Goal: Transaction & Acquisition: Book appointment/travel/reservation

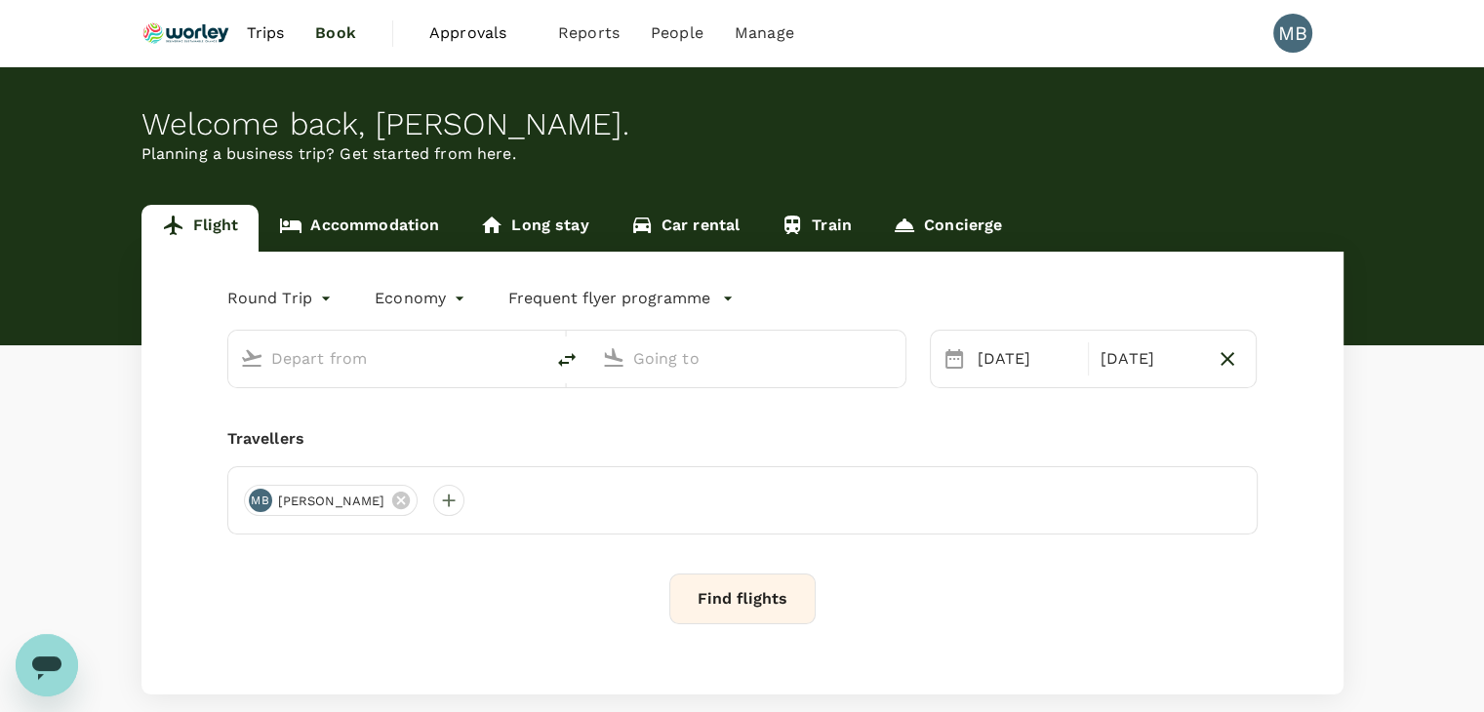
type input "Miri Intl (MYY)"
type input "Kota Kinabalu Intl (BKI)"
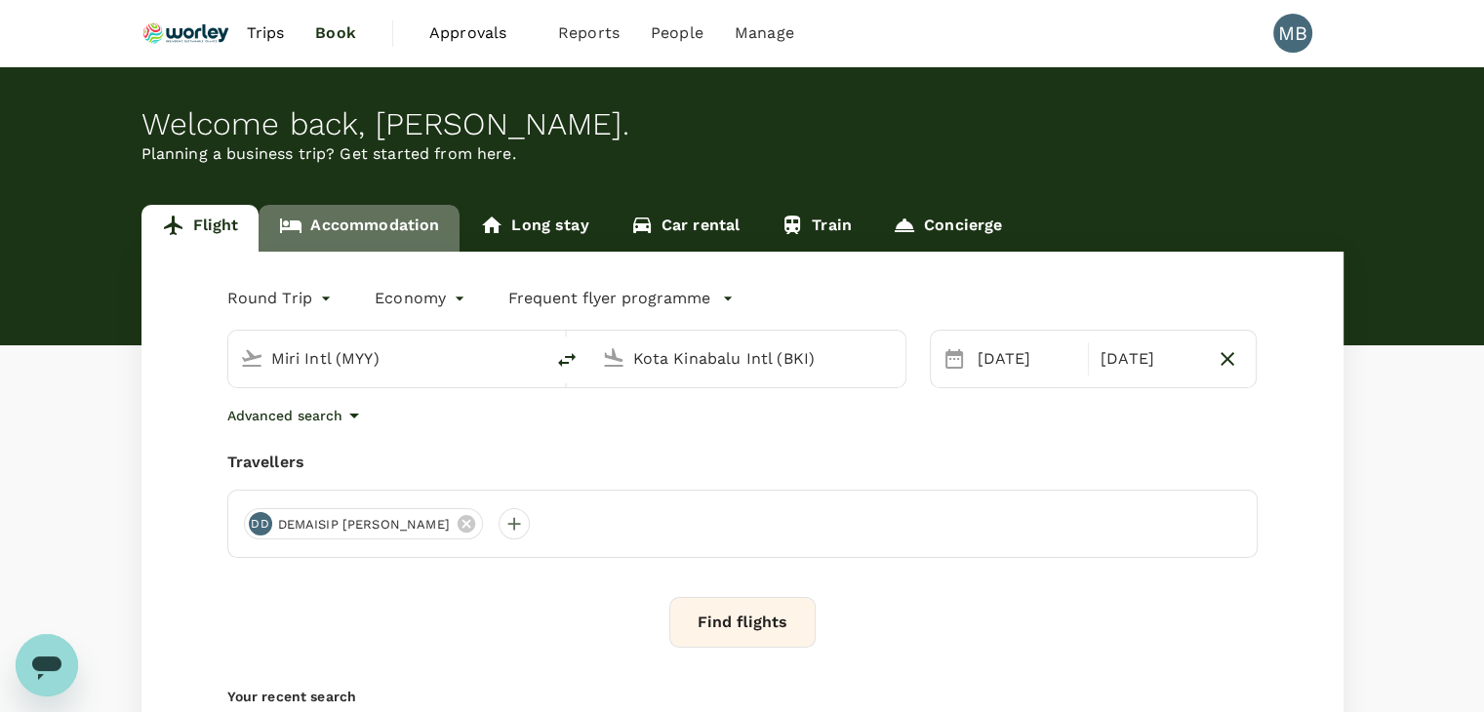
click at [379, 215] on link "Accommodation" at bounding box center [359, 228] width 201 height 47
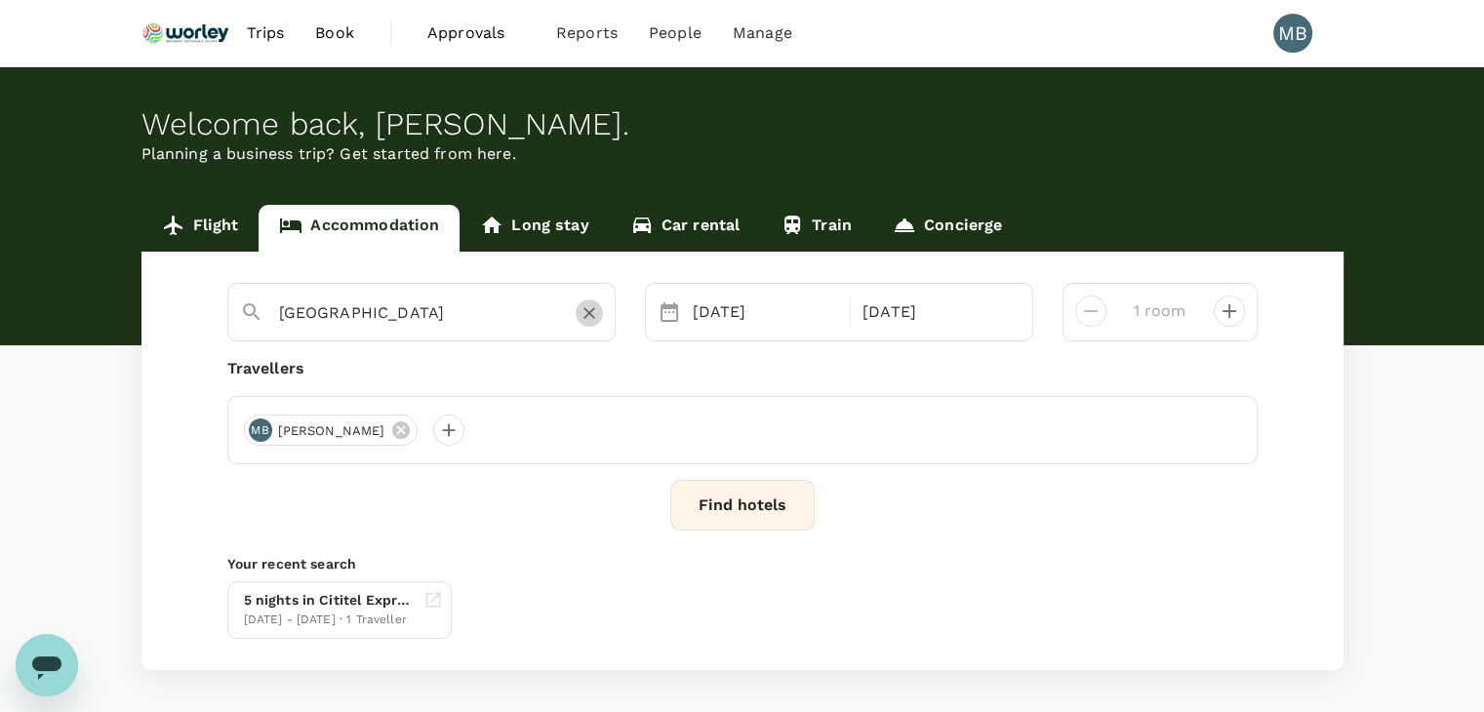
drag, startPoint x: 584, startPoint y: 309, endPoint x: 546, endPoint y: 309, distance: 38.1
click at [583, 309] on icon "Clear" at bounding box center [590, 313] width 20 height 20
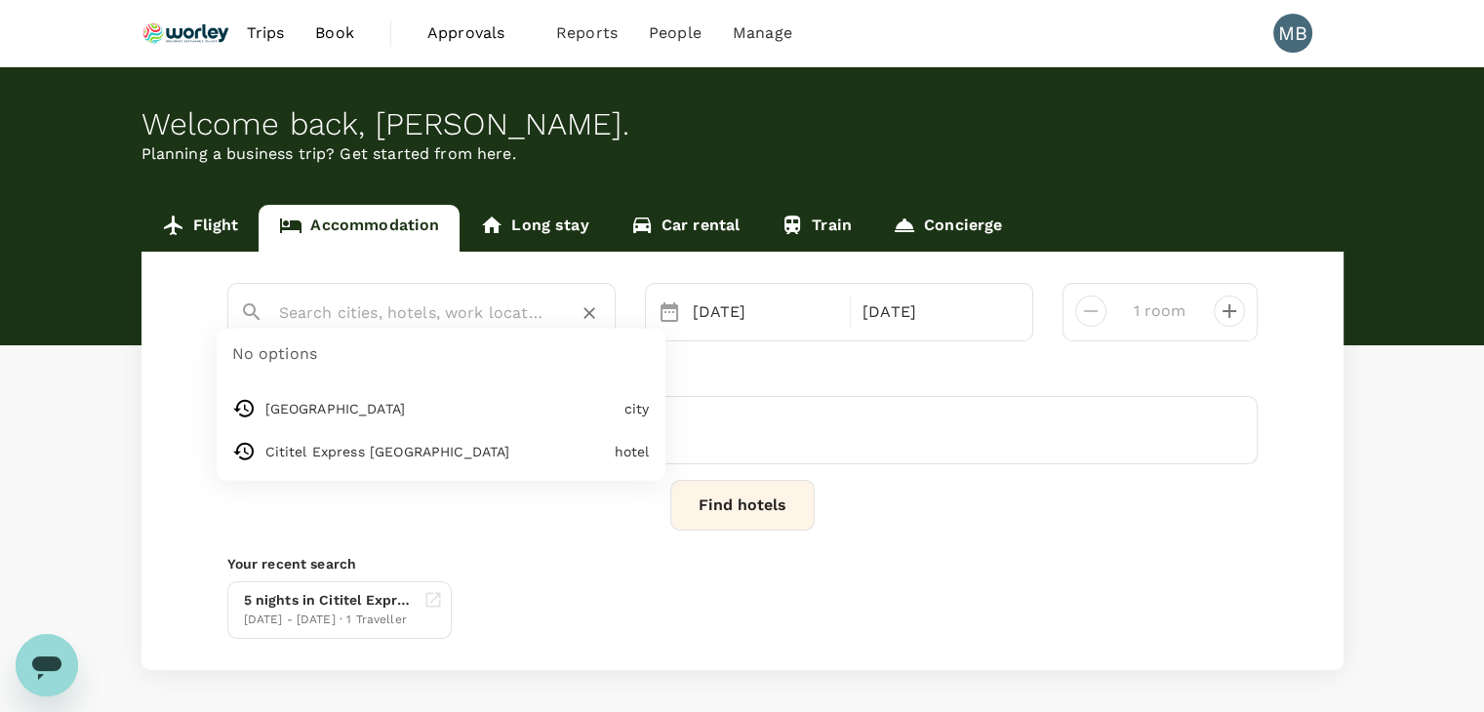
click at [527, 310] on input "text" at bounding box center [413, 313] width 269 height 30
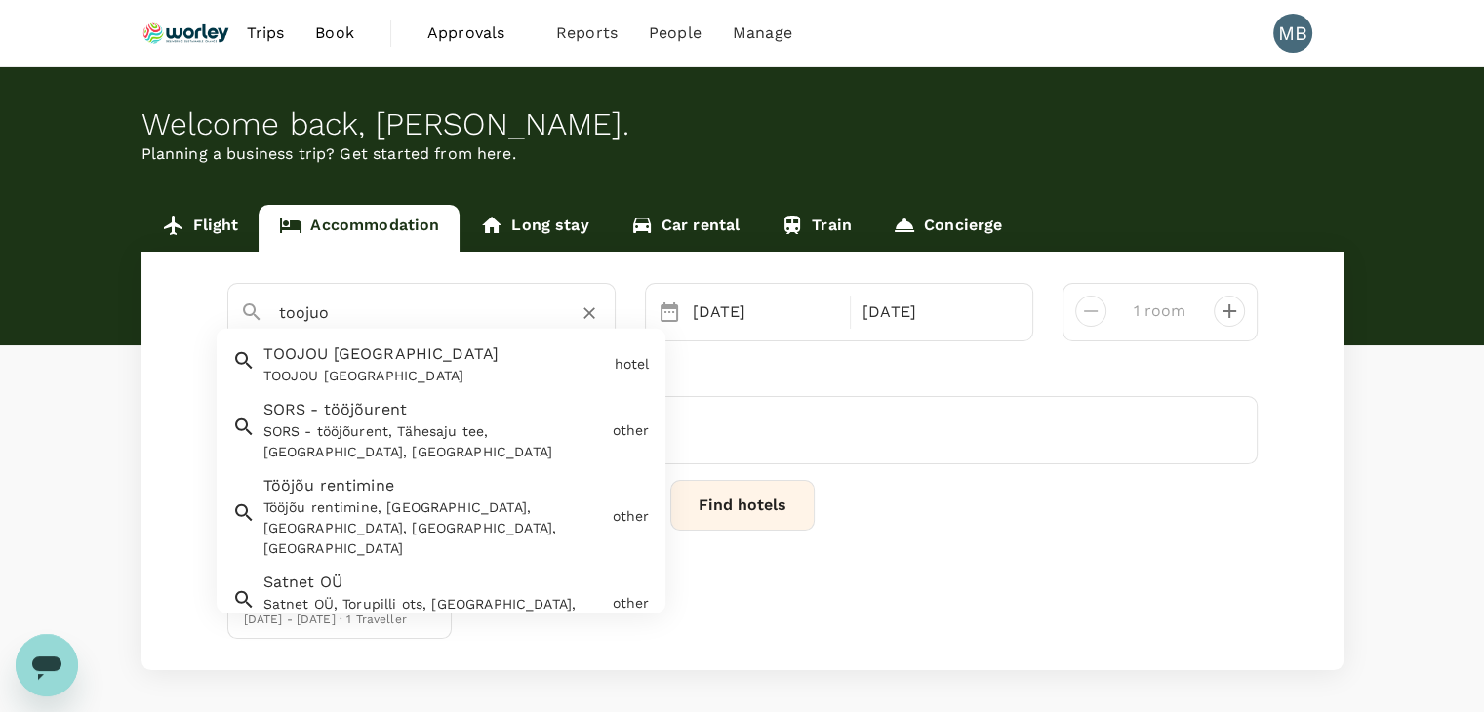
click at [524, 355] on div "TOOJOU [GEOGRAPHIC_DATA] TOOJOU [GEOGRAPHIC_DATA]" at bounding box center [431, 361] width 351 height 52
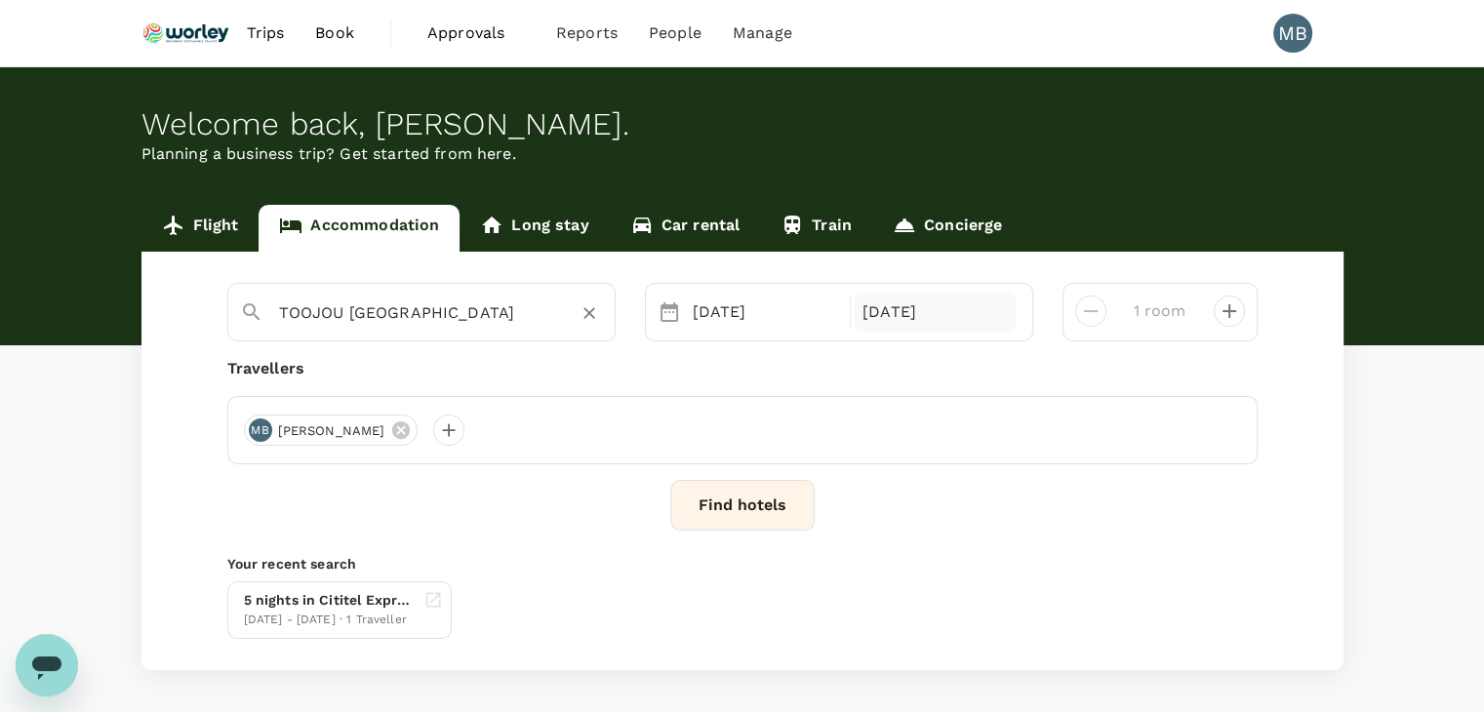
type input "TOOJOU [GEOGRAPHIC_DATA]"
click at [893, 313] on div "[DATE]" at bounding box center [936, 312] width 162 height 39
click at [560, 521] on div "Find hotels" at bounding box center [742, 505] width 1030 height 51
click at [696, 507] on button "Find hotels" at bounding box center [742, 505] width 144 height 51
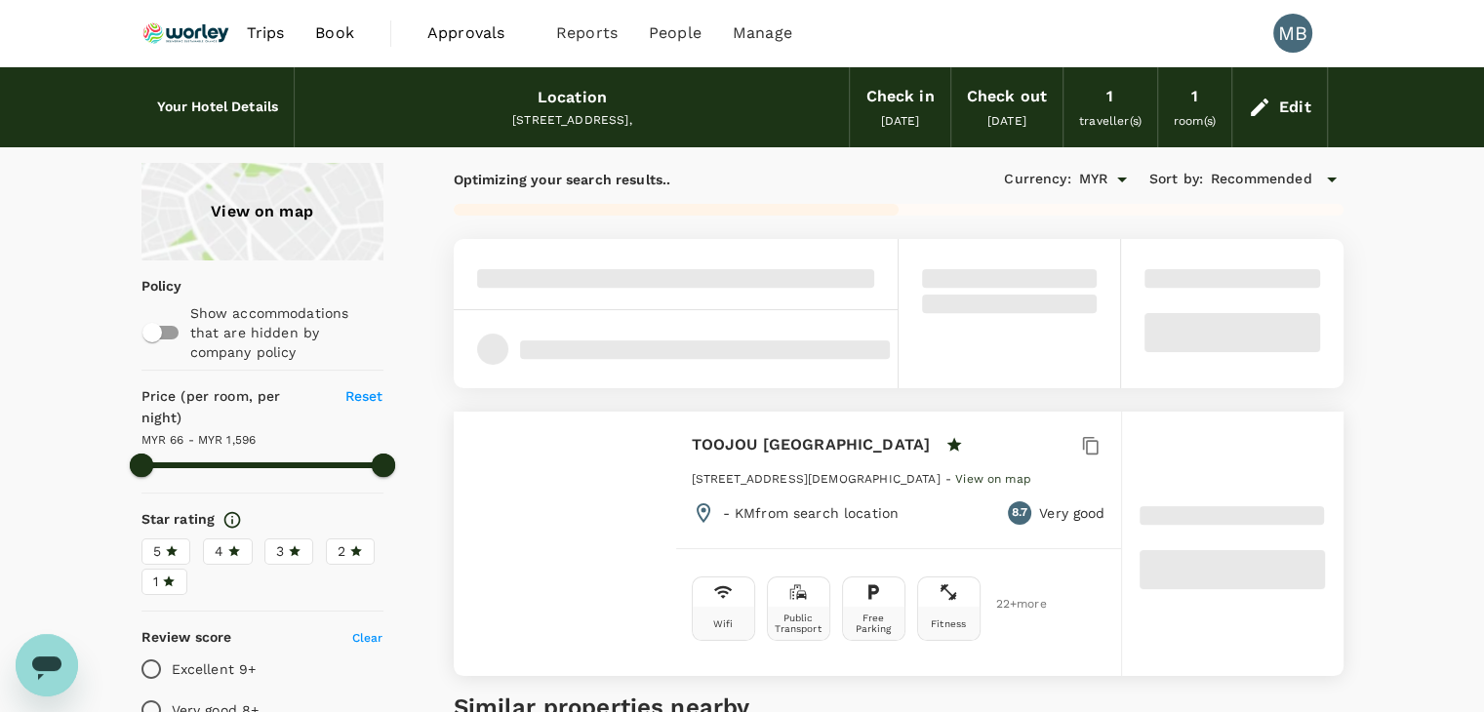
type input "1595.95"
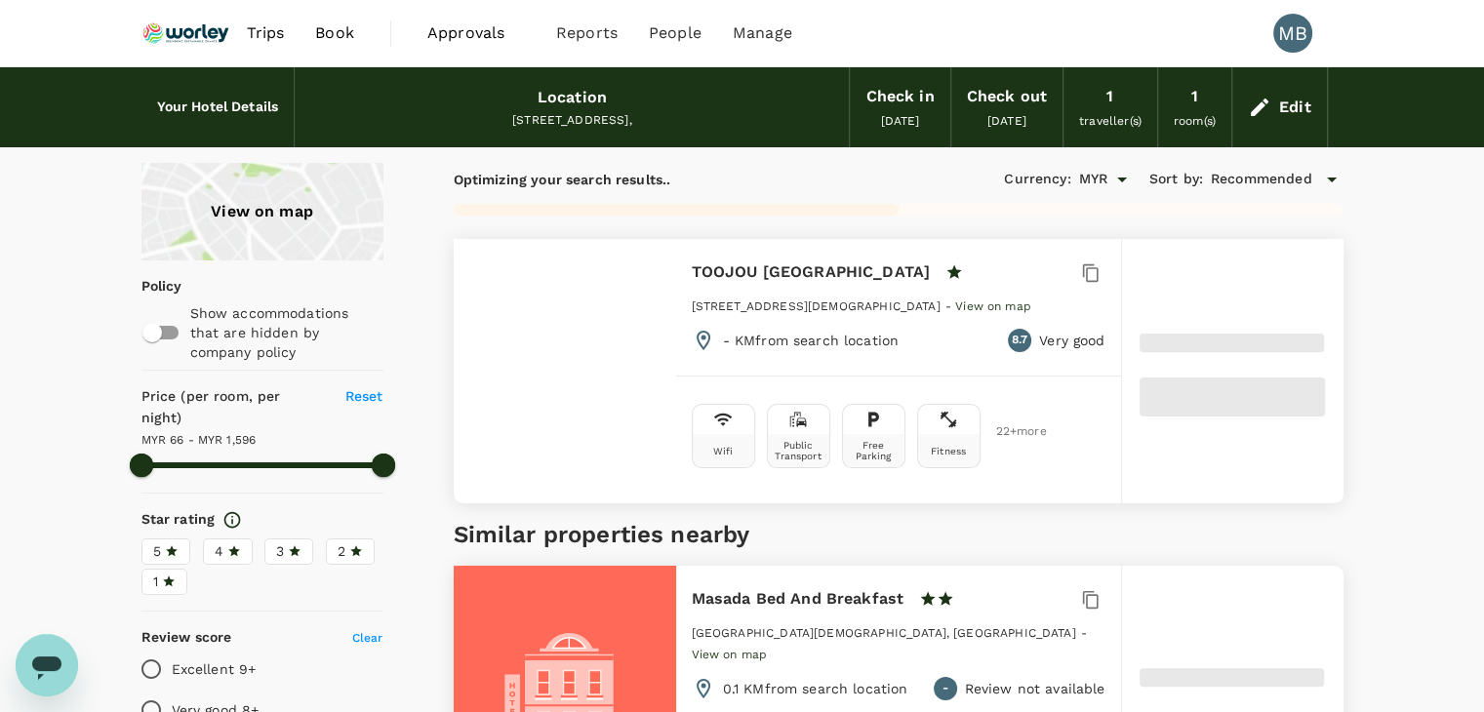
type input "65.66"
type input "1596.66"
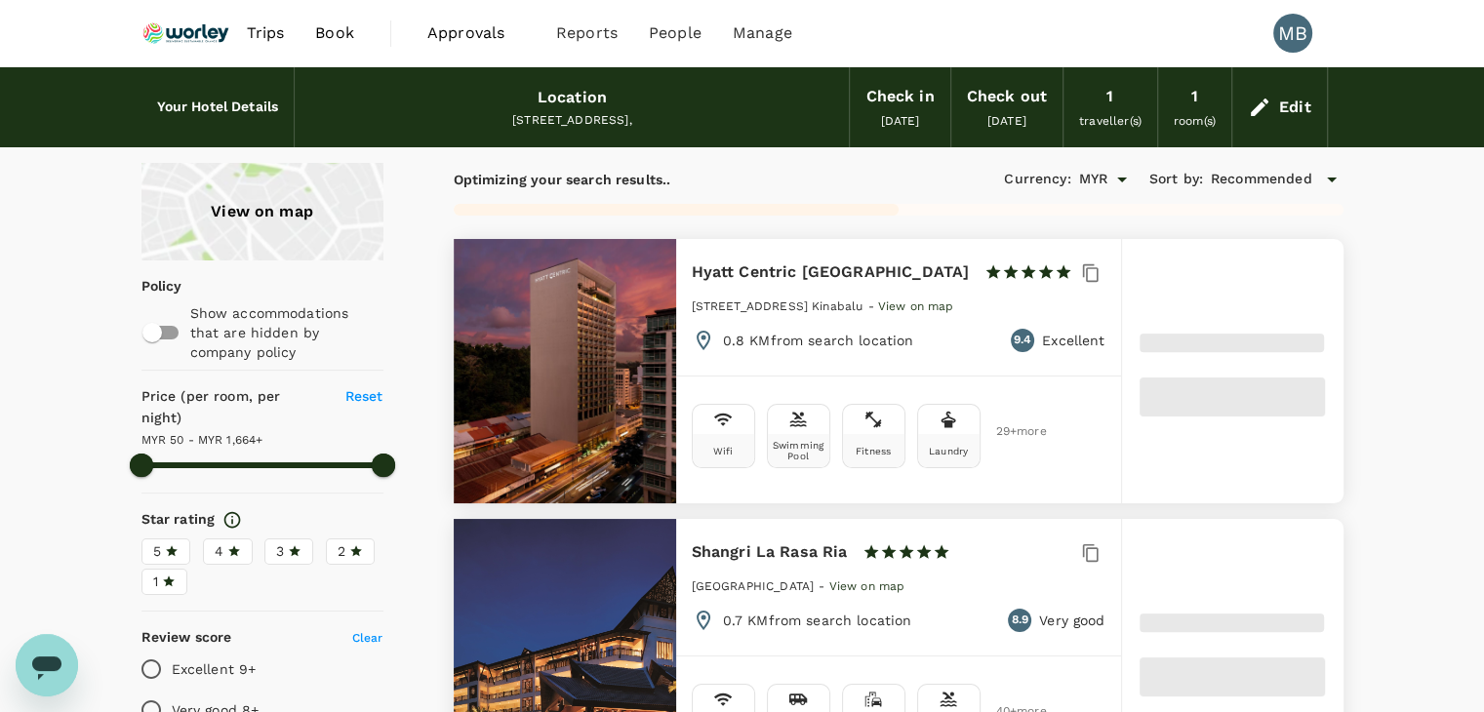
type input "49.66"
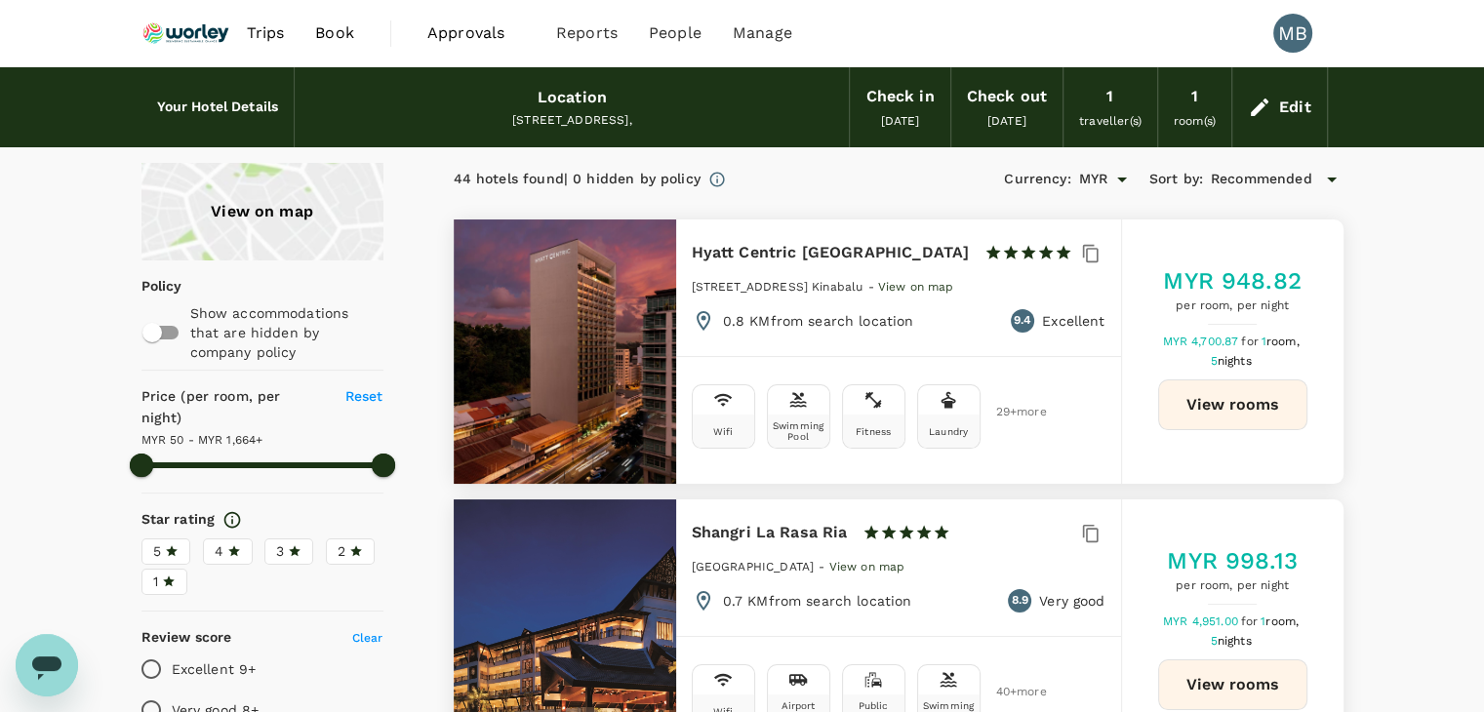
type input "1663.66"
click at [1275, 101] on div "Edit" at bounding box center [1279, 107] width 95 height 68
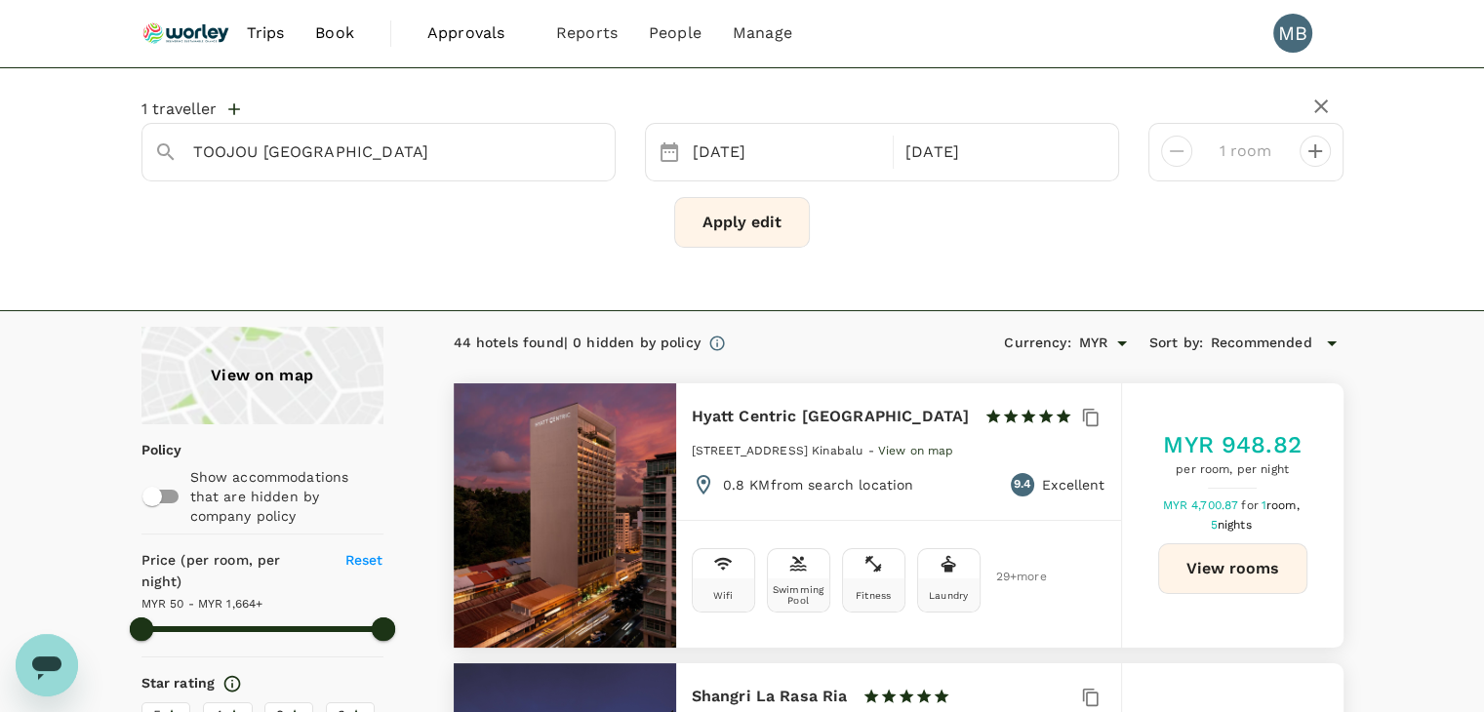
click at [745, 216] on button "Apply edit" at bounding box center [742, 222] width 136 height 51
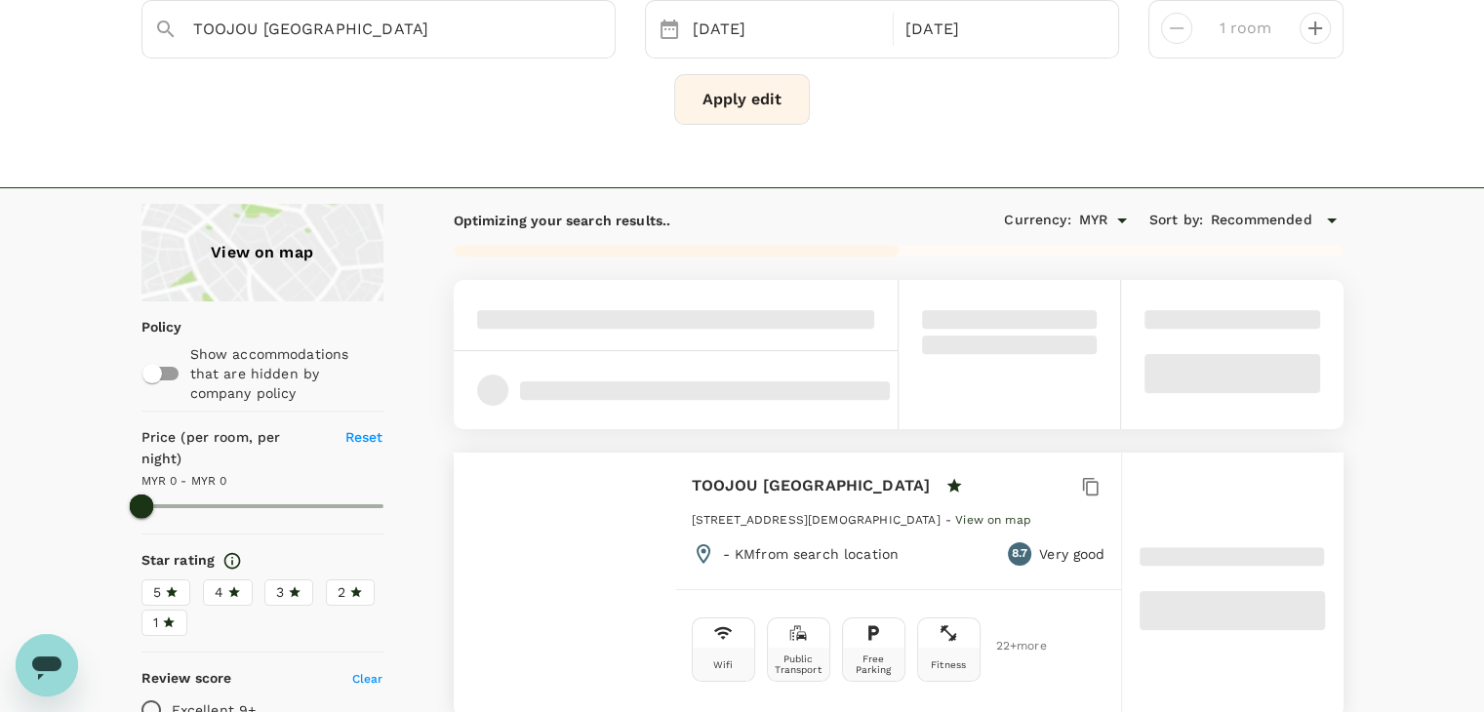
scroll to position [293, 0]
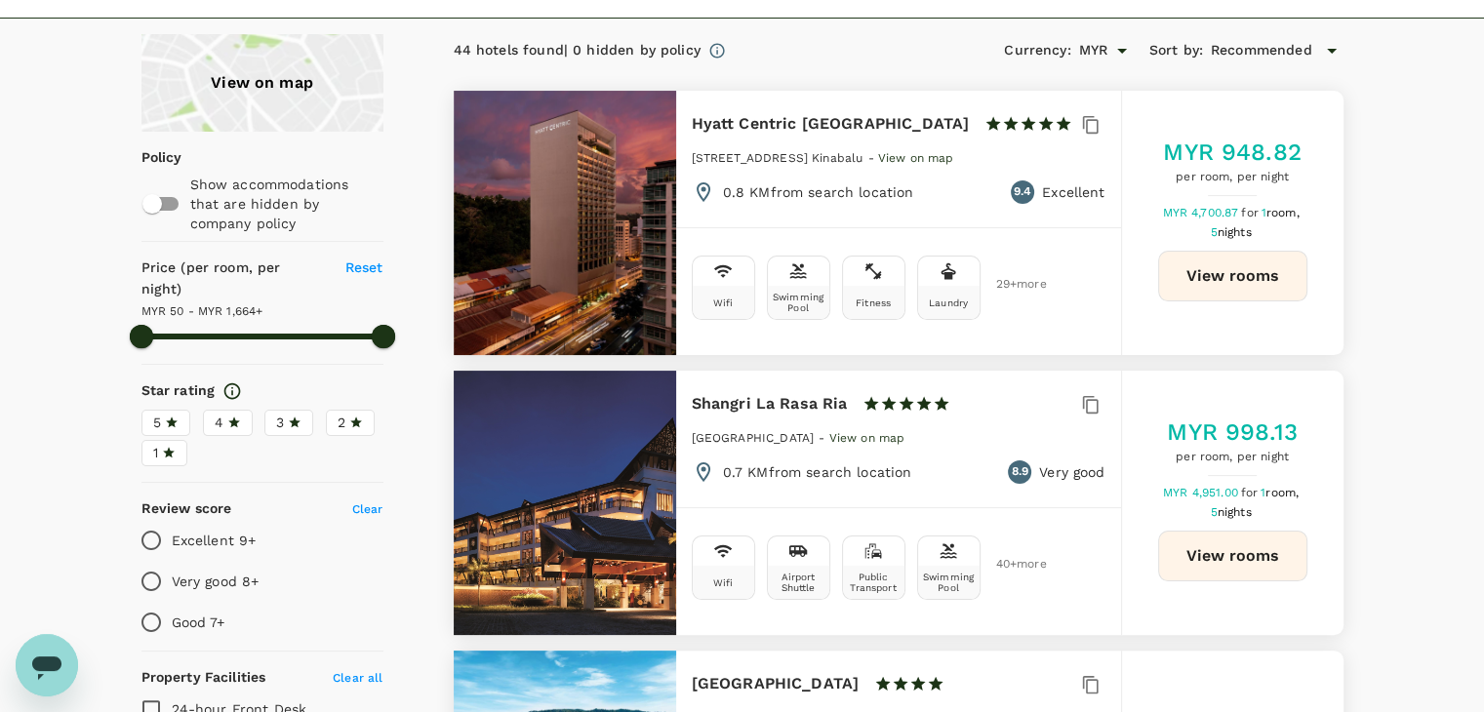
type input "1663.66"
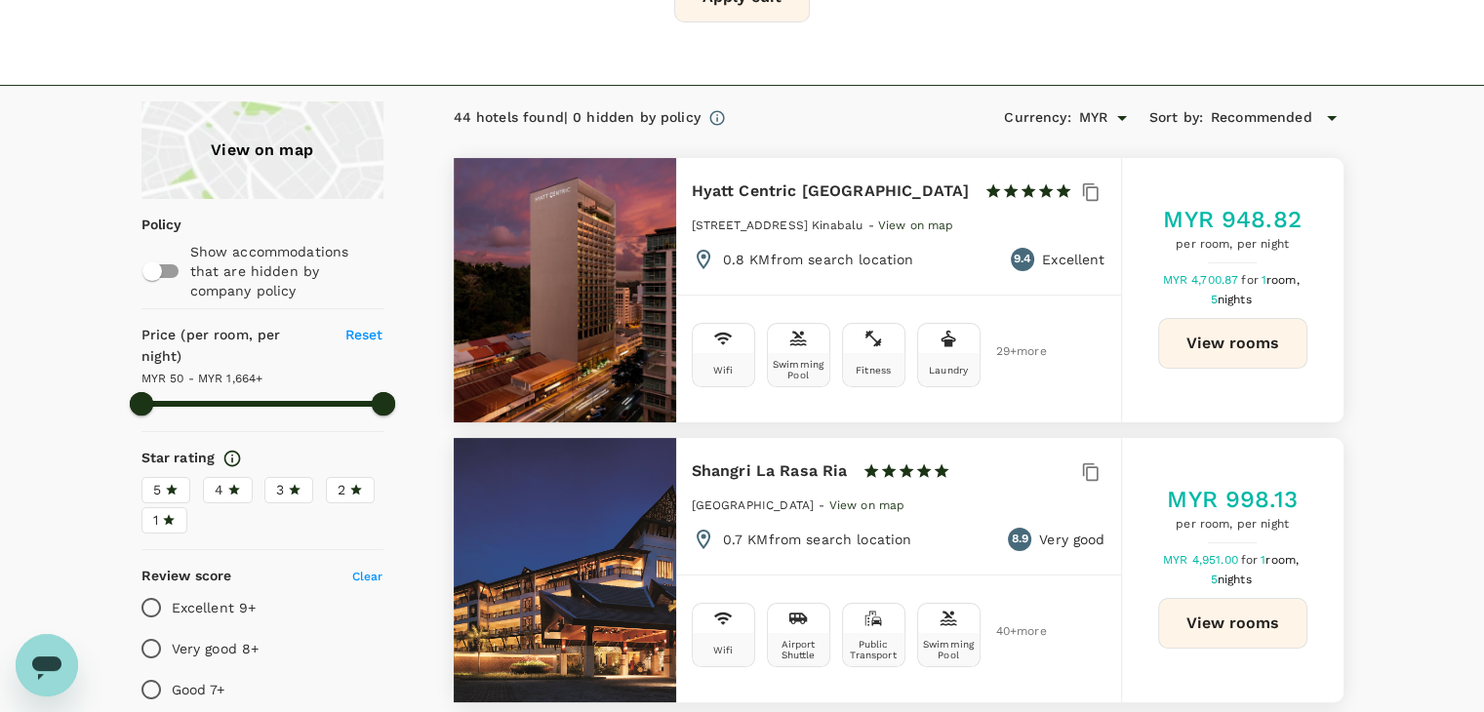
scroll to position [0, 0]
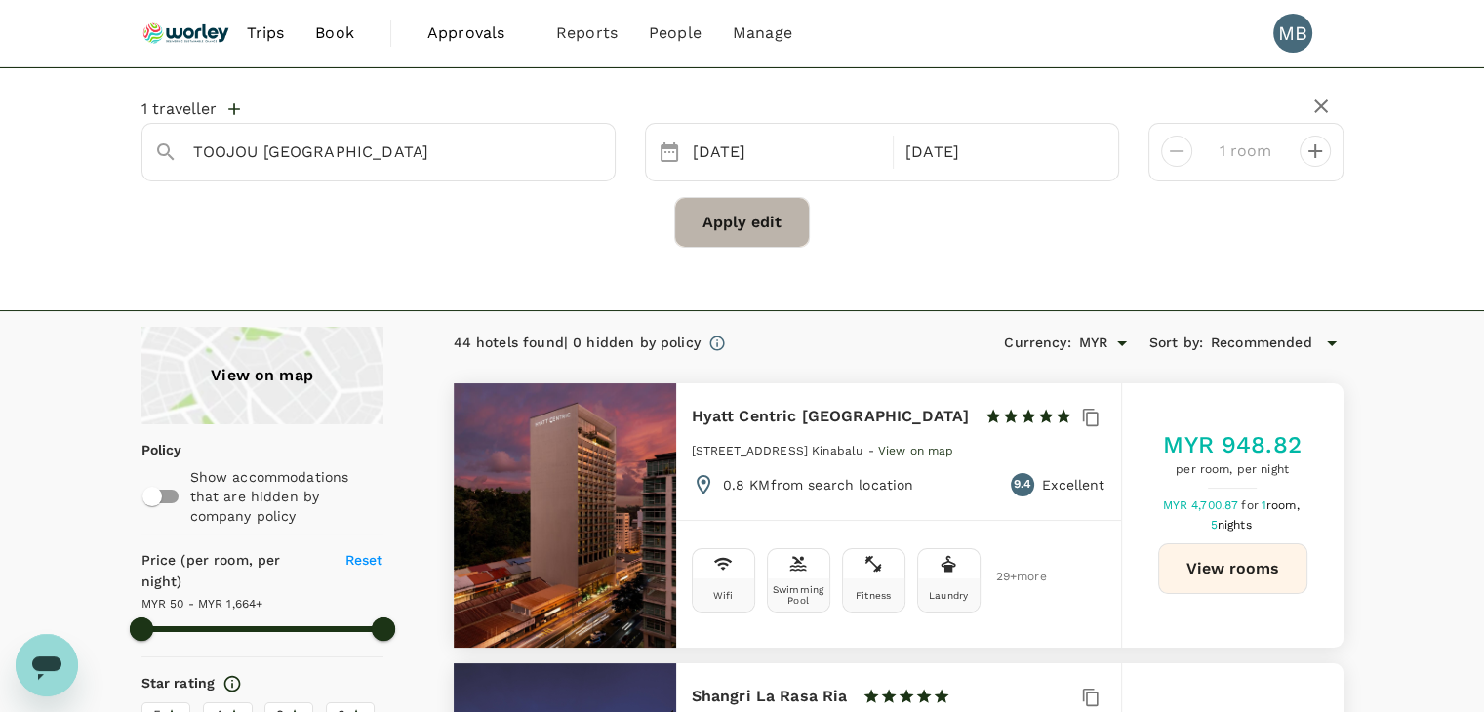
click at [714, 204] on button "Apply edit" at bounding box center [742, 222] width 136 height 51
type input "1663.66"
click at [583, 149] on icon "Clear" at bounding box center [590, 152] width 20 height 20
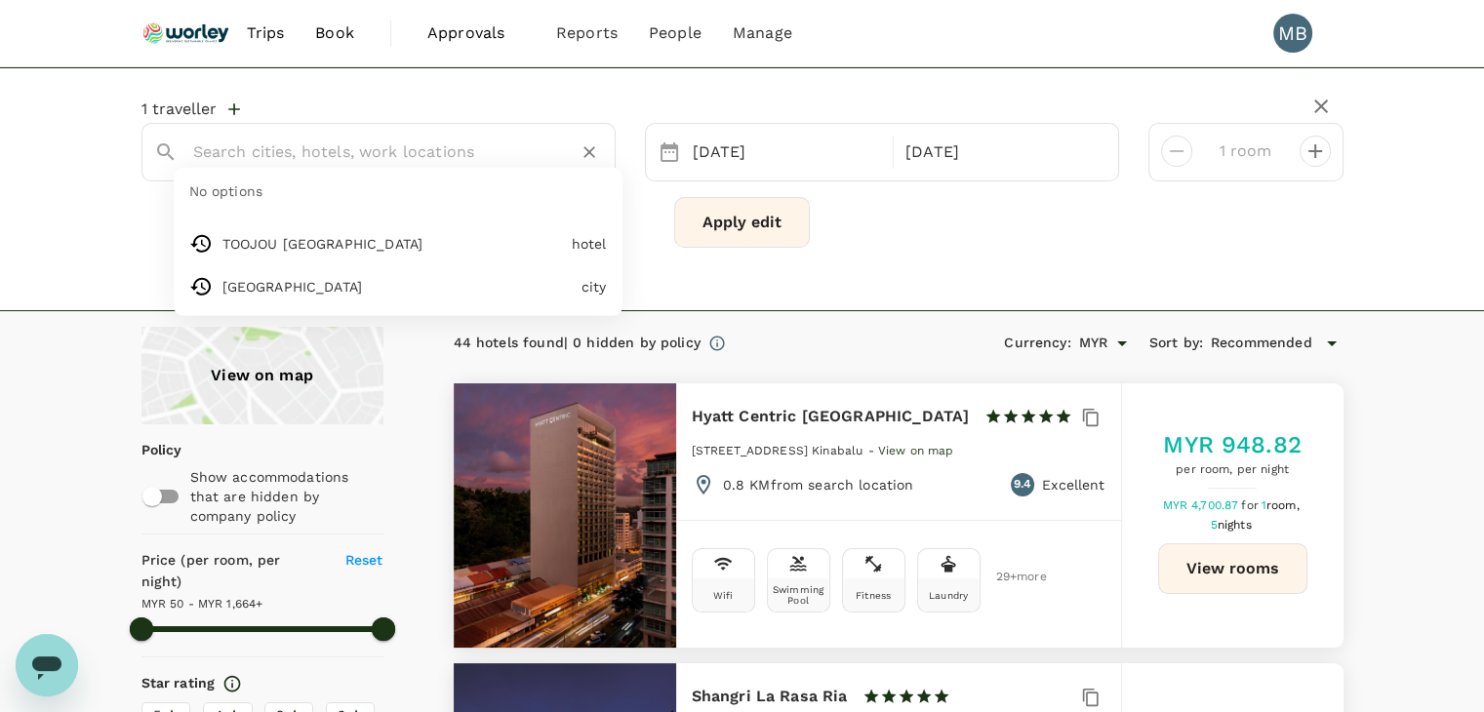
click at [528, 150] on input "text" at bounding box center [370, 152] width 355 height 30
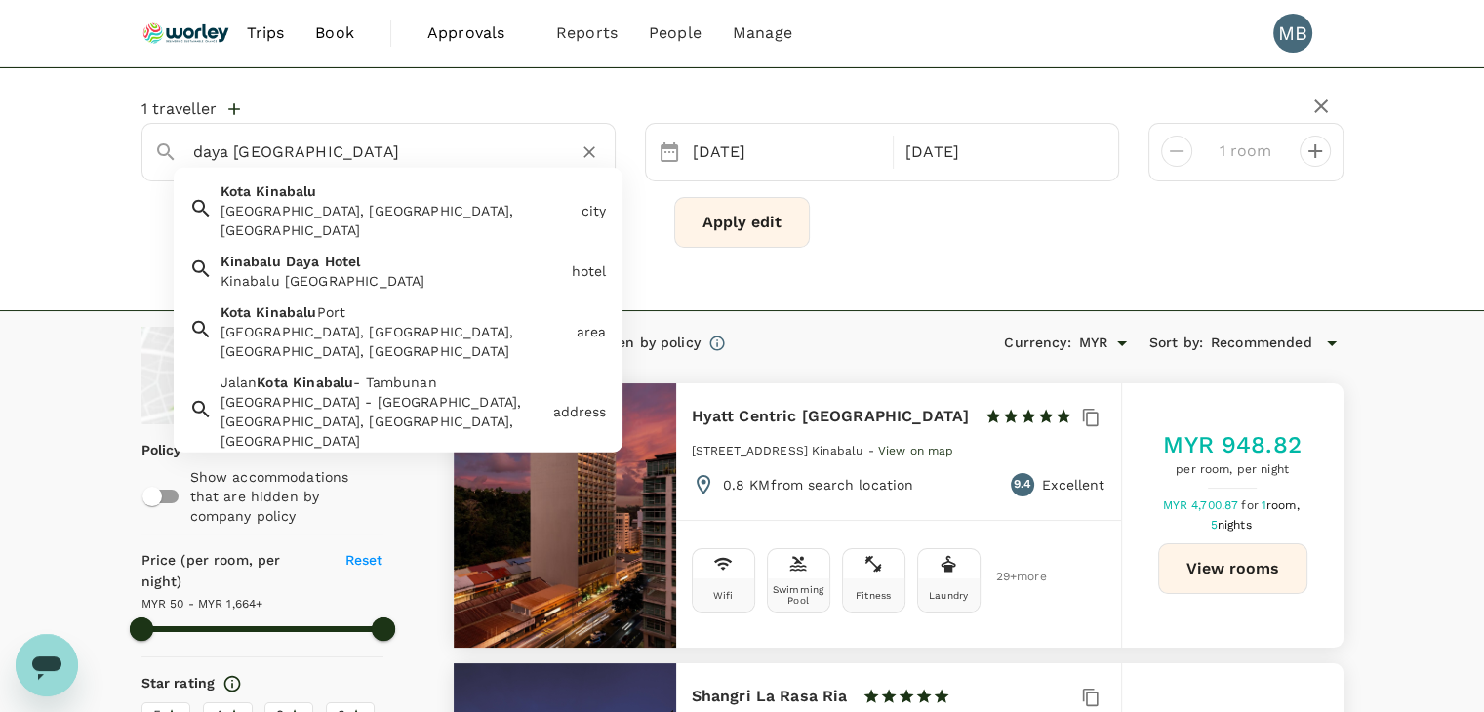
click at [450, 244] on div "Kinabalu [GEOGRAPHIC_DATA]" at bounding box center [388, 267] width 351 height 47
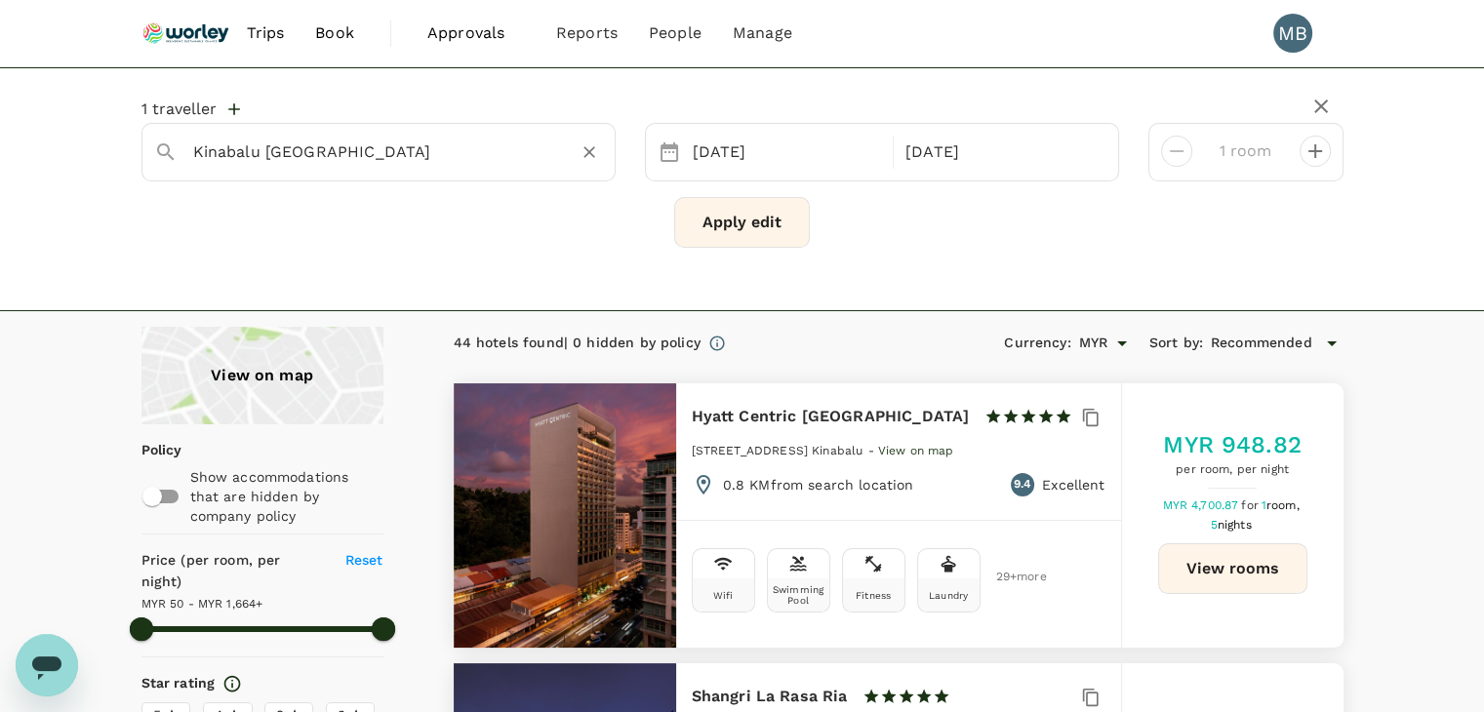
type input "Kinabalu [GEOGRAPHIC_DATA]"
click at [703, 239] on button "Apply edit" at bounding box center [742, 222] width 136 height 51
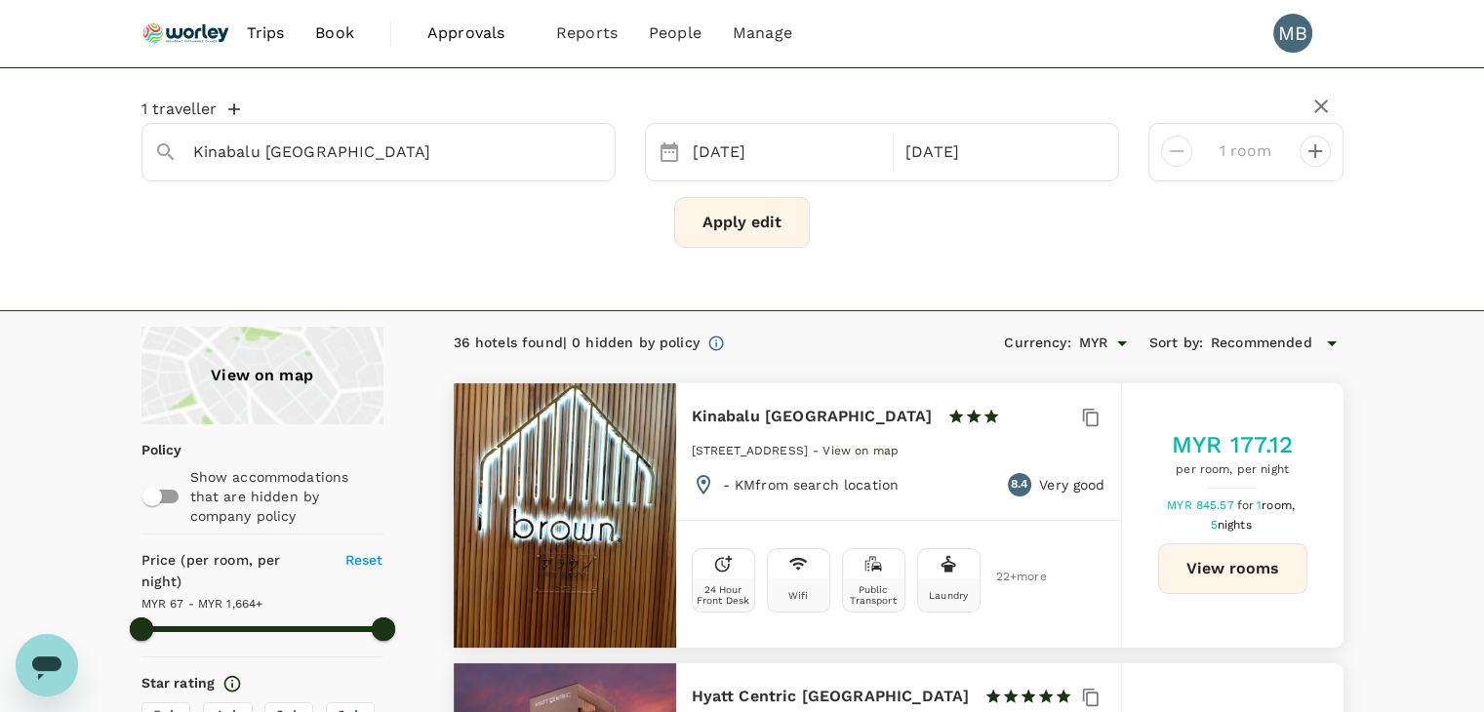
type input "1663.6"
click at [583, 152] on icon "Clear" at bounding box center [590, 152] width 20 height 20
click at [492, 159] on input "text" at bounding box center [370, 152] width 355 height 30
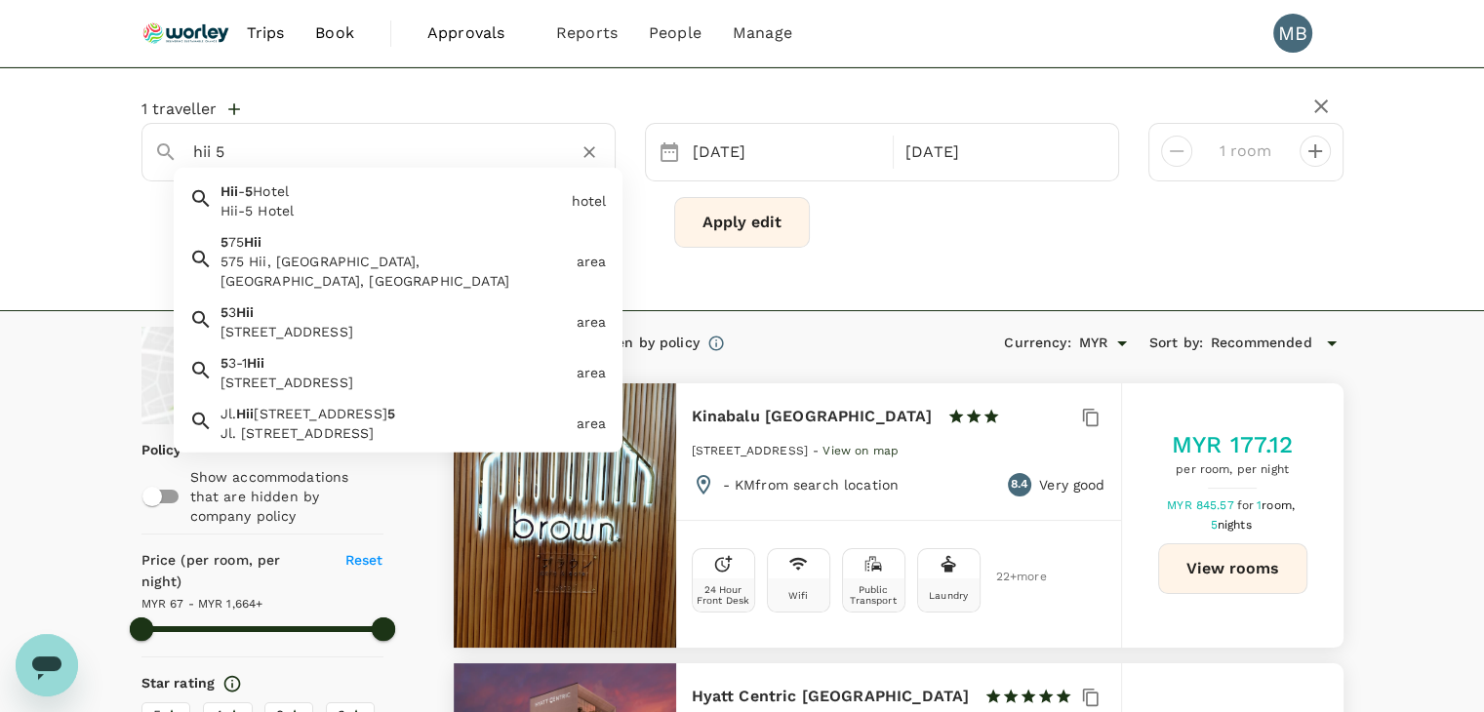
type input "hii 5"
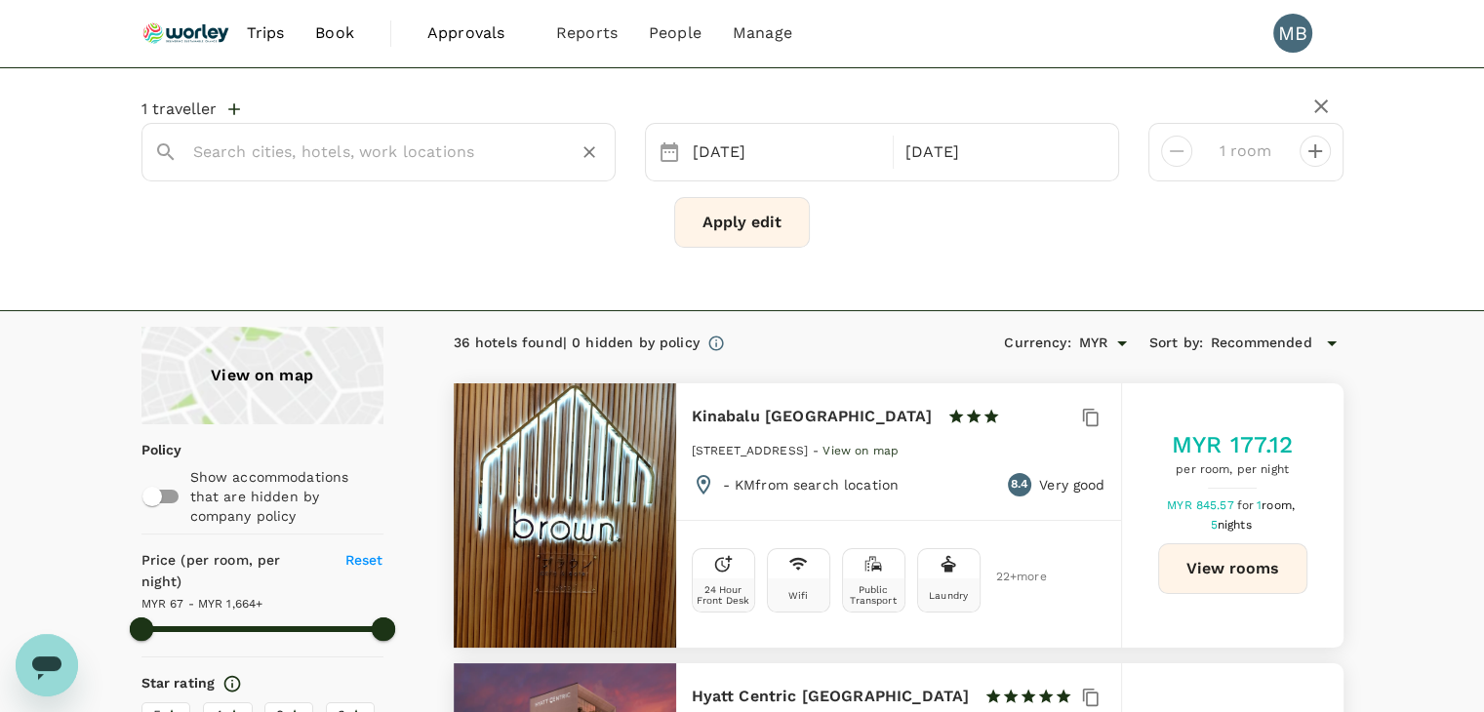
click at [344, 141] on input "text" at bounding box center [370, 152] width 355 height 30
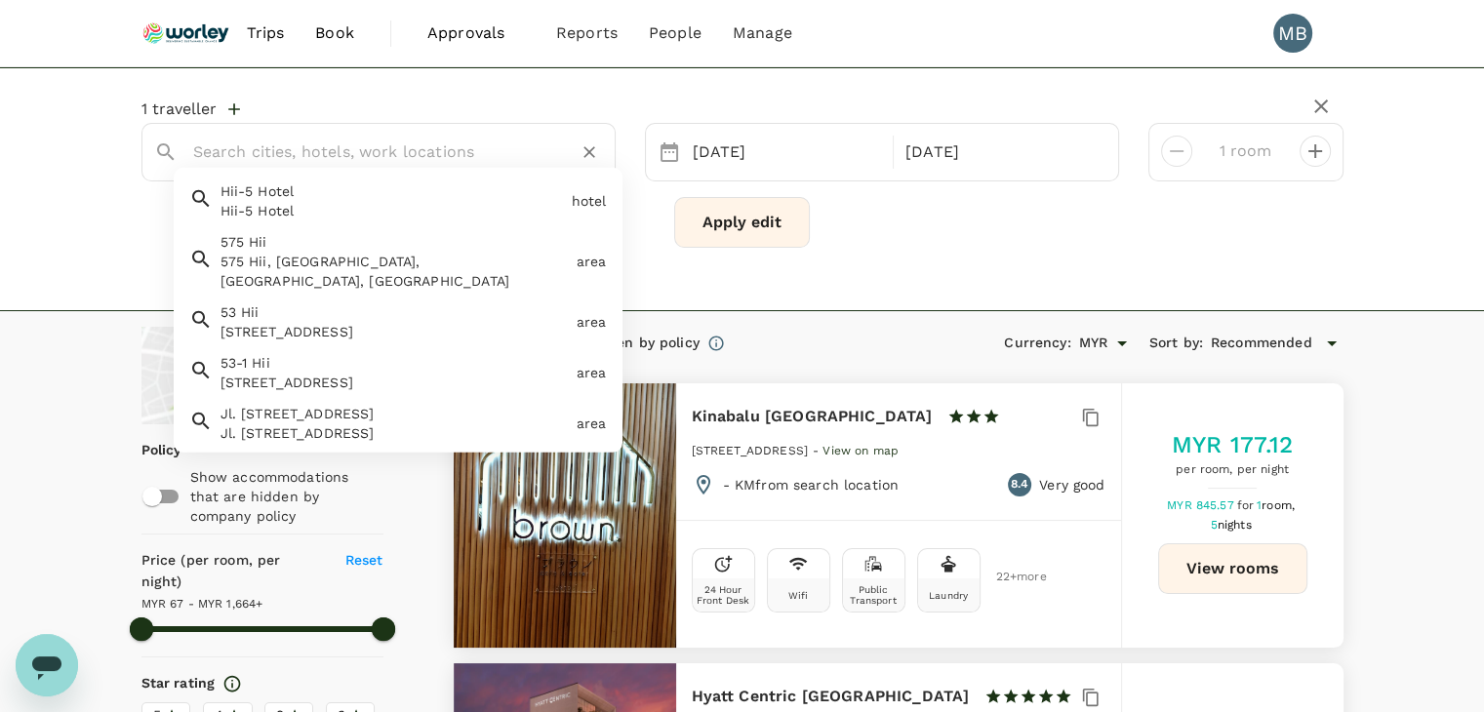
click at [321, 204] on div "Hii-5 Hotel" at bounding box center [392, 211] width 343 height 20
type input "Hii-5 Hotel"
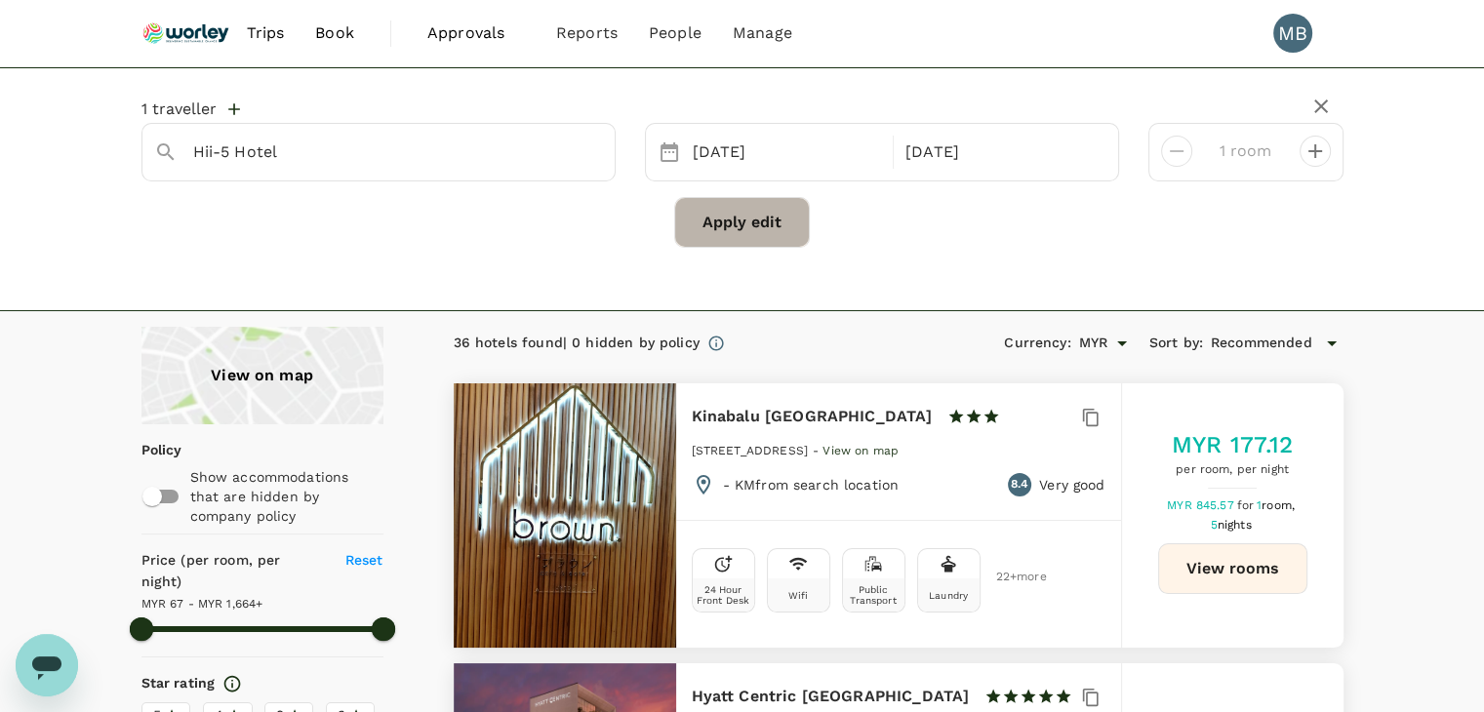
click at [711, 234] on button "Apply edit" at bounding box center [742, 222] width 136 height 51
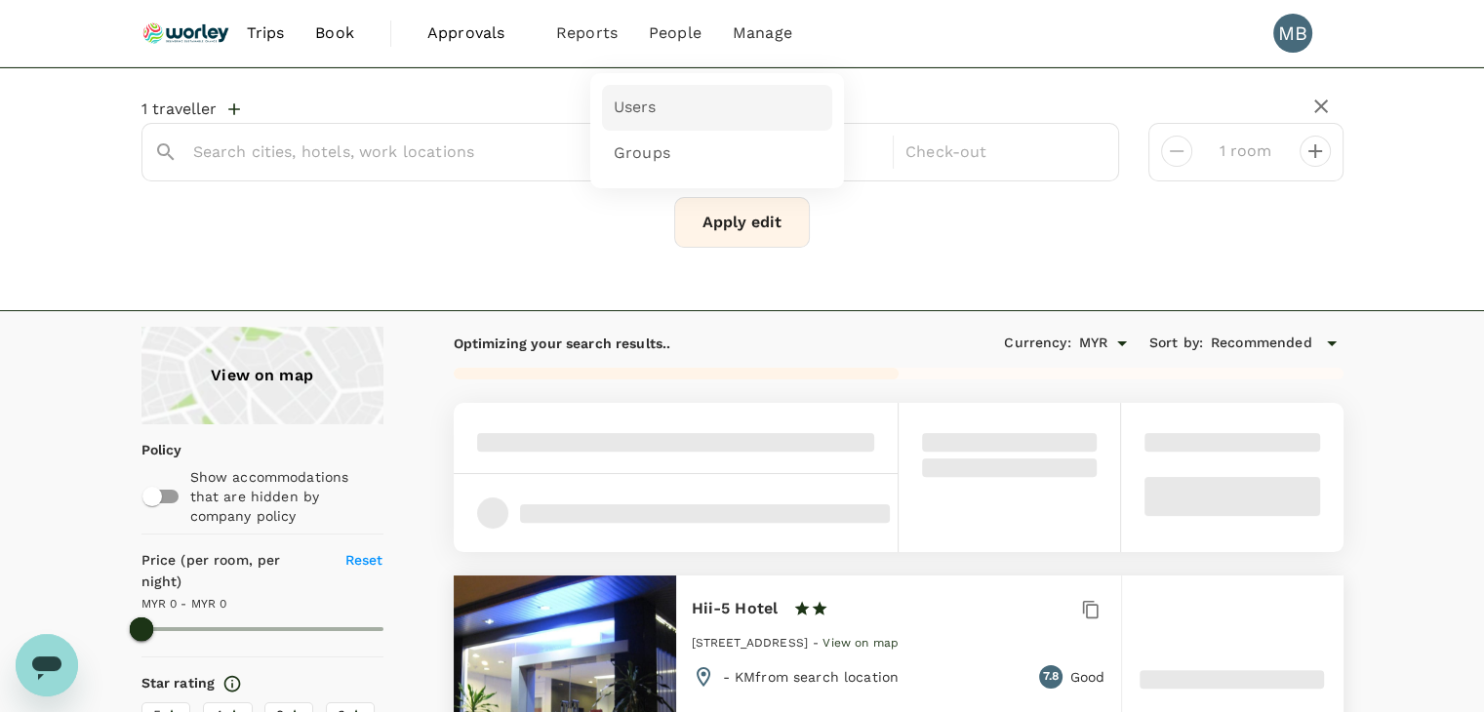
type input "Hii-5 Hotel"
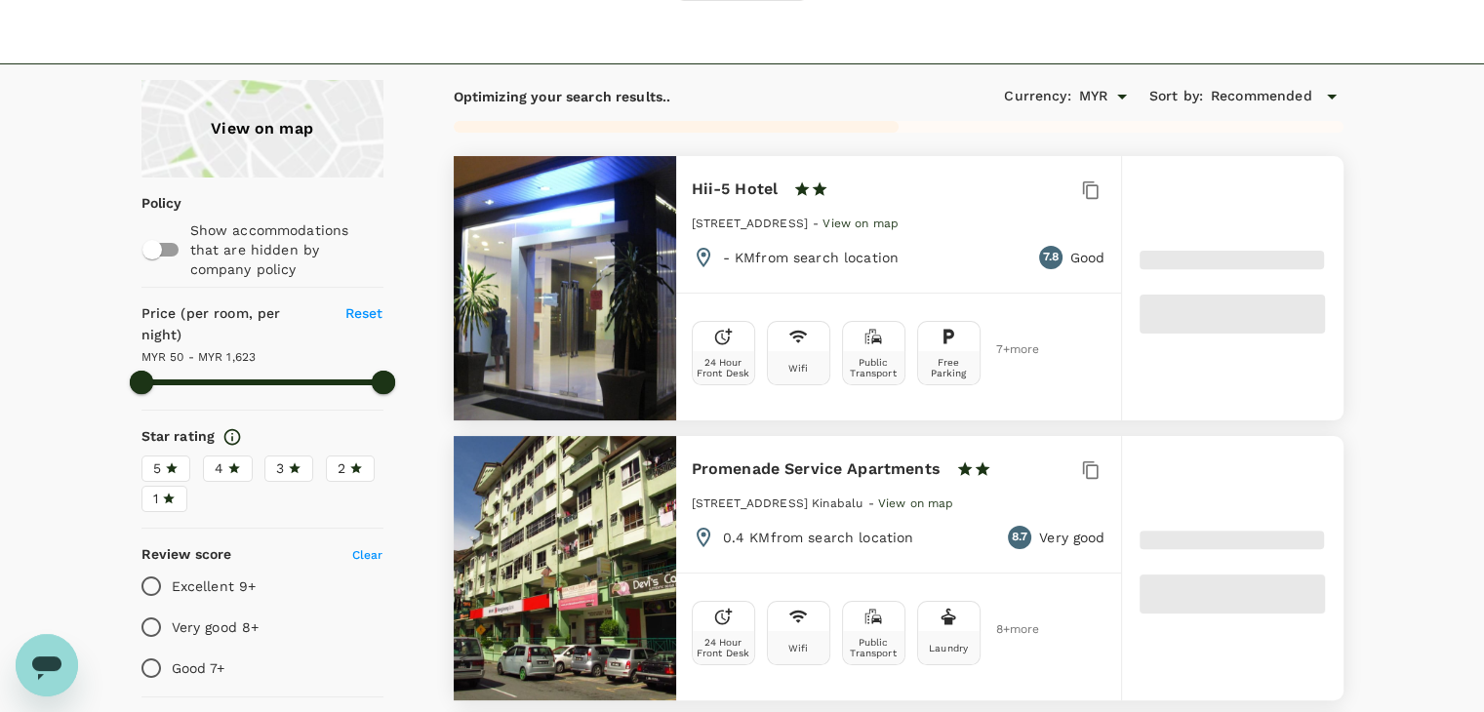
scroll to position [195, 0]
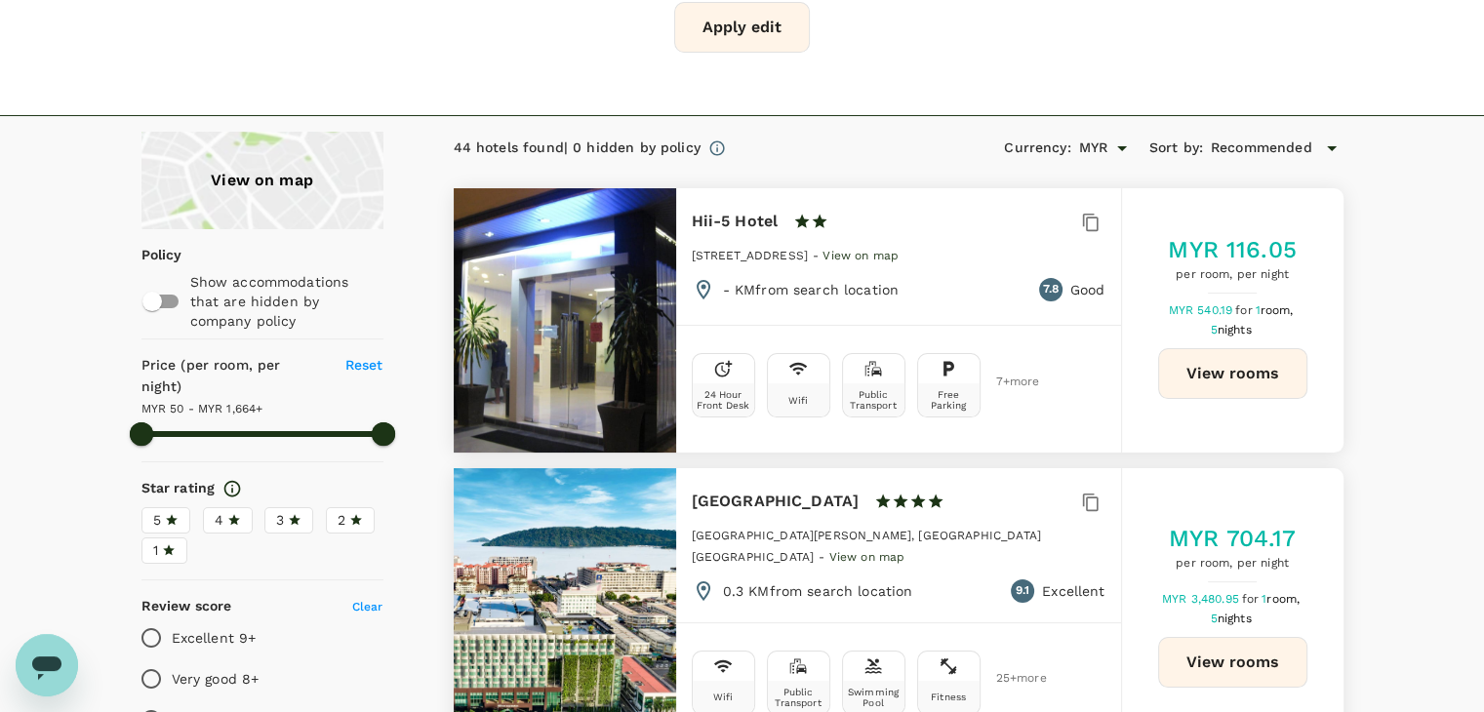
type input "1663.14"
click at [1222, 372] on button "View rooms" at bounding box center [1232, 373] width 149 height 51
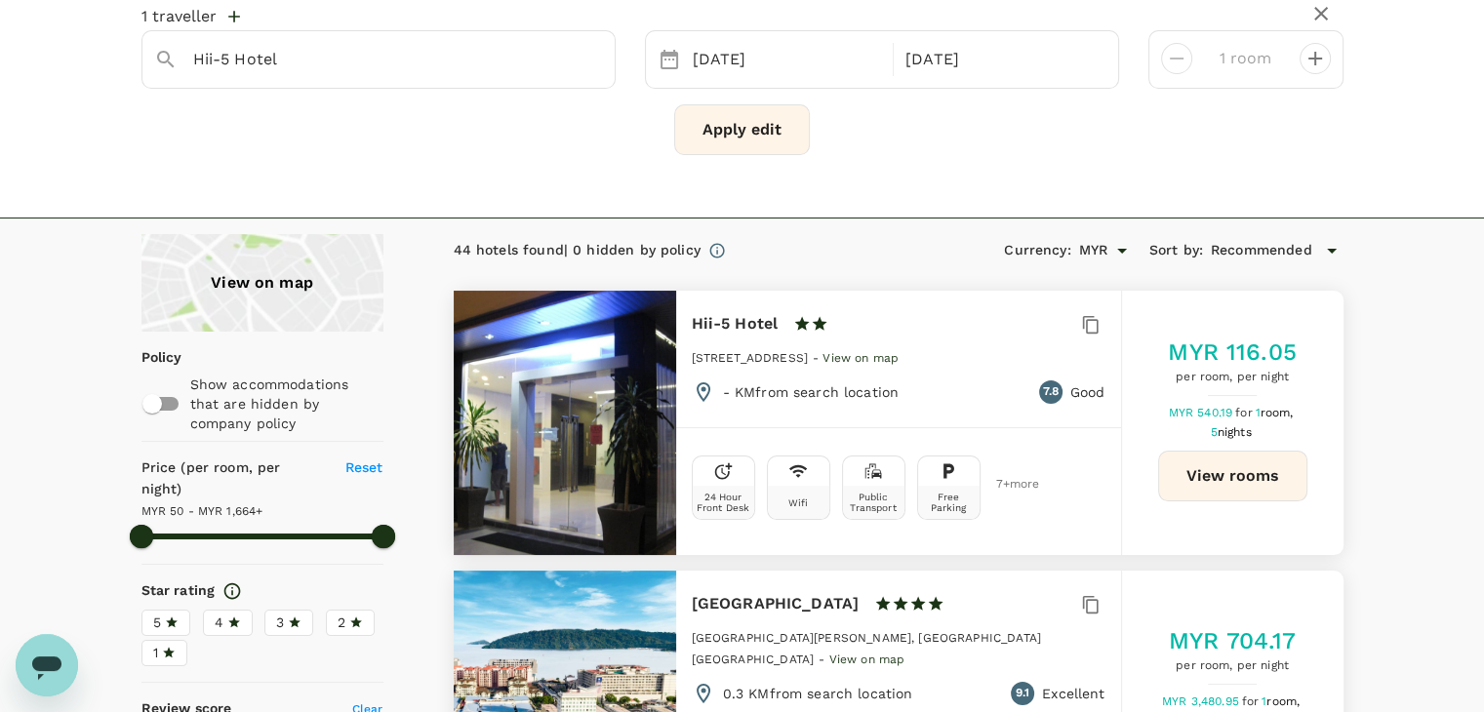
scroll to position [0, 0]
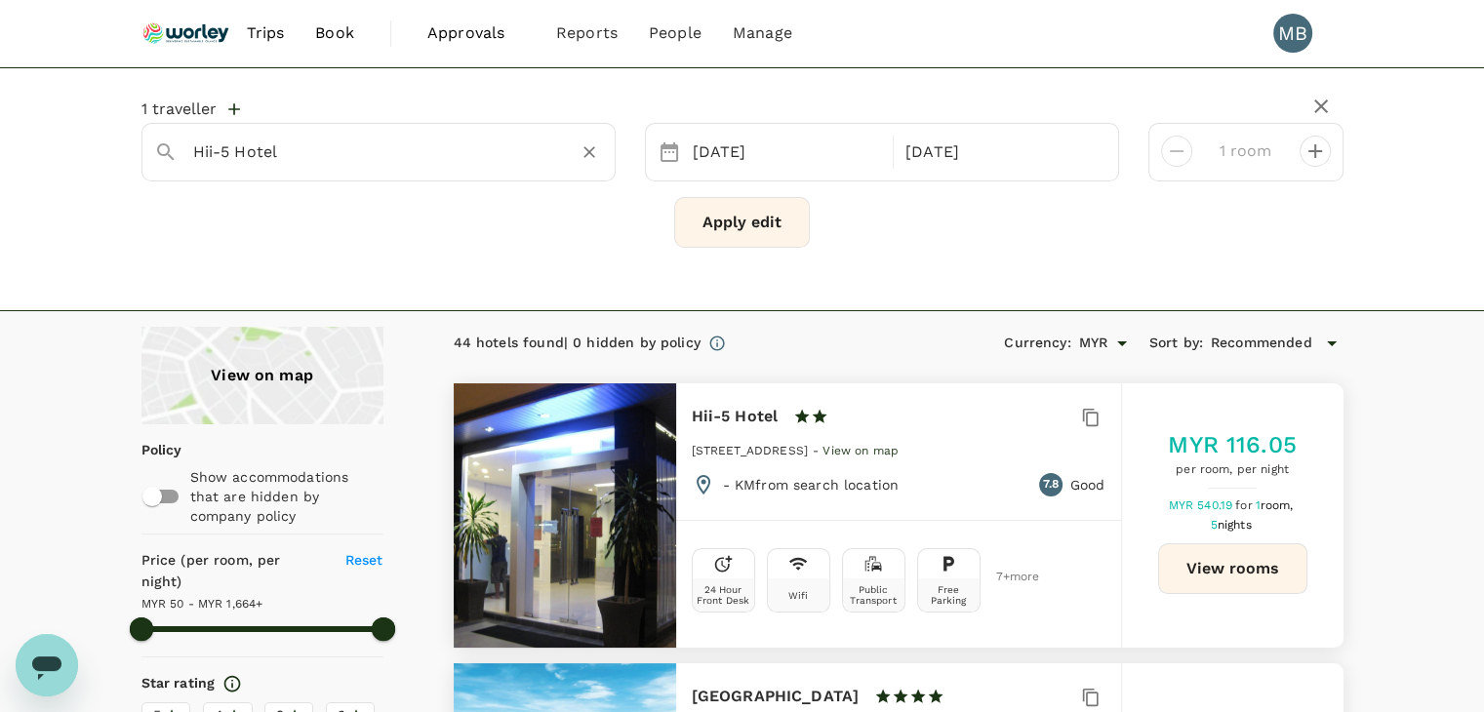
click at [587, 150] on icon "Clear" at bounding box center [589, 152] width 12 height 12
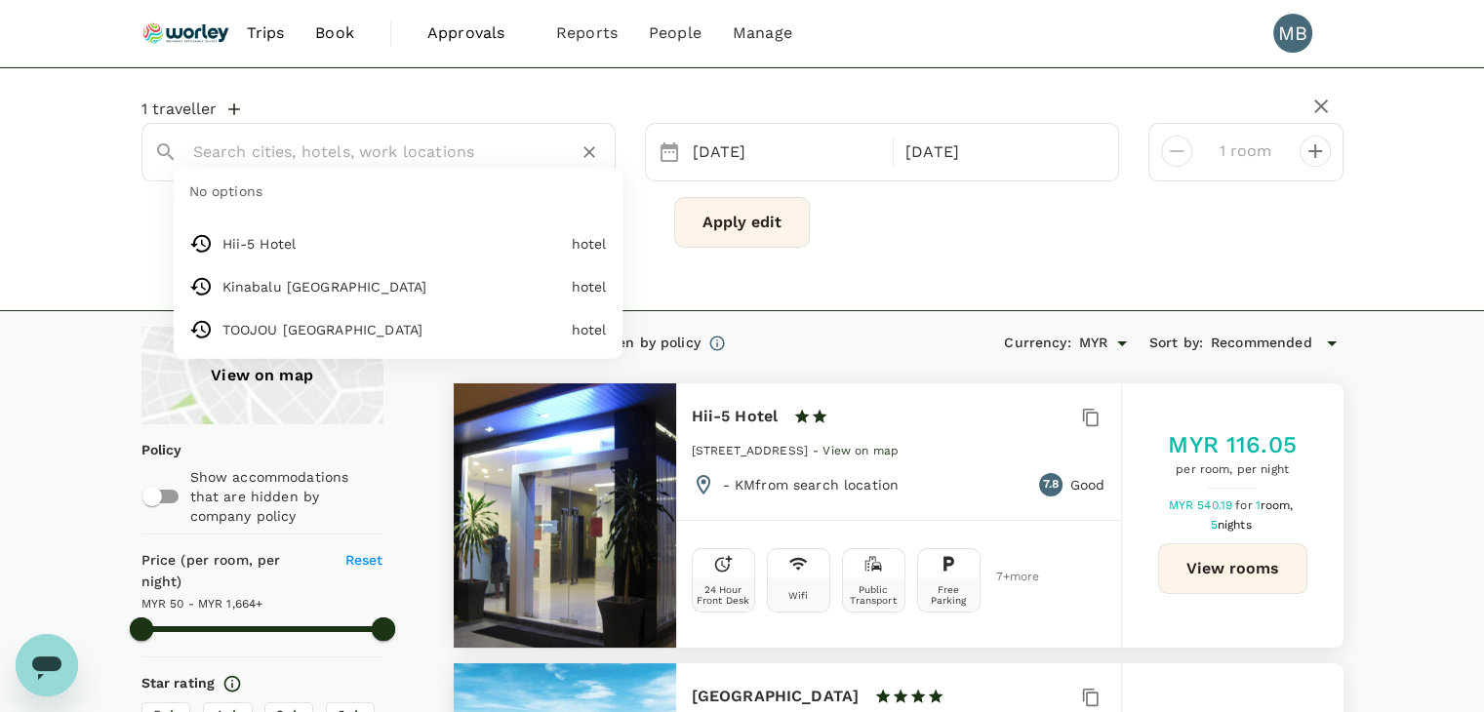
click at [531, 153] on input "text" at bounding box center [370, 152] width 355 height 30
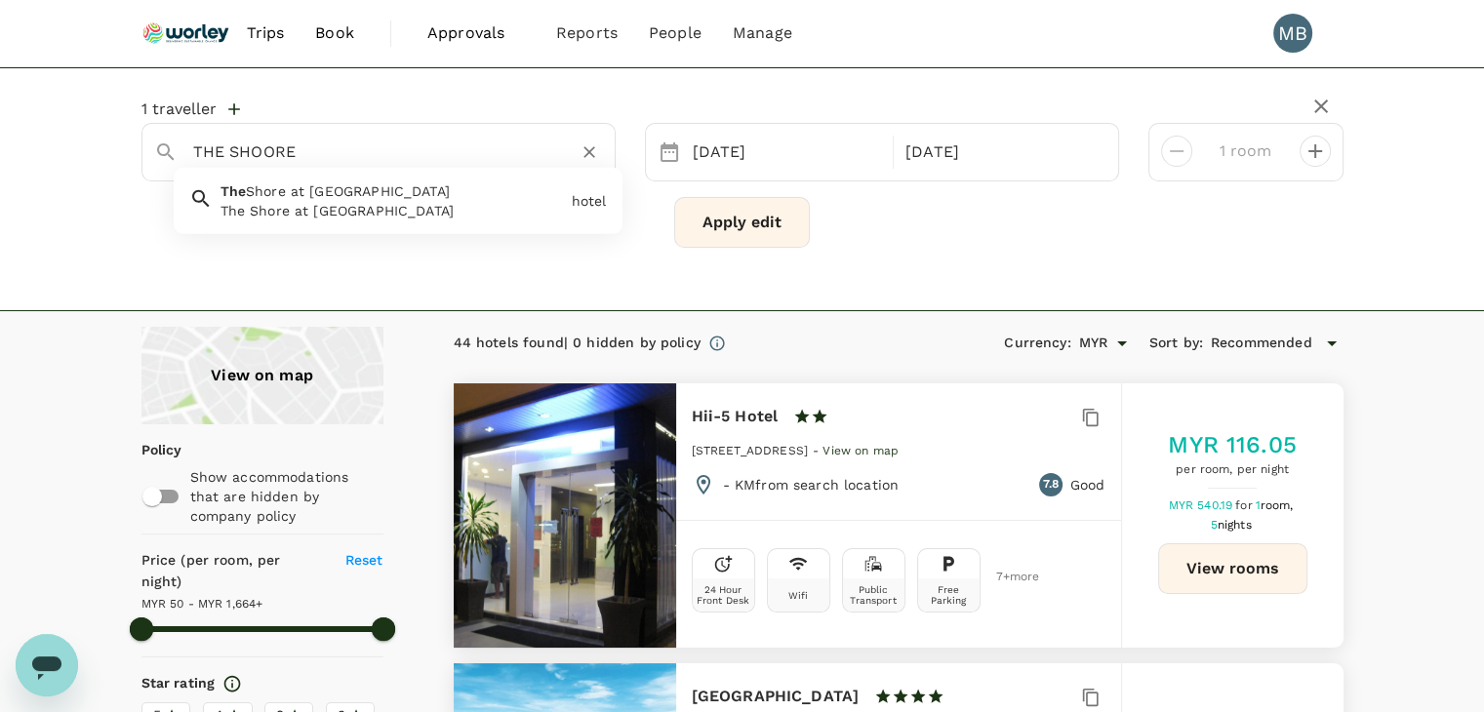
type input "THE SHOORE"
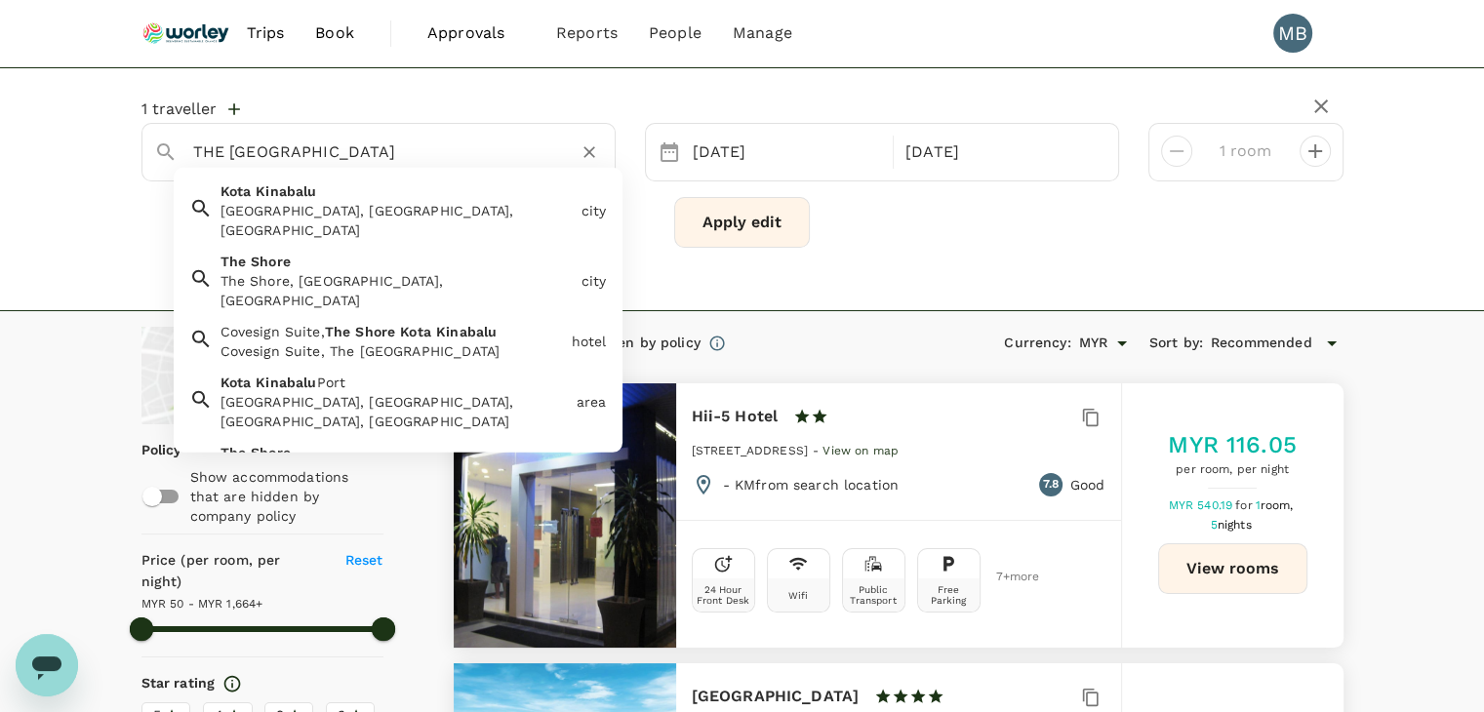
click at [265, 209] on div "[GEOGRAPHIC_DATA], [GEOGRAPHIC_DATA], [GEOGRAPHIC_DATA]" at bounding box center [397, 220] width 353 height 39
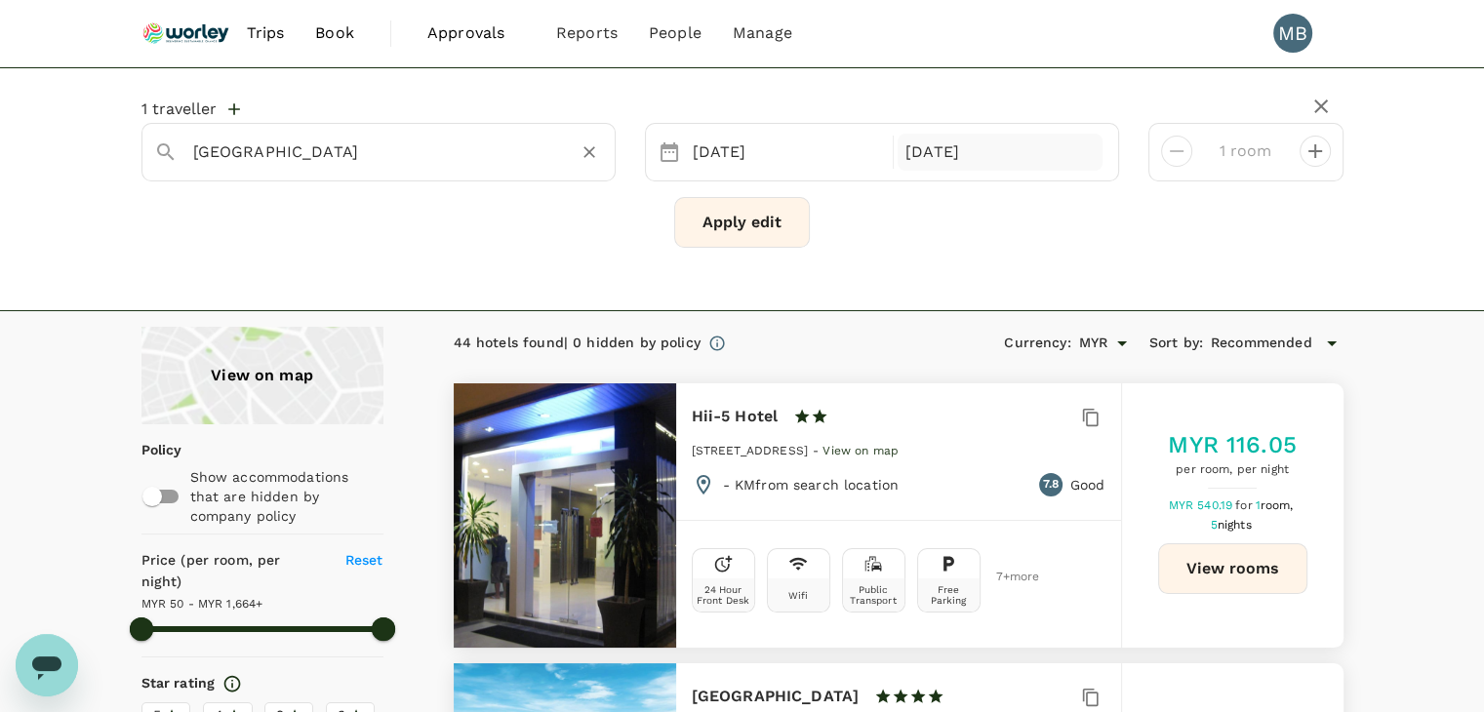
type input "[GEOGRAPHIC_DATA]"
click at [922, 161] on div "[DATE]" at bounding box center [1000, 153] width 205 height 38
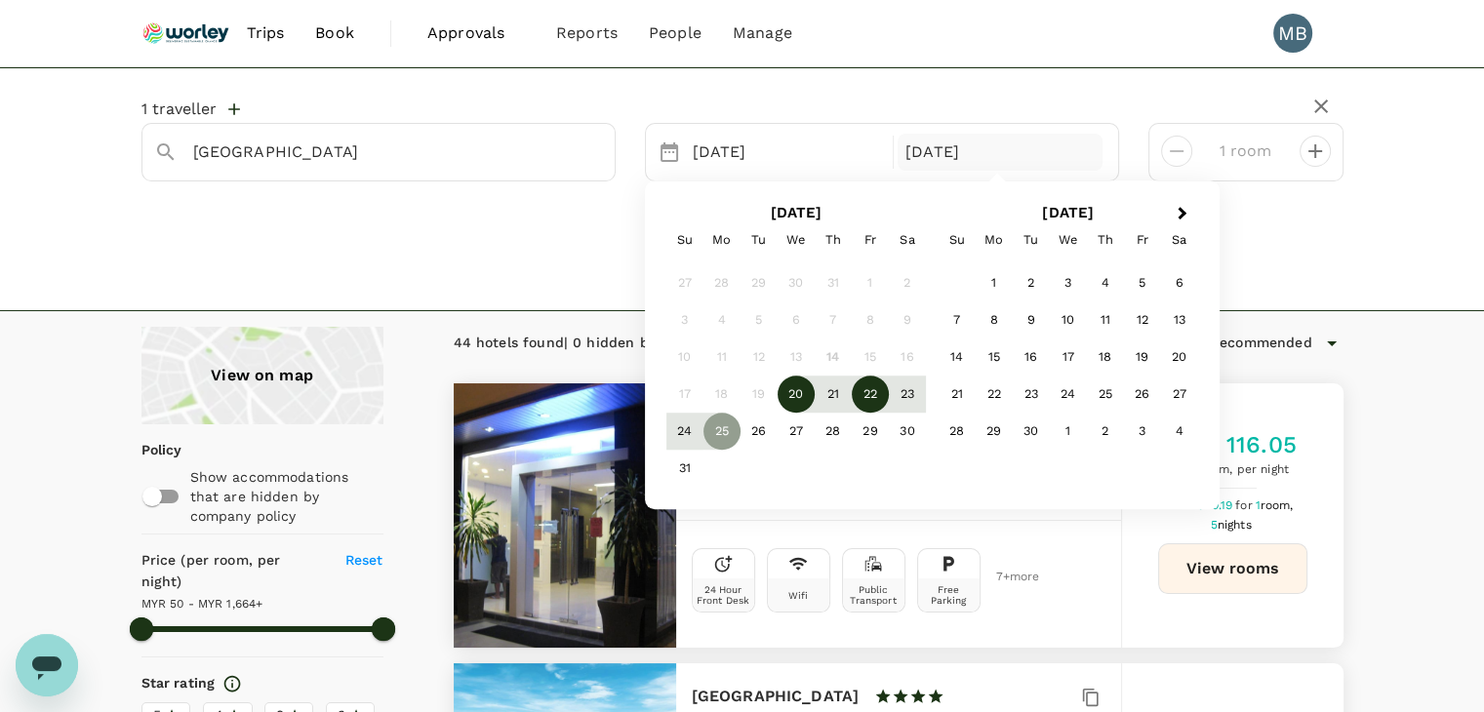
click at [865, 393] on div "22" at bounding box center [870, 395] width 37 height 37
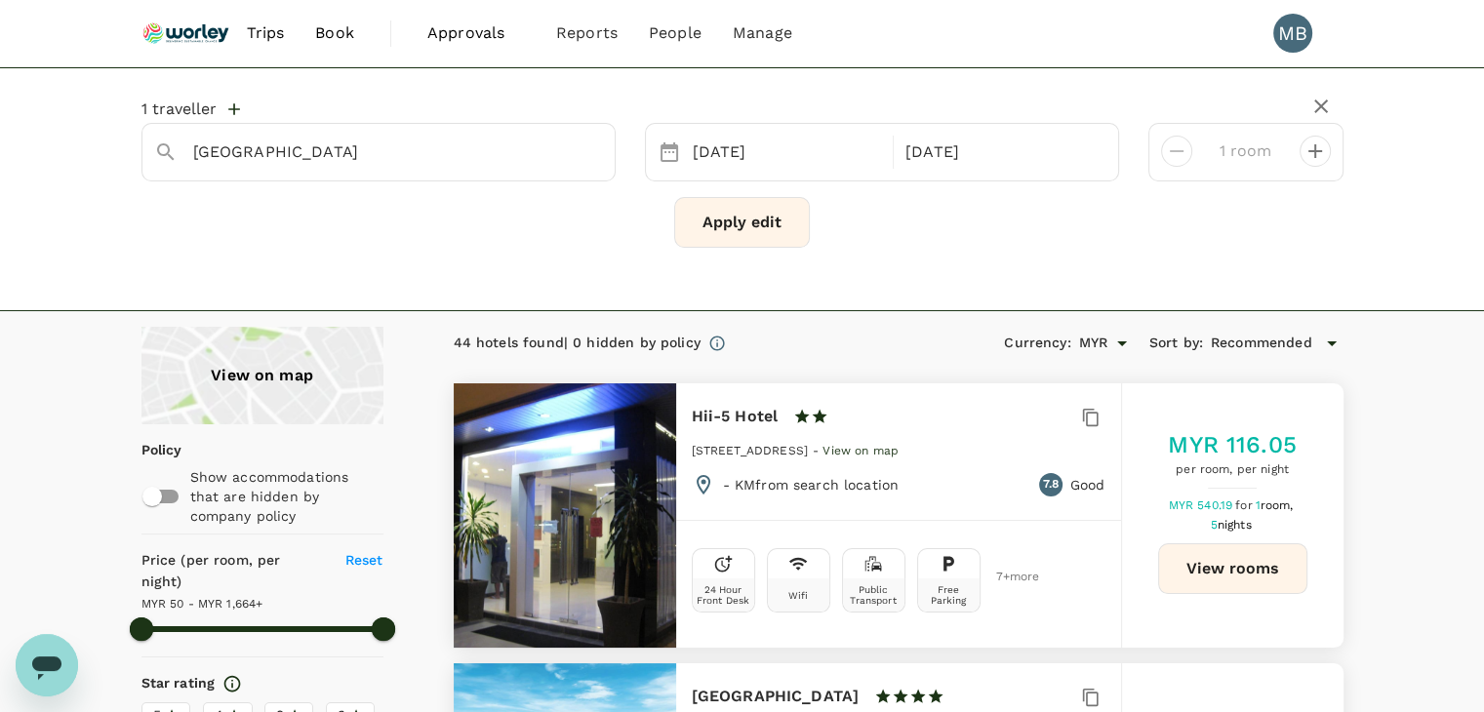
click at [751, 220] on button "Apply edit" at bounding box center [742, 222] width 136 height 51
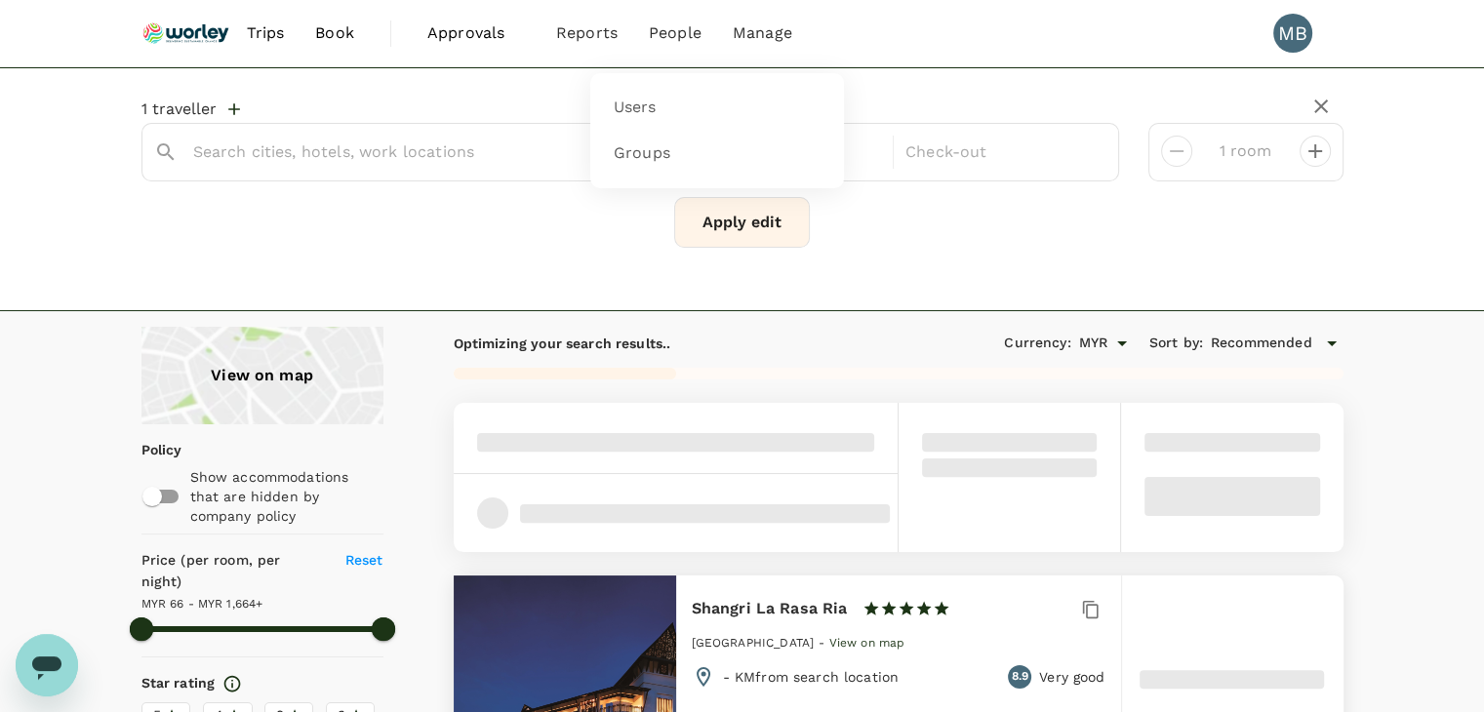
type input "[GEOGRAPHIC_DATA]"
type input "1663.64"
click at [396, 145] on input "[GEOGRAPHIC_DATA]" at bounding box center [370, 152] width 355 height 30
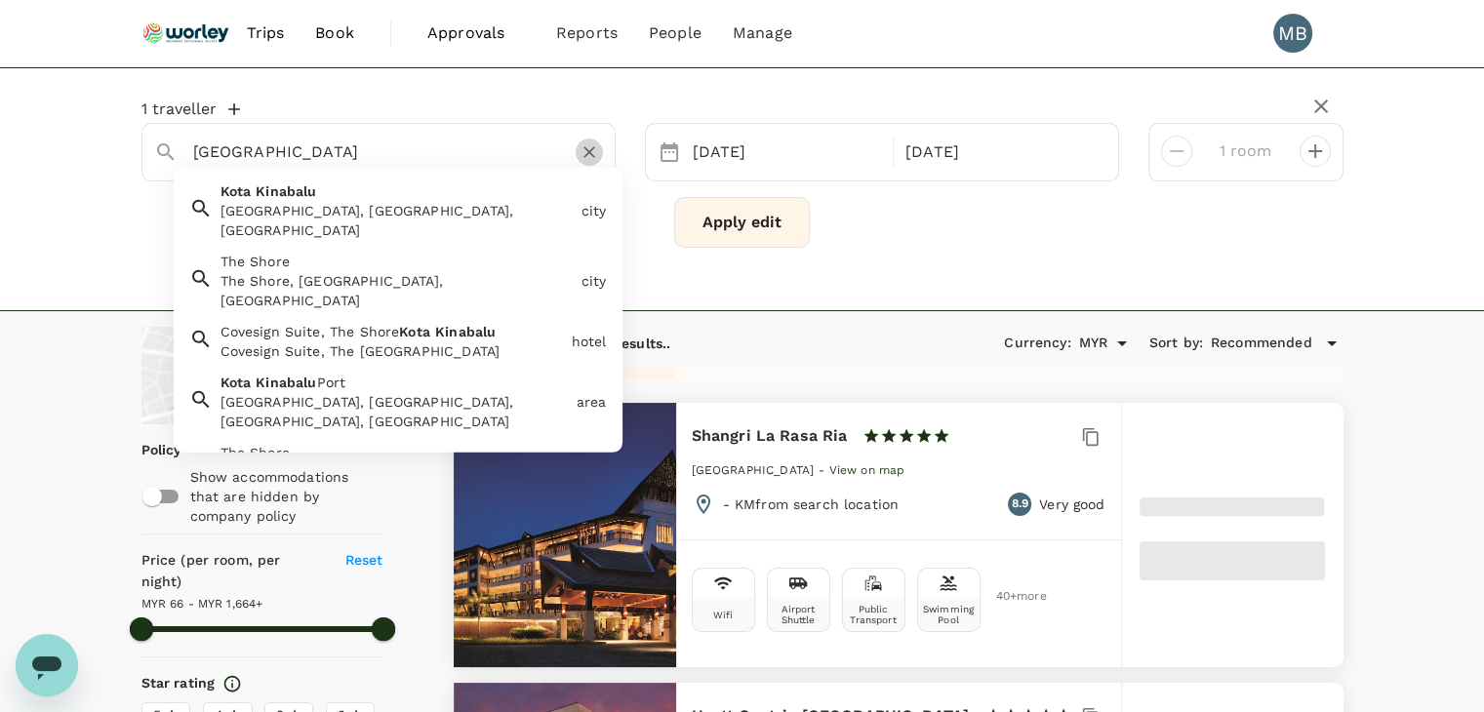
click at [583, 149] on icon "Clear" at bounding box center [590, 152] width 20 height 20
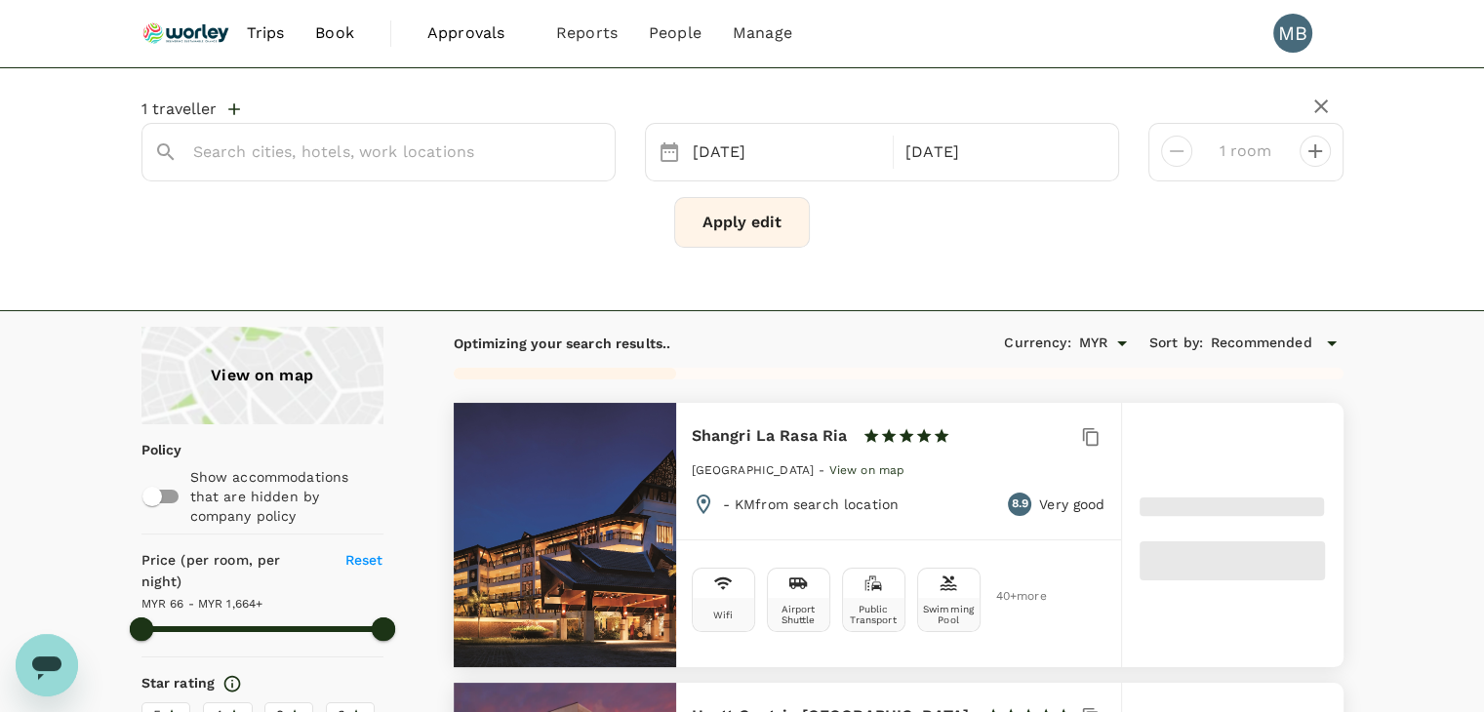
type input "1663.04"
type input "51.04"
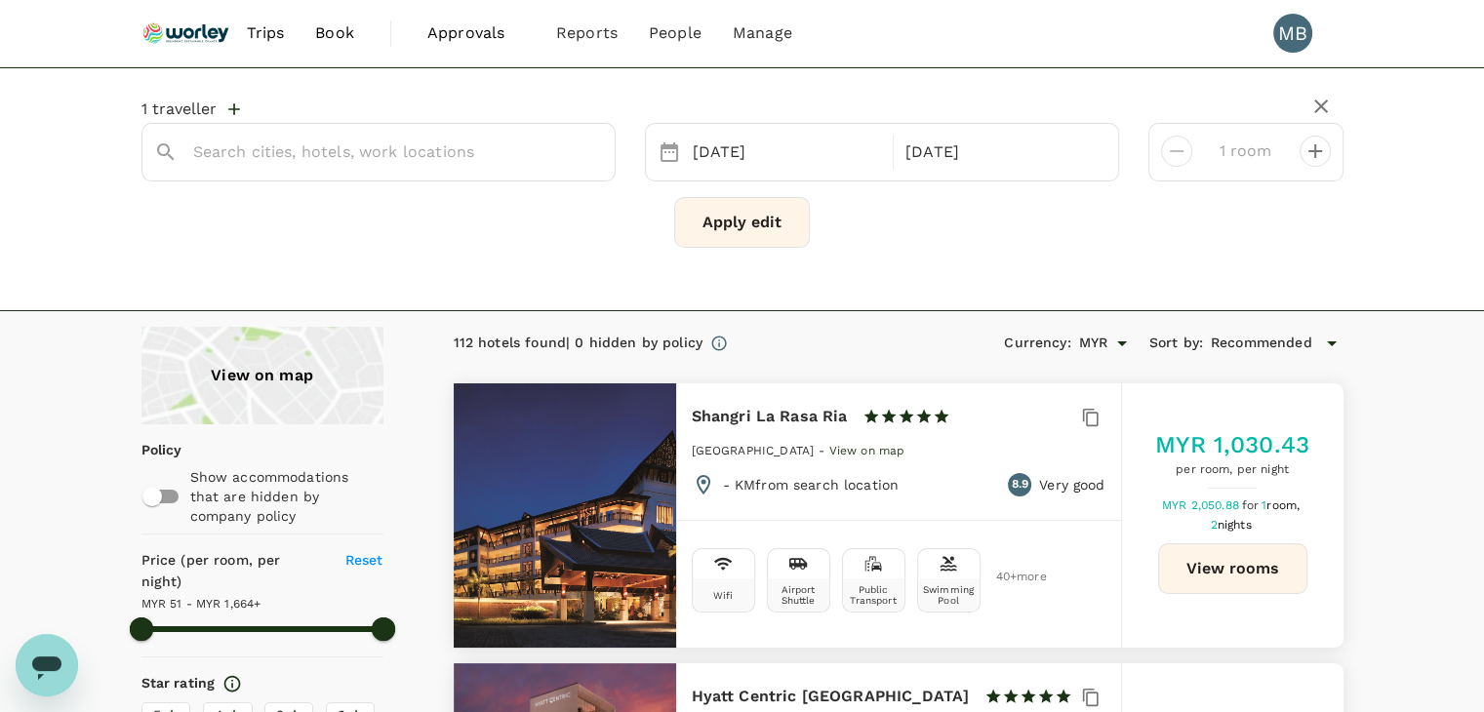
type input "1663.04"
click at [422, 147] on input "text" at bounding box center [370, 152] width 355 height 30
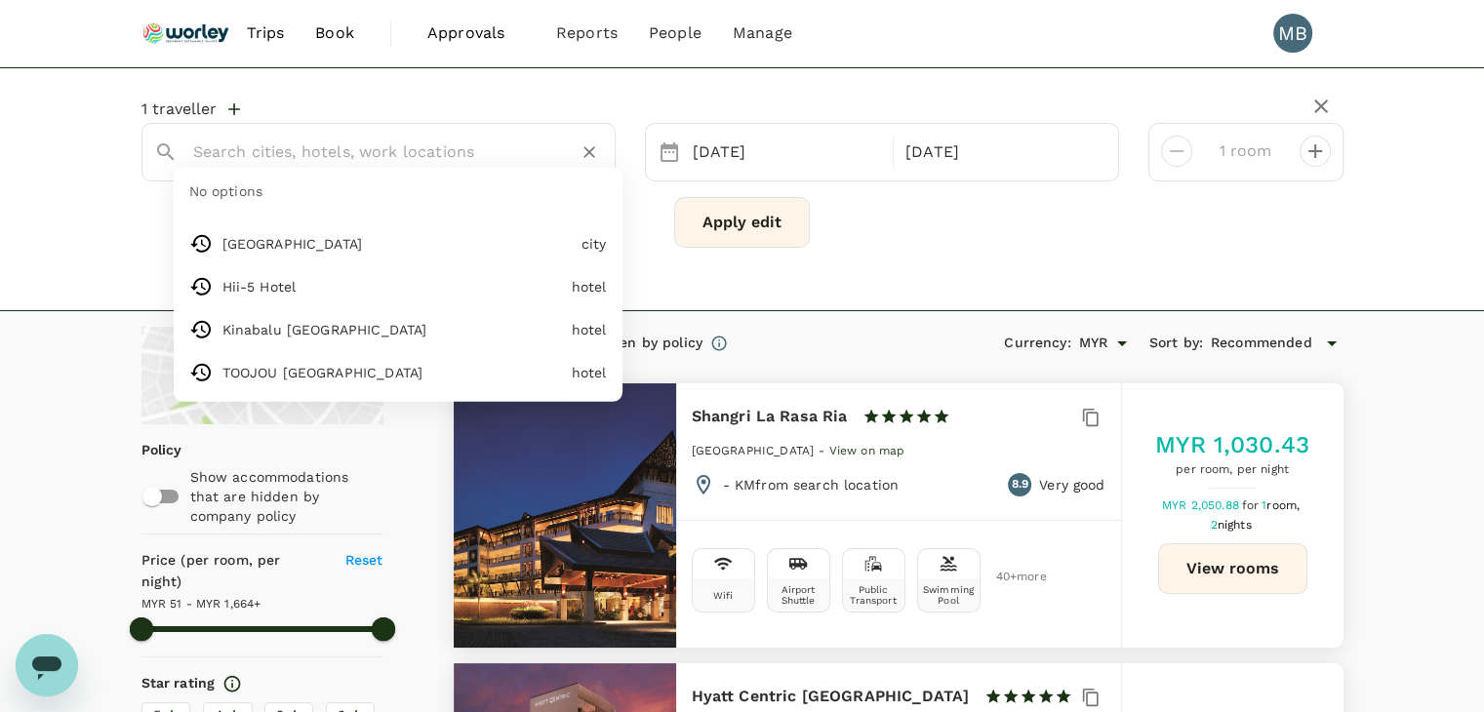
paste input "[GEOGRAPHIC_DATA]"
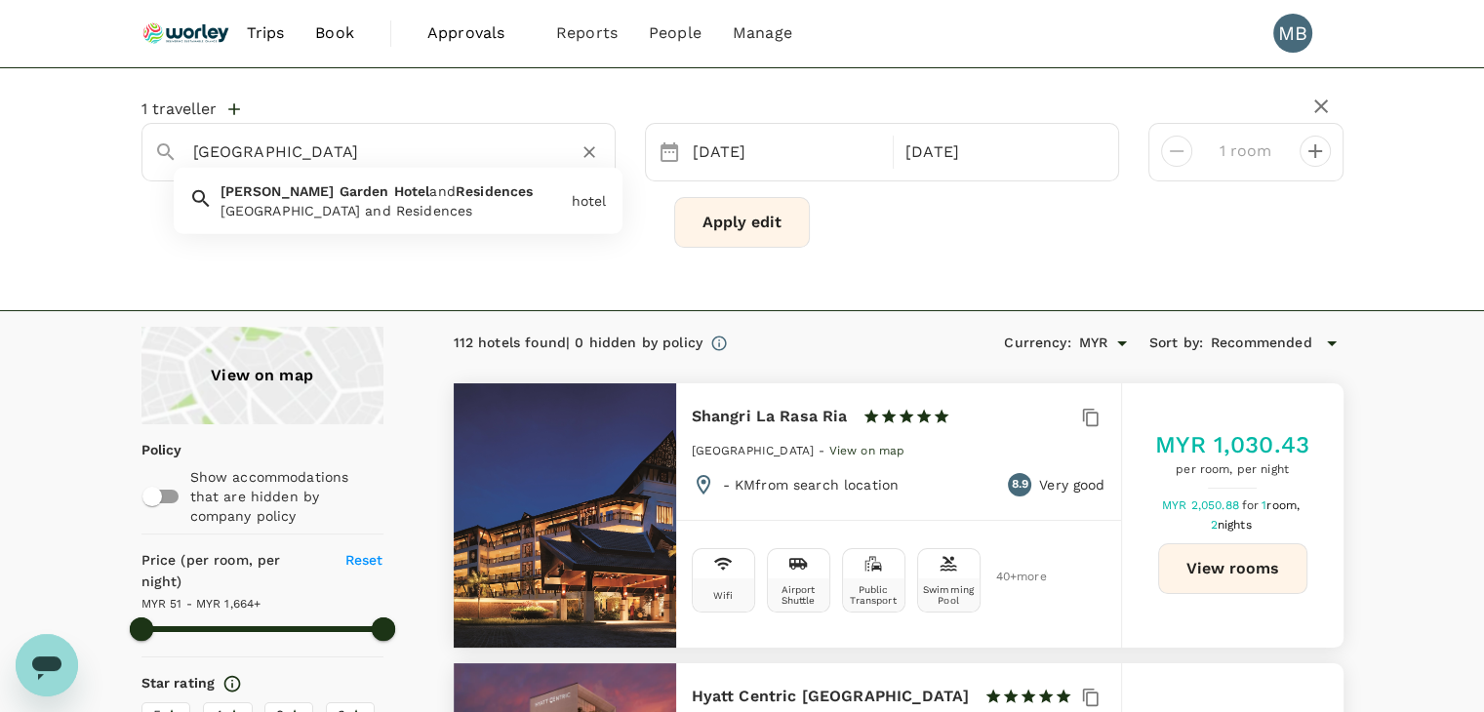
click at [398, 199] on div "[GEOGRAPHIC_DATA] and Residences [GEOGRAPHIC_DATA] and Residences" at bounding box center [388, 197] width 351 height 47
type input "[GEOGRAPHIC_DATA] and Residences"
click at [689, 229] on button "Apply edit" at bounding box center [742, 222] width 136 height 51
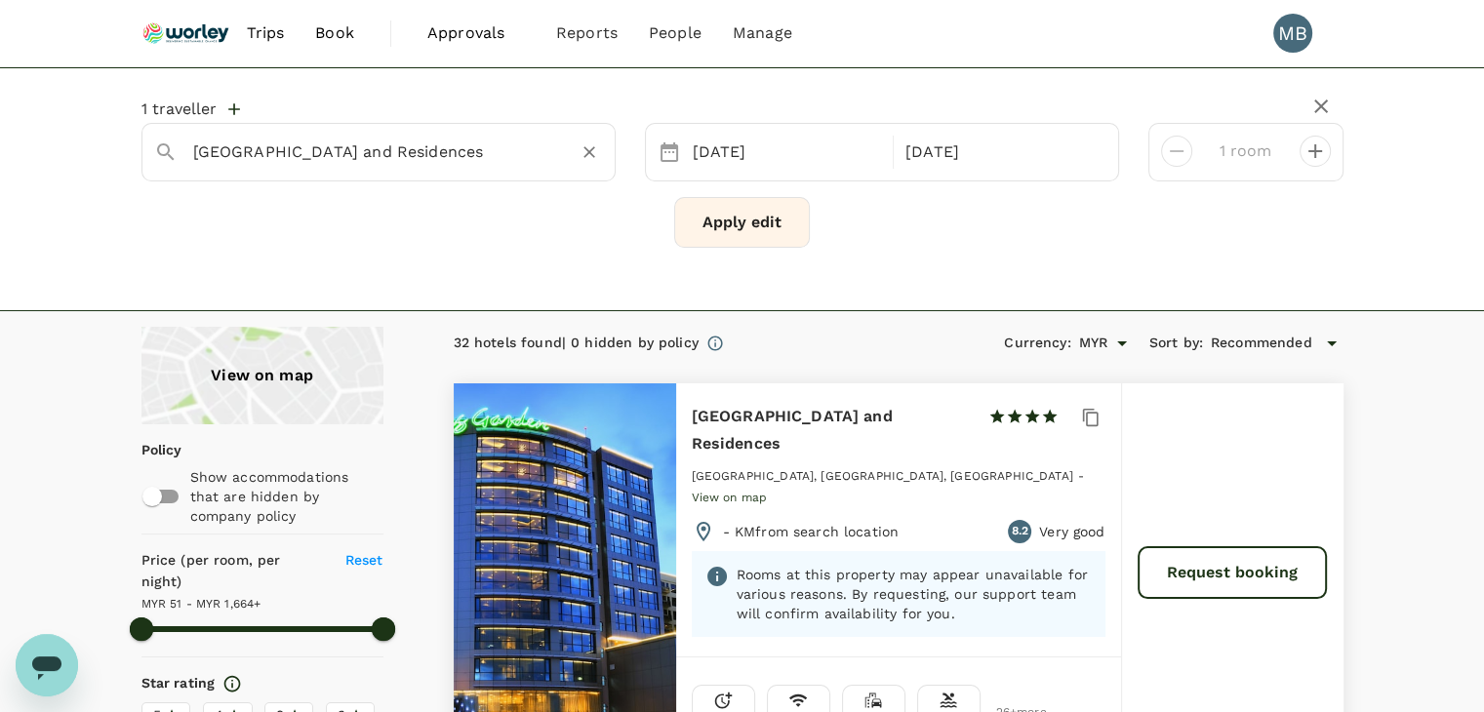
type input "1663.04"
click at [587, 157] on icon "Clear" at bounding box center [590, 152] width 20 height 20
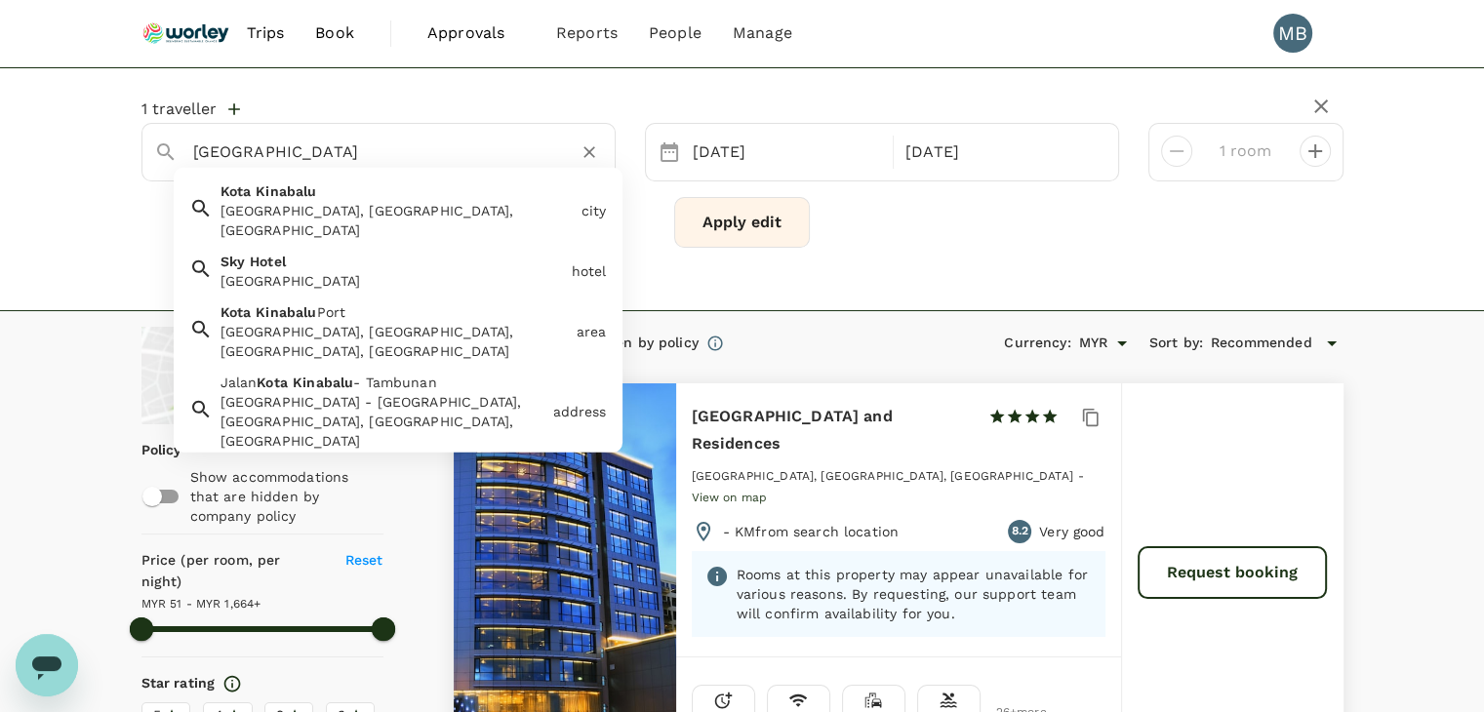
click at [441, 244] on div "[GEOGRAPHIC_DATA]" at bounding box center [388, 267] width 351 height 47
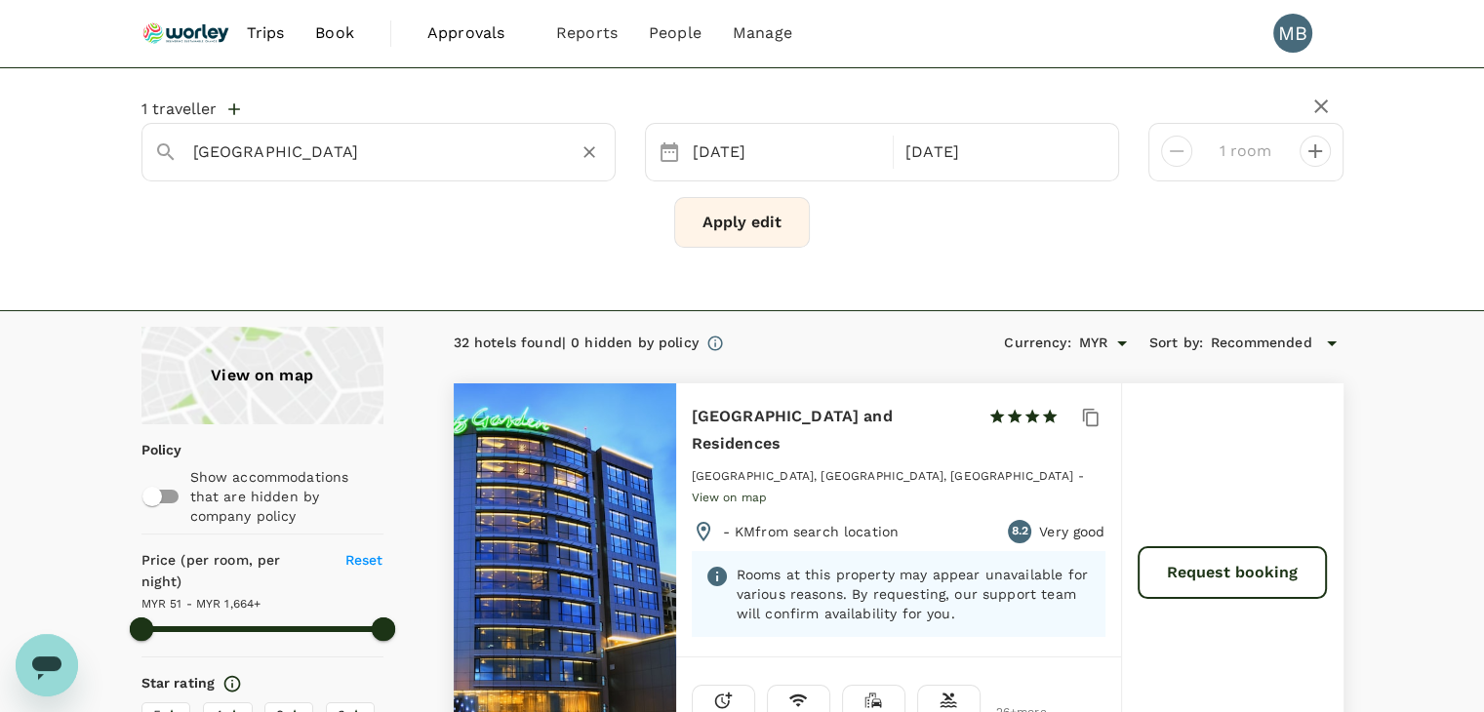
type input "[GEOGRAPHIC_DATA]"
click at [706, 218] on button "Apply edit" at bounding box center [742, 222] width 136 height 51
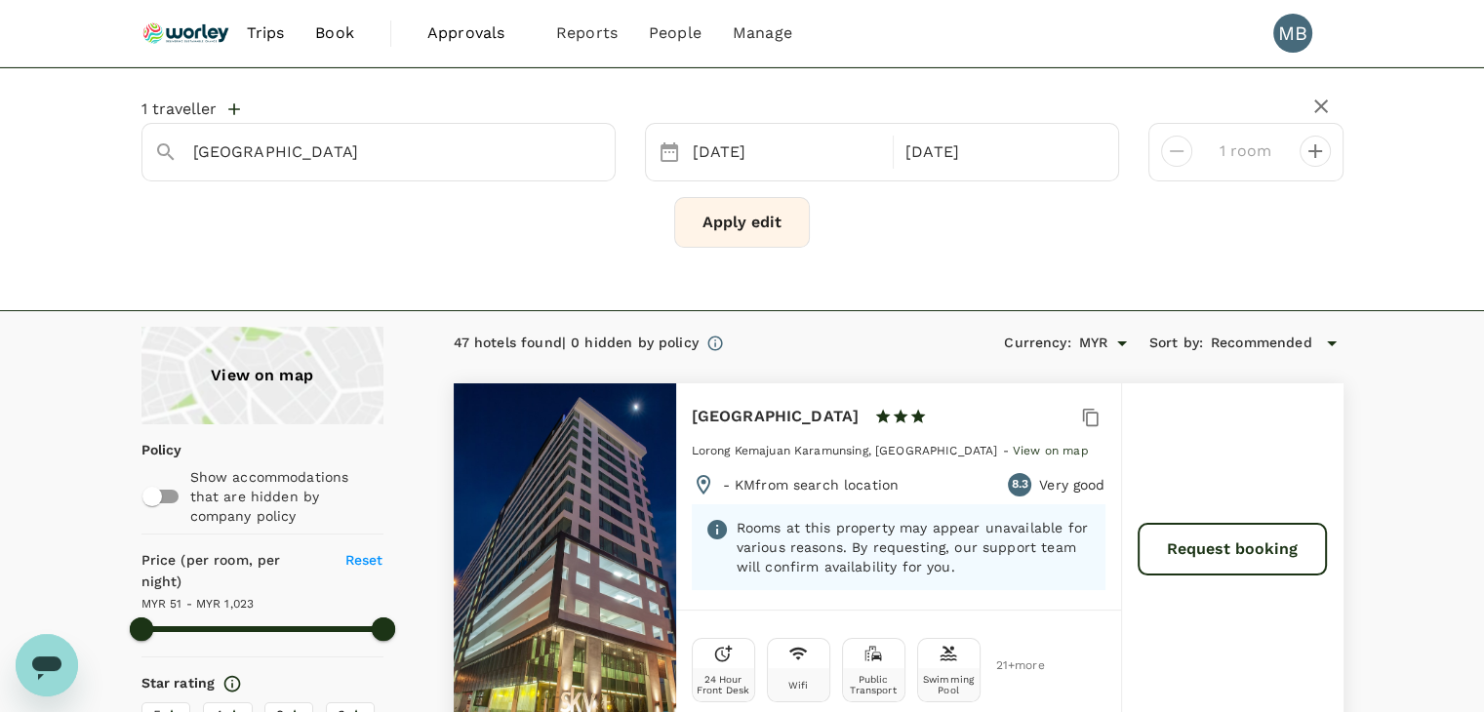
type input "1023.04"
click at [764, 233] on button "Apply edit" at bounding box center [742, 222] width 136 height 51
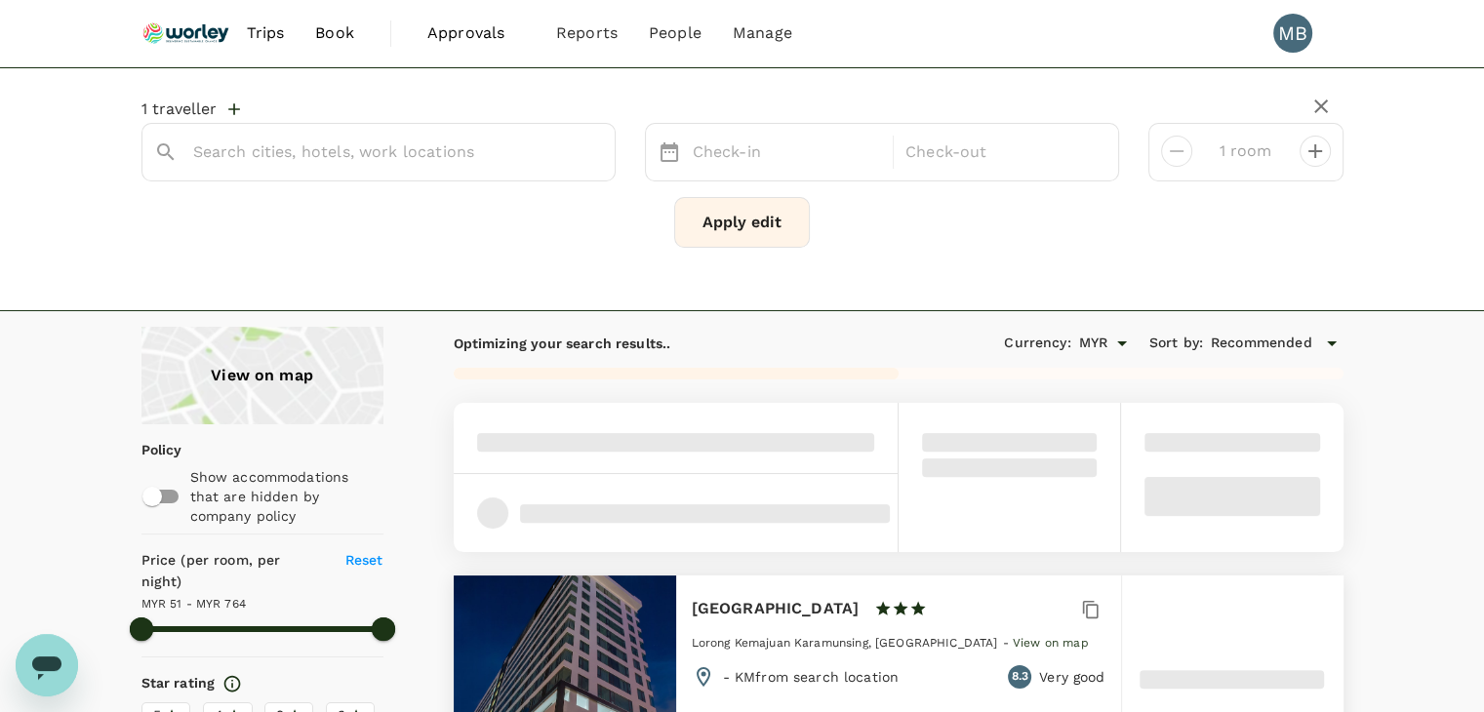
type input "[GEOGRAPHIC_DATA]"
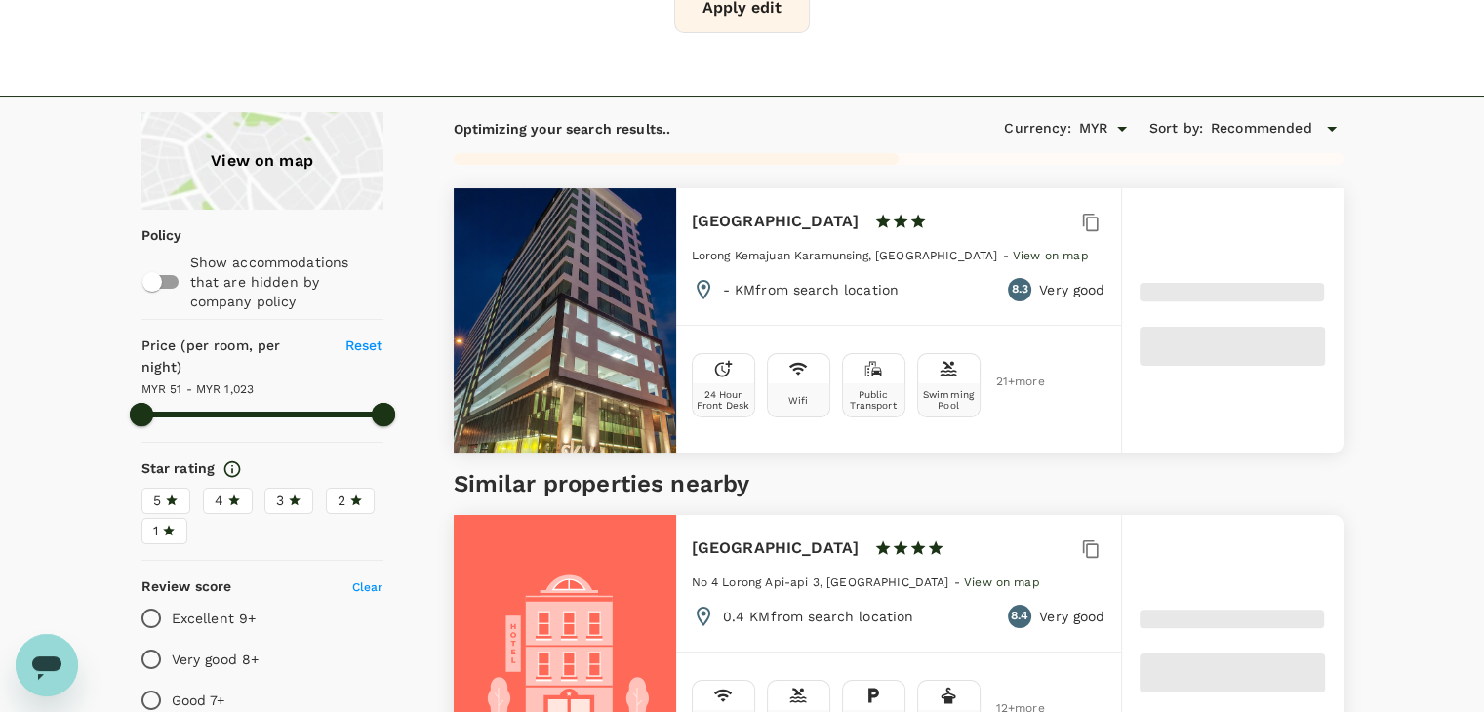
scroll to position [98, 0]
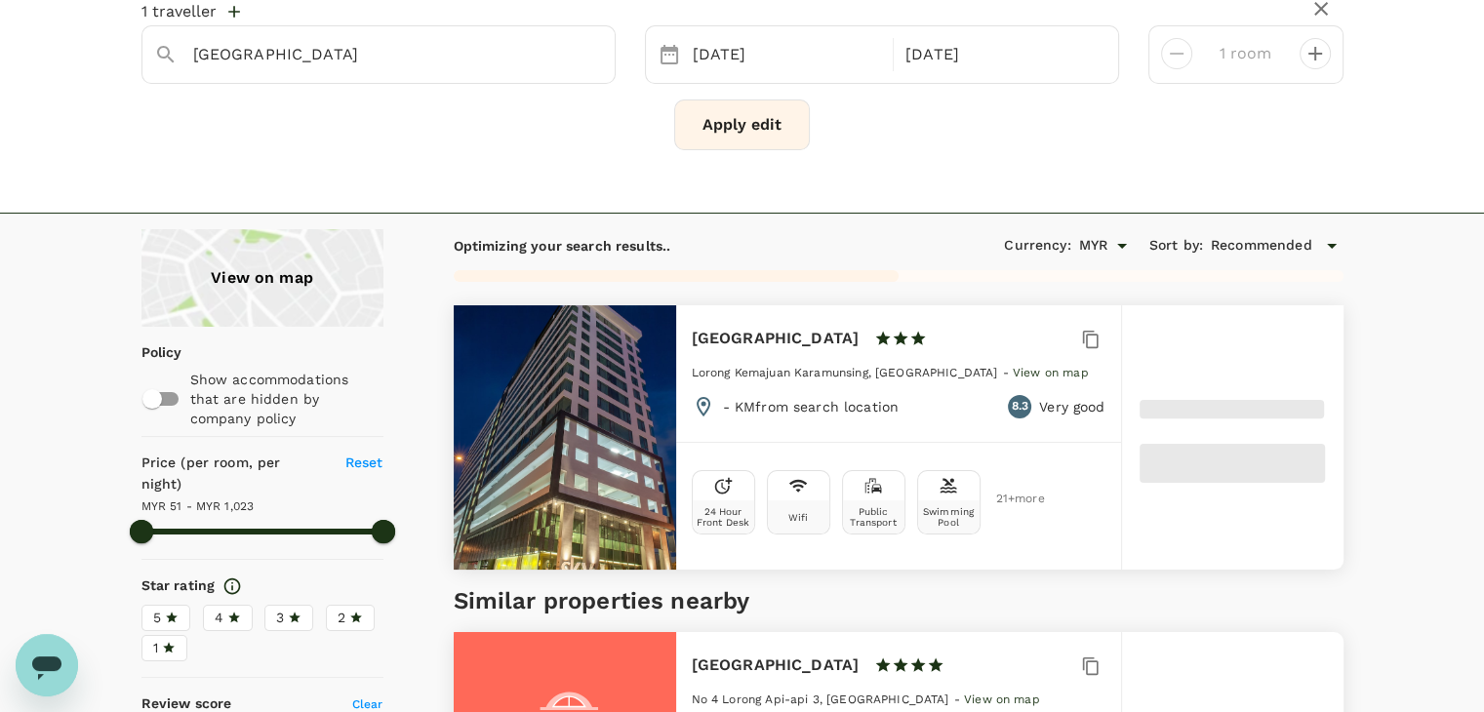
type input "1023.04"
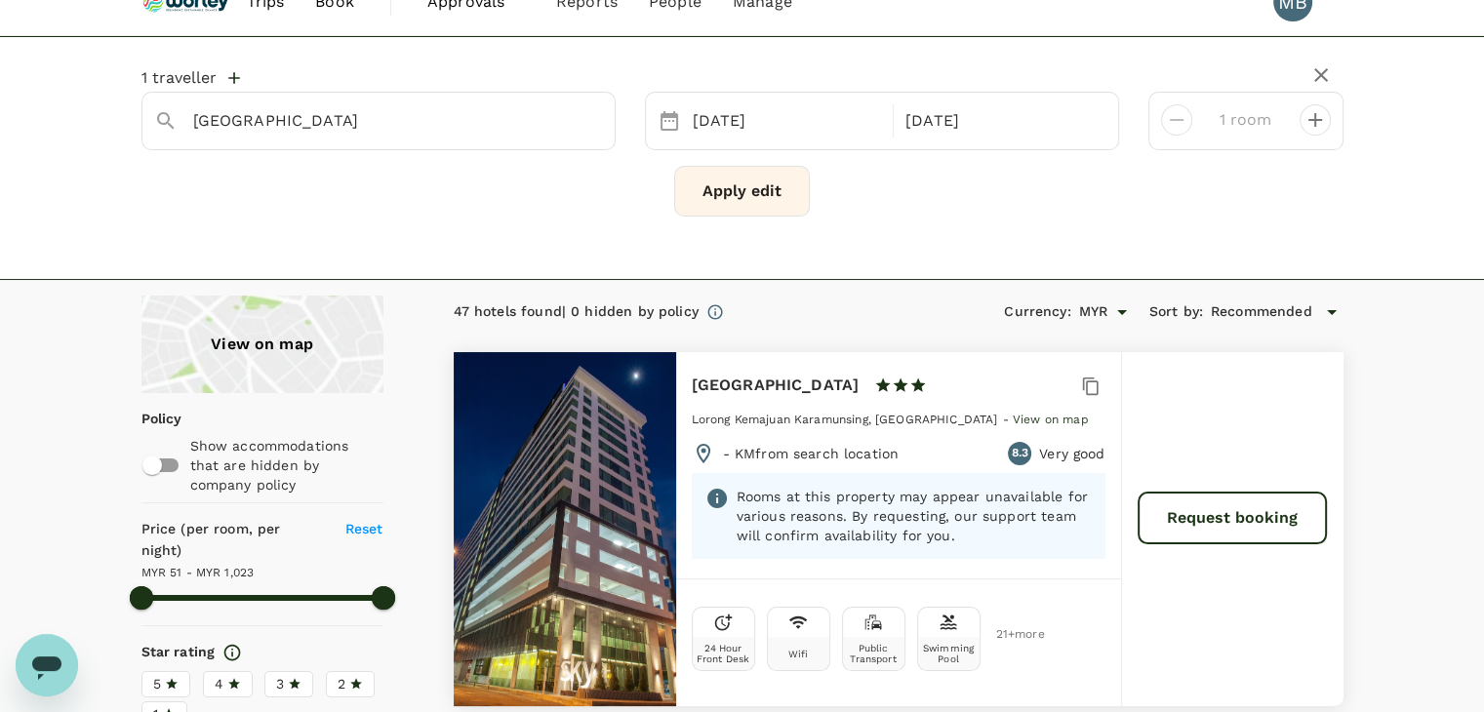
scroll to position [0, 0]
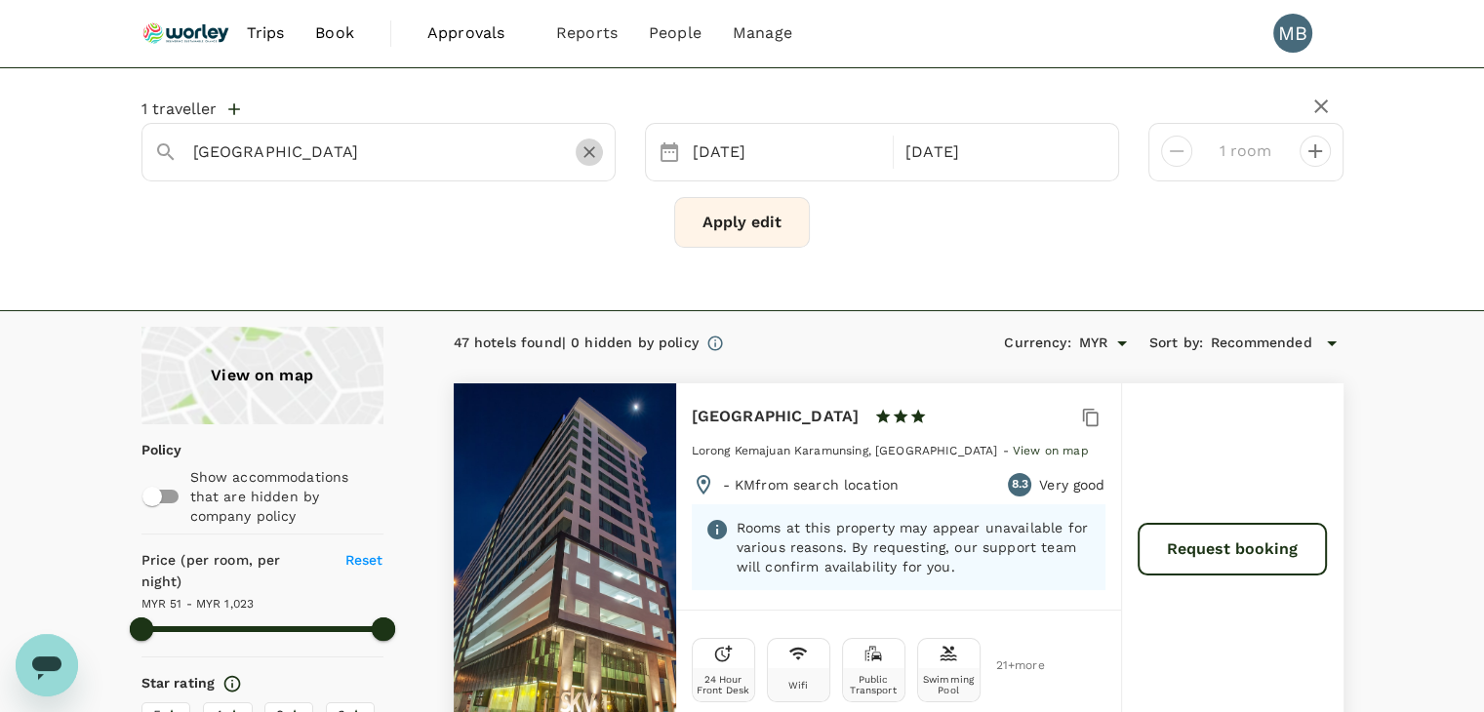
click at [587, 153] on icon "Clear" at bounding box center [589, 152] width 12 height 12
type input "[GEOGRAPHIC_DATA]"
click at [730, 212] on button "Apply edit" at bounding box center [742, 222] width 136 height 51
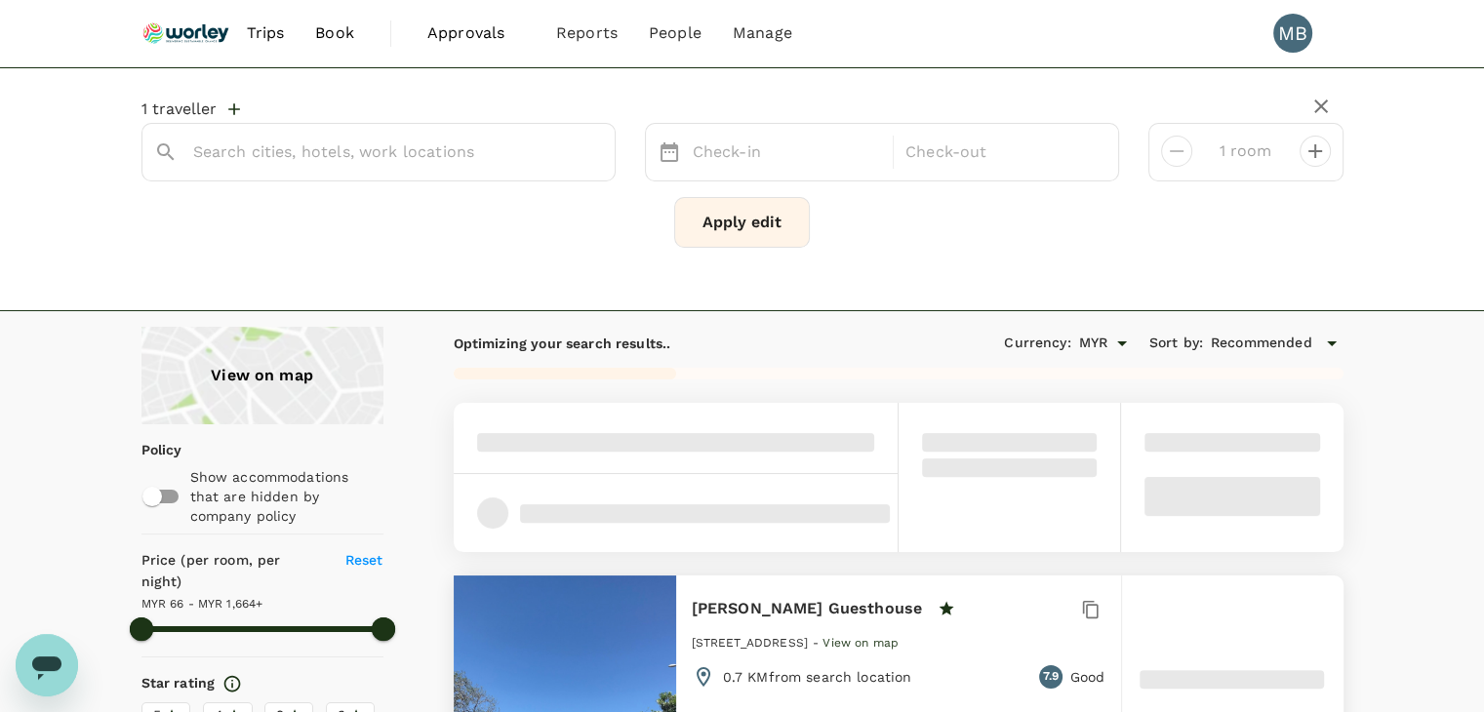
type input "[GEOGRAPHIC_DATA]"
type input "1664.04"
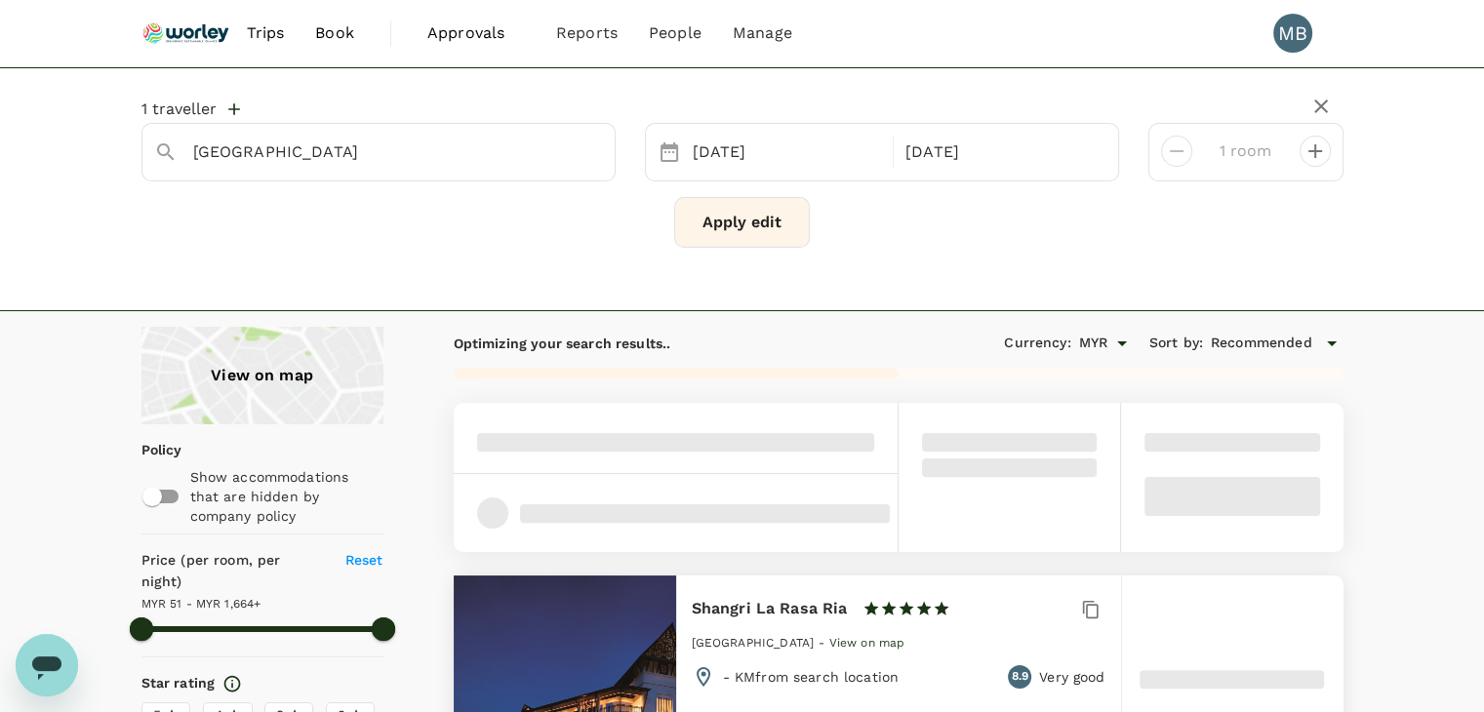
type input "51.04"
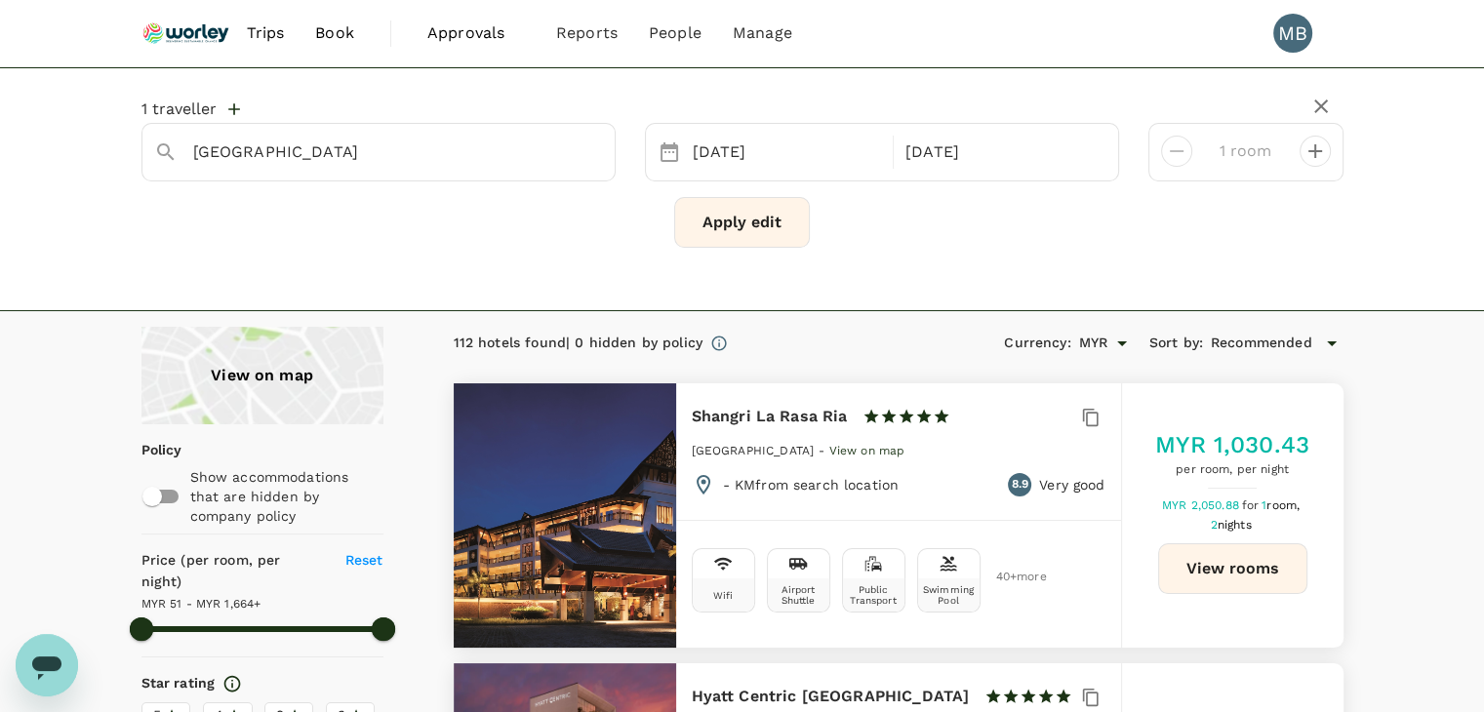
type input "1664.04"
click at [591, 149] on icon "Clear" at bounding box center [589, 152] width 12 height 12
click at [507, 151] on input "text" at bounding box center [370, 152] width 355 height 30
click at [410, 200] on div "The [GEOGRAPHIC_DATA] The [GEOGRAPHIC_DATA]" at bounding box center [388, 197] width 351 height 47
type input "The [GEOGRAPHIC_DATA]"
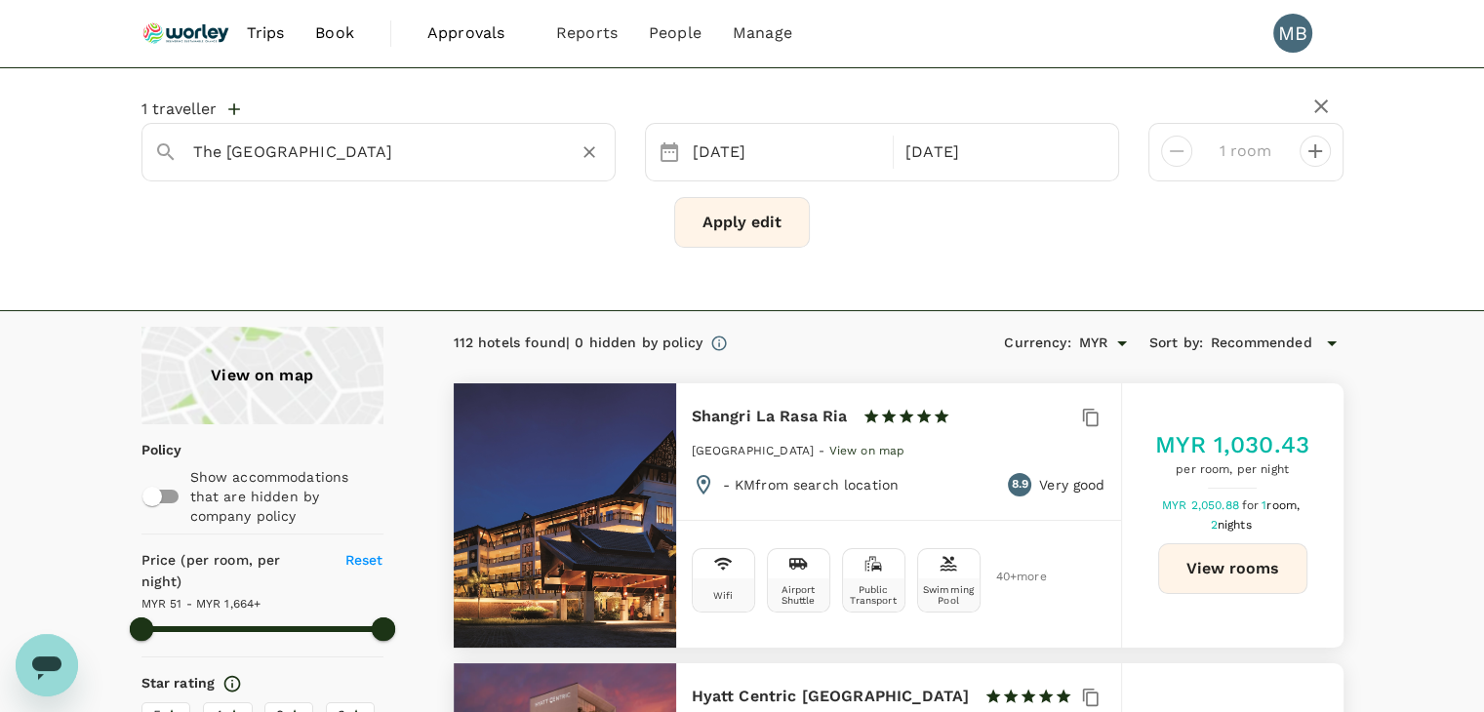
click at [703, 214] on button "Apply edit" at bounding box center [742, 222] width 136 height 51
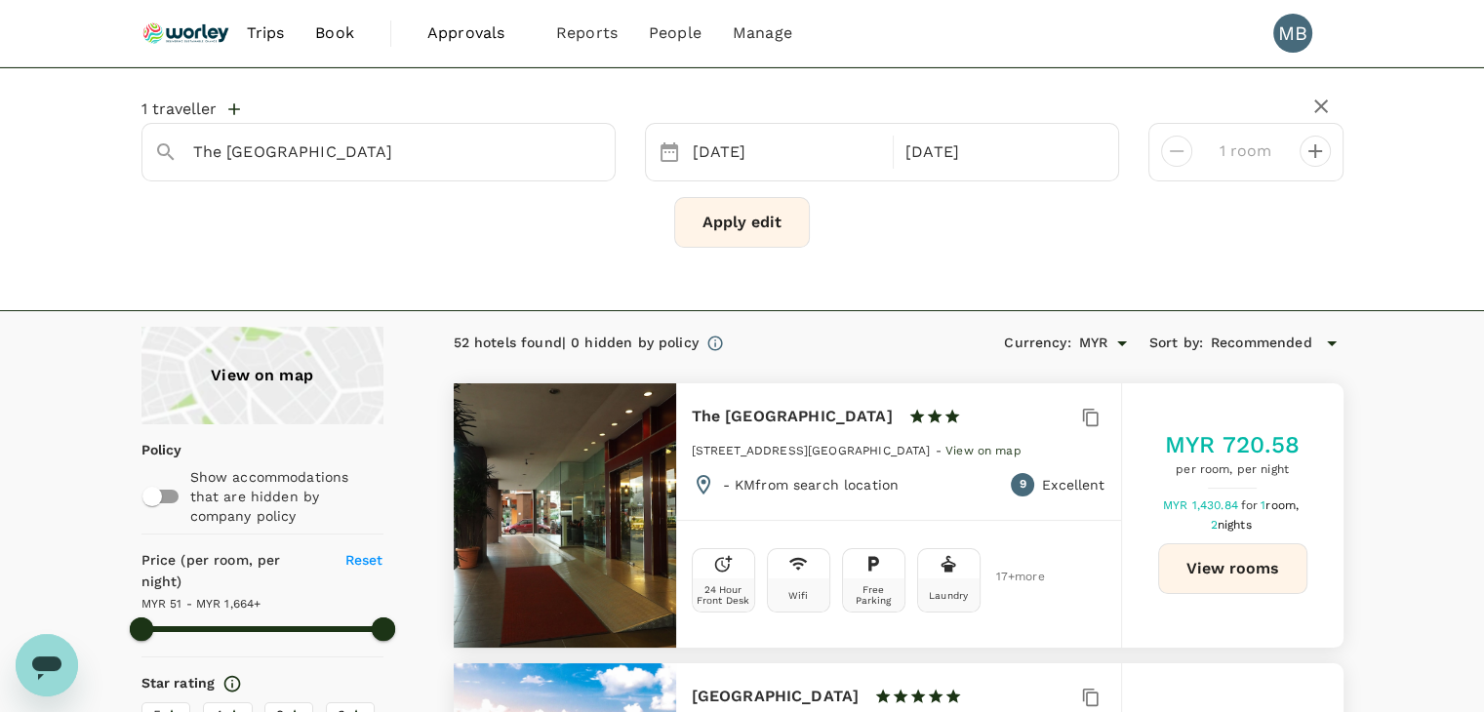
type input "1664.04"
click at [1197, 557] on button "View rooms" at bounding box center [1232, 568] width 149 height 51
click at [589, 156] on icon "Clear" at bounding box center [590, 152] width 20 height 20
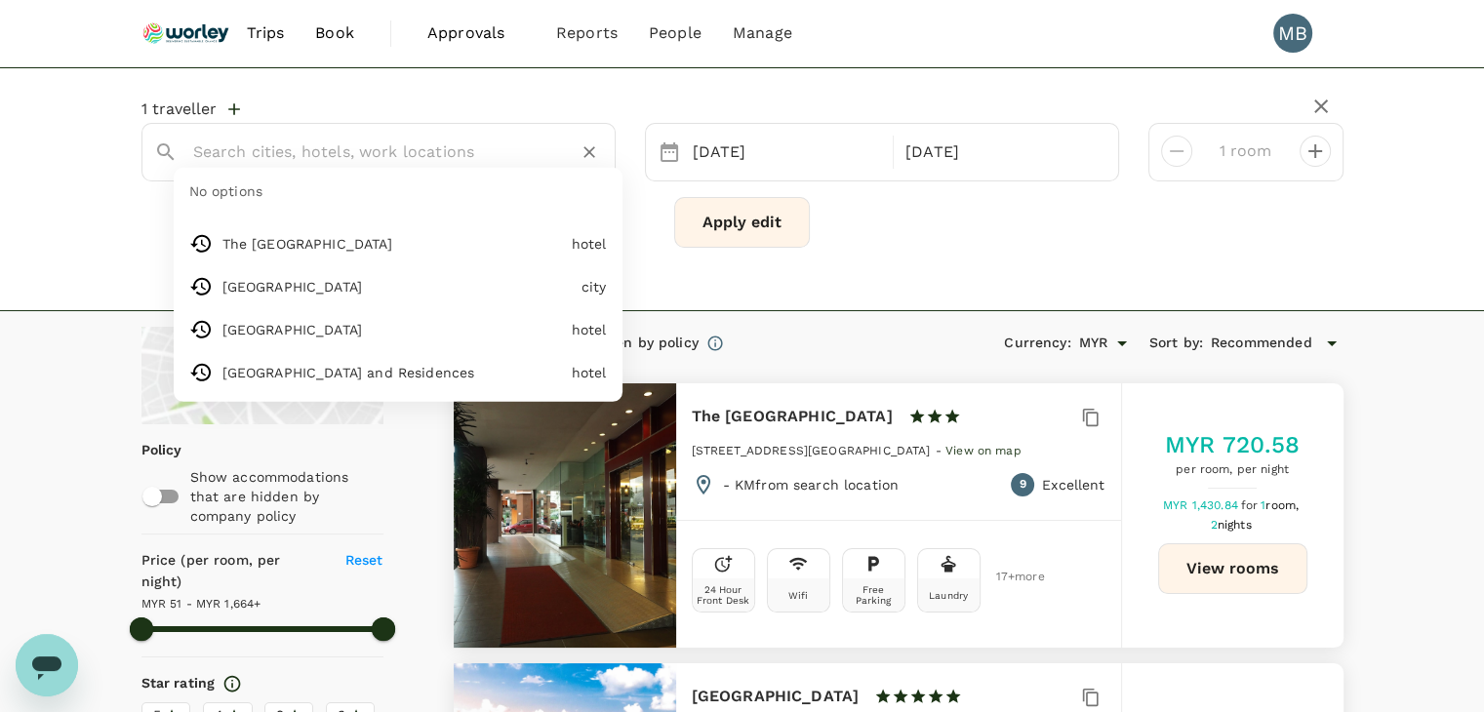
click at [484, 143] on input "text" at bounding box center [370, 152] width 355 height 30
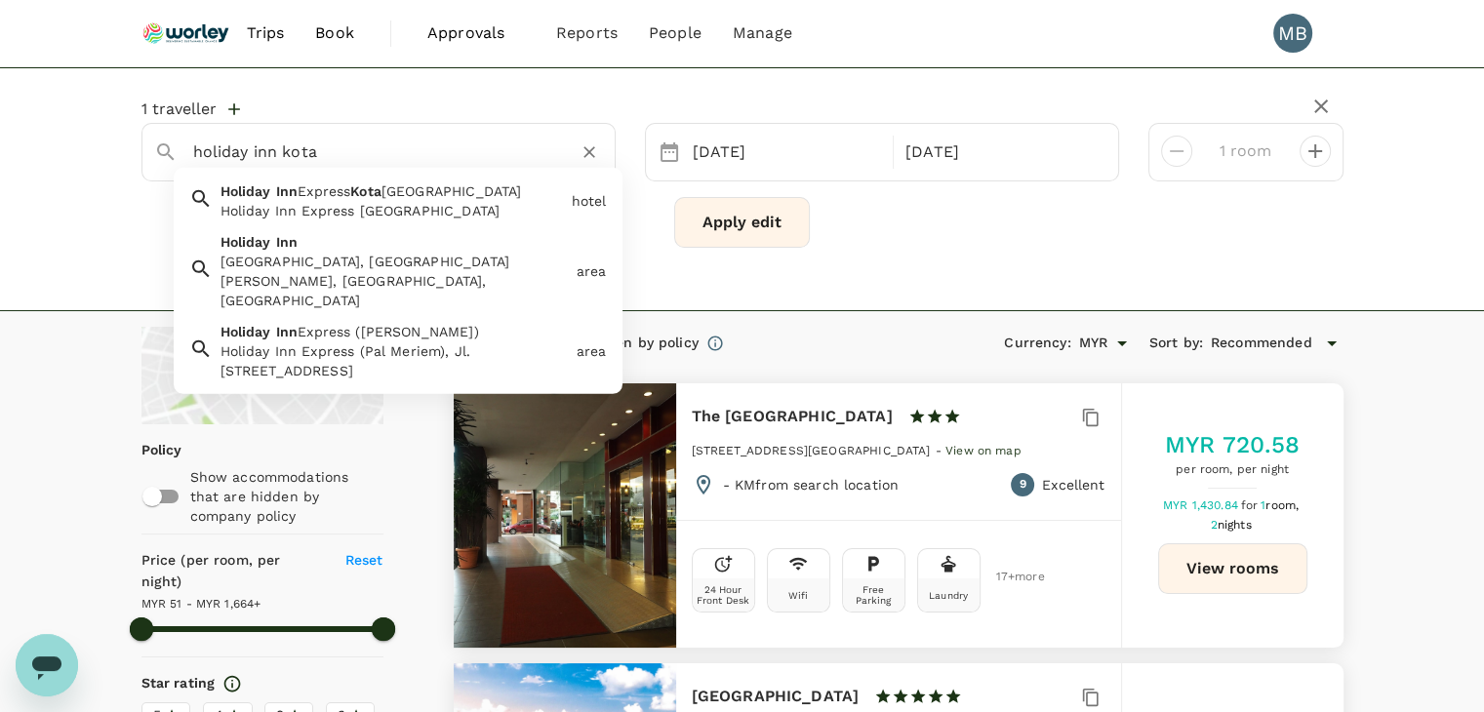
click at [371, 206] on div "Holiday Inn Express [GEOGRAPHIC_DATA]" at bounding box center [392, 211] width 343 height 20
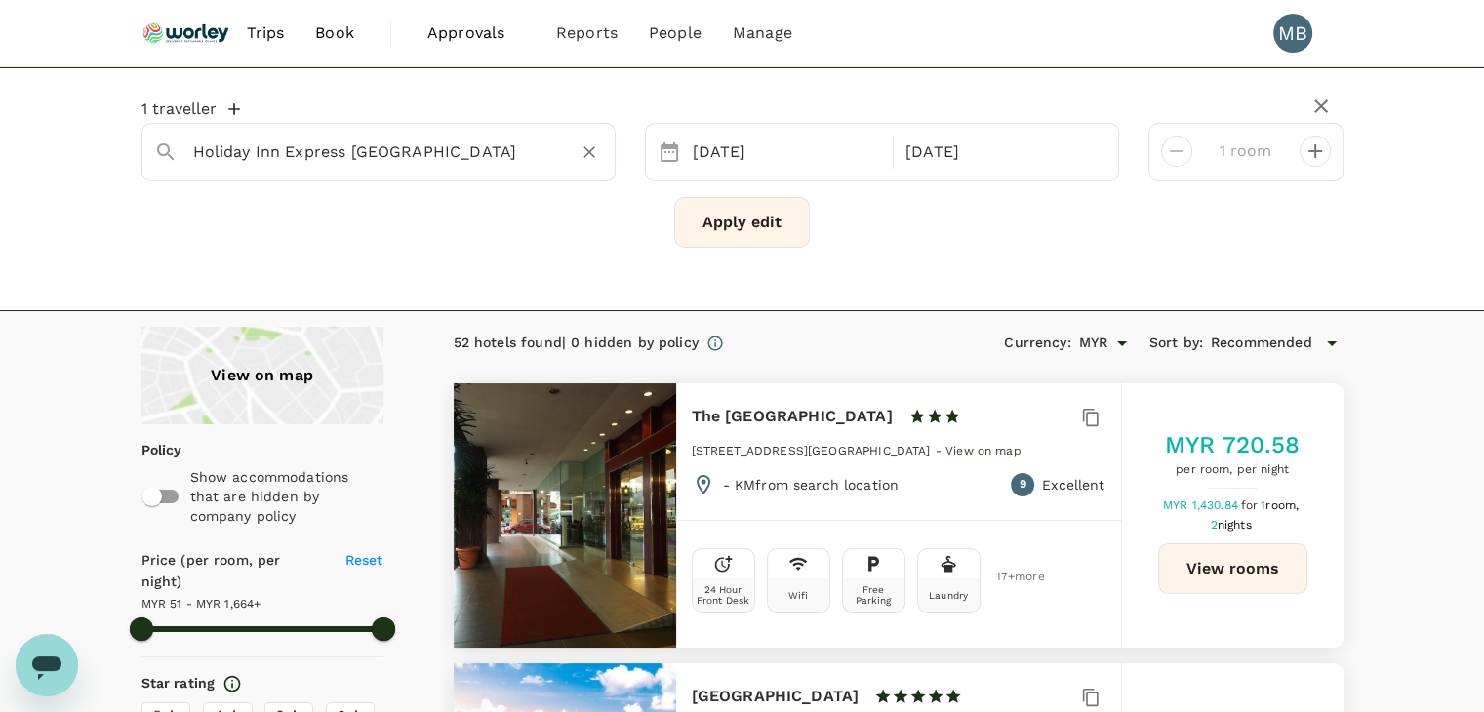
type input "Holiday Inn Express [GEOGRAPHIC_DATA]"
click at [699, 221] on button "Apply edit" at bounding box center [742, 222] width 136 height 51
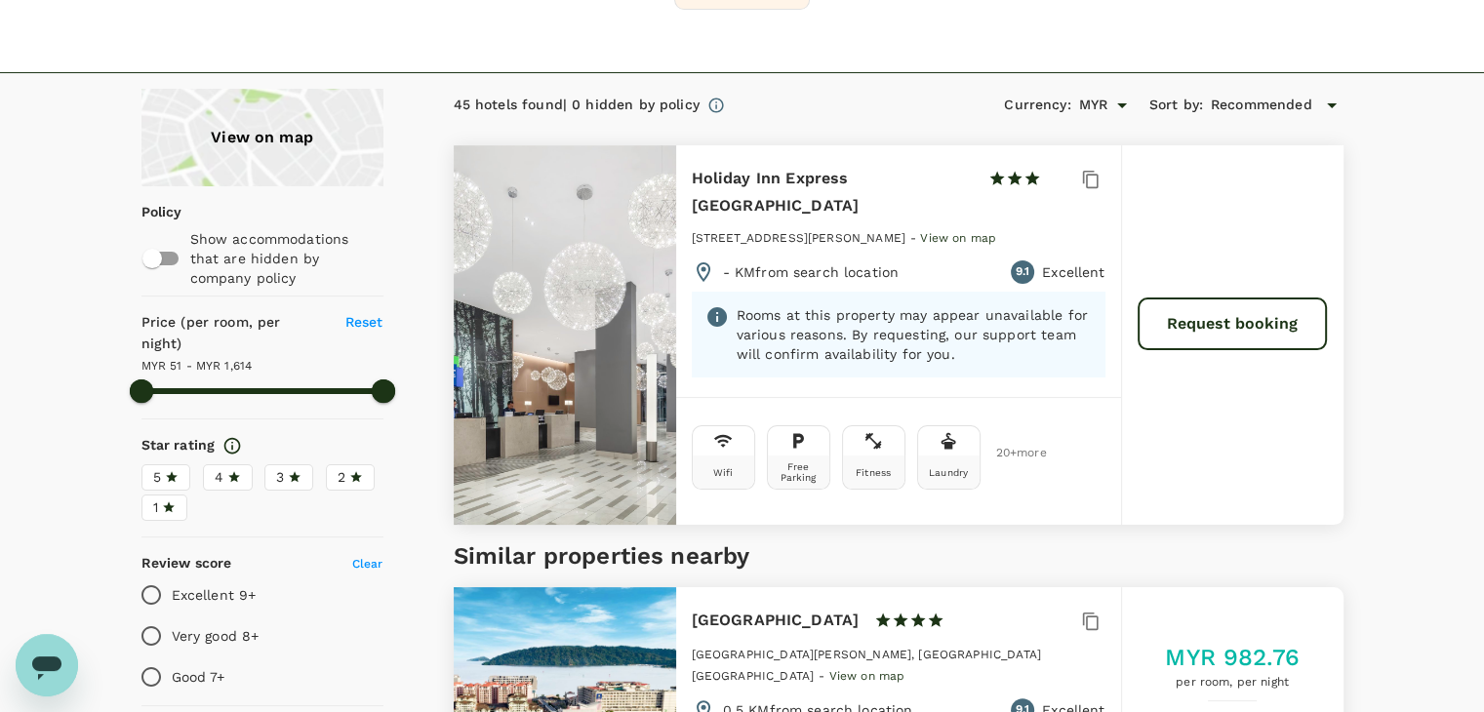
scroll to position [195, 0]
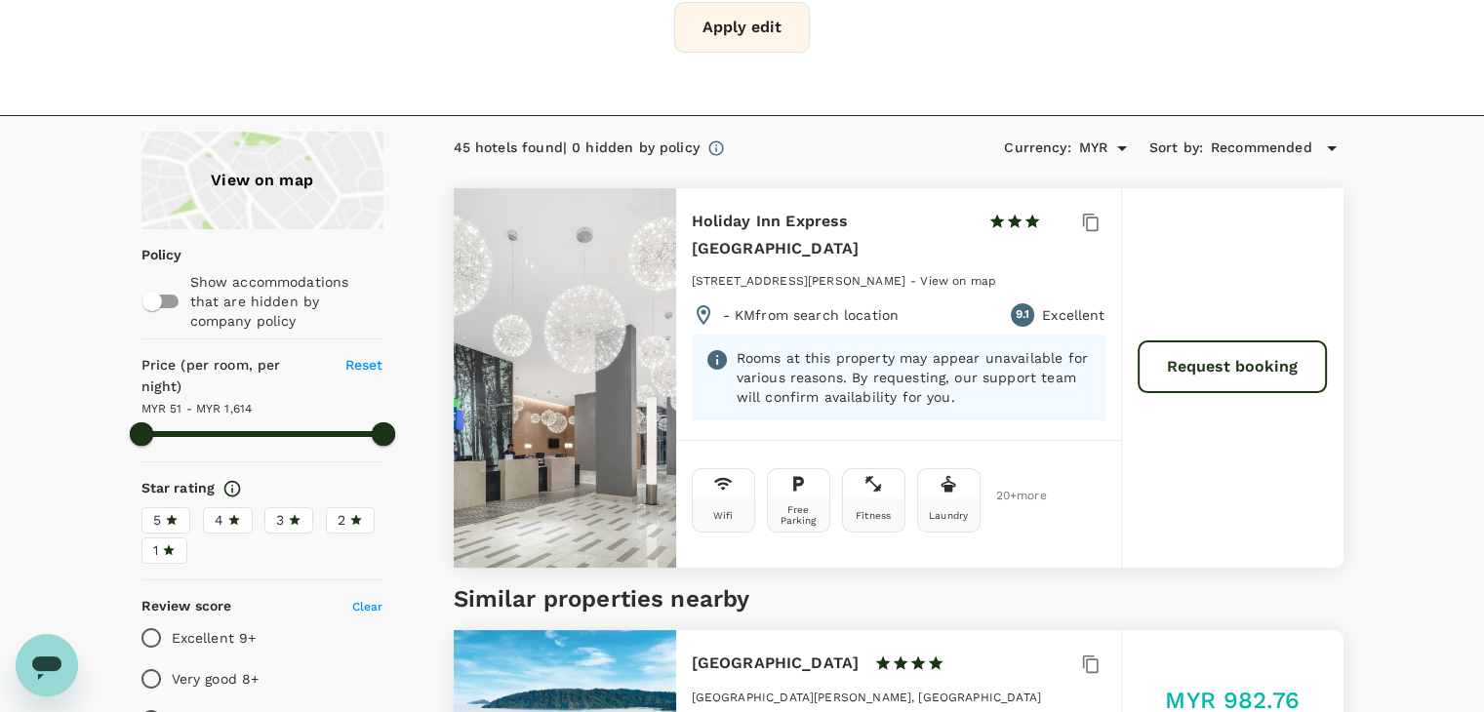
type input "1613.04"
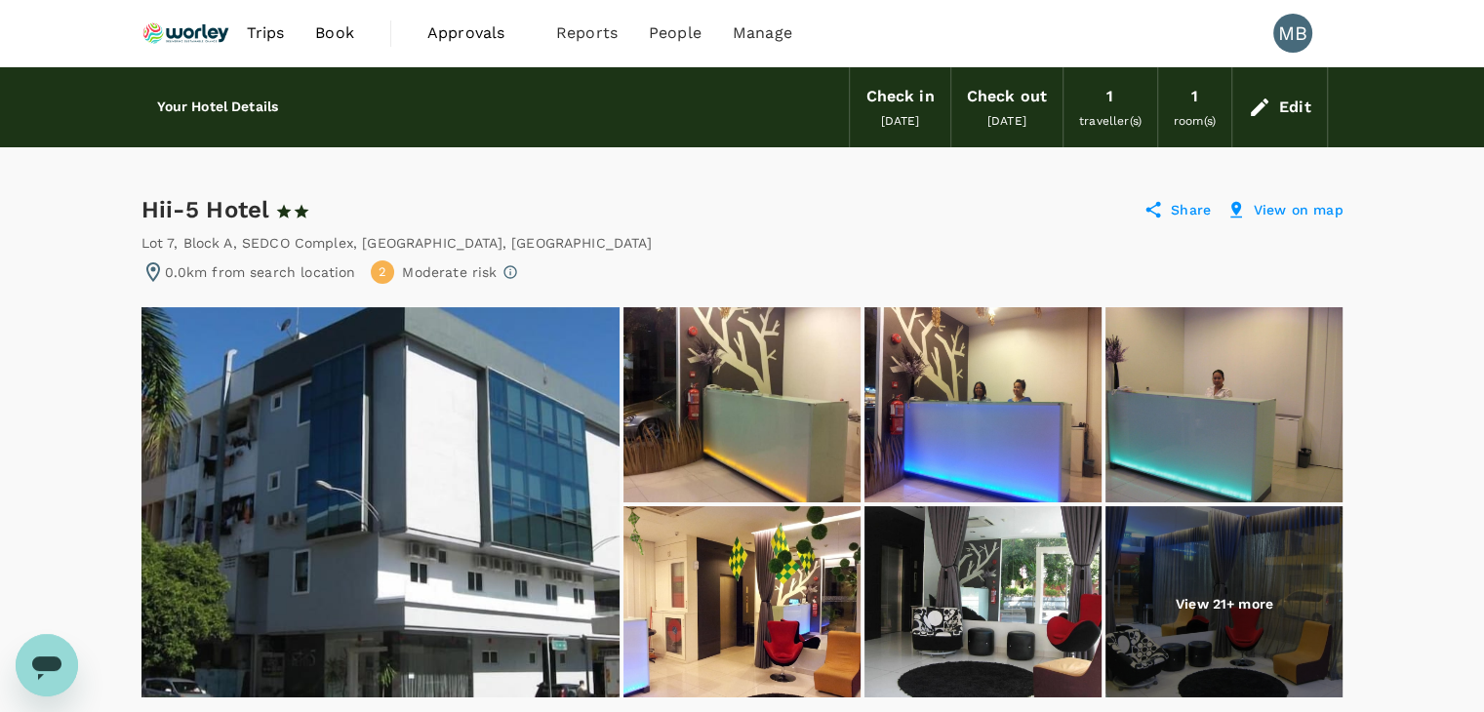
click at [1279, 109] on div "Edit" at bounding box center [1295, 107] width 32 height 27
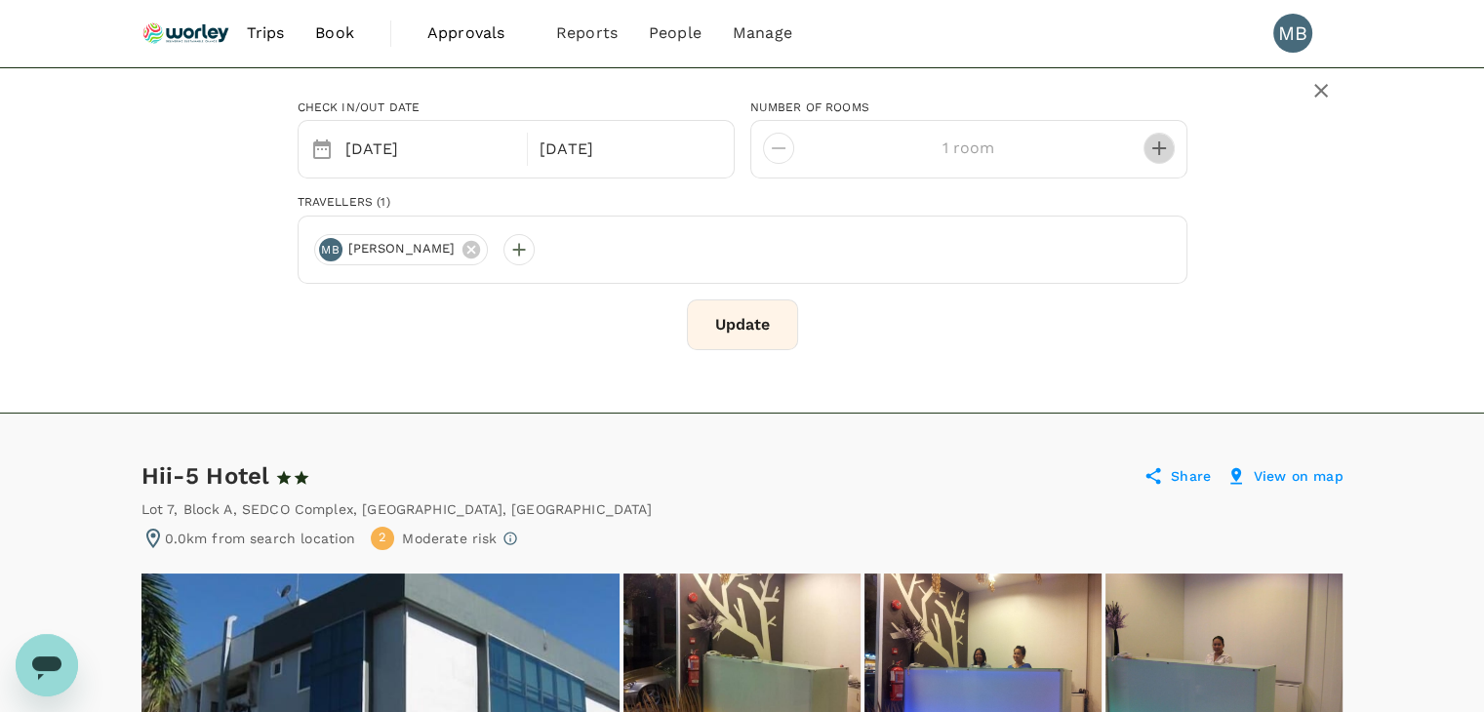
click at [1159, 151] on icon "decrease" at bounding box center [1158, 148] width 23 height 23
click at [717, 326] on button "Update" at bounding box center [742, 325] width 111 height 51
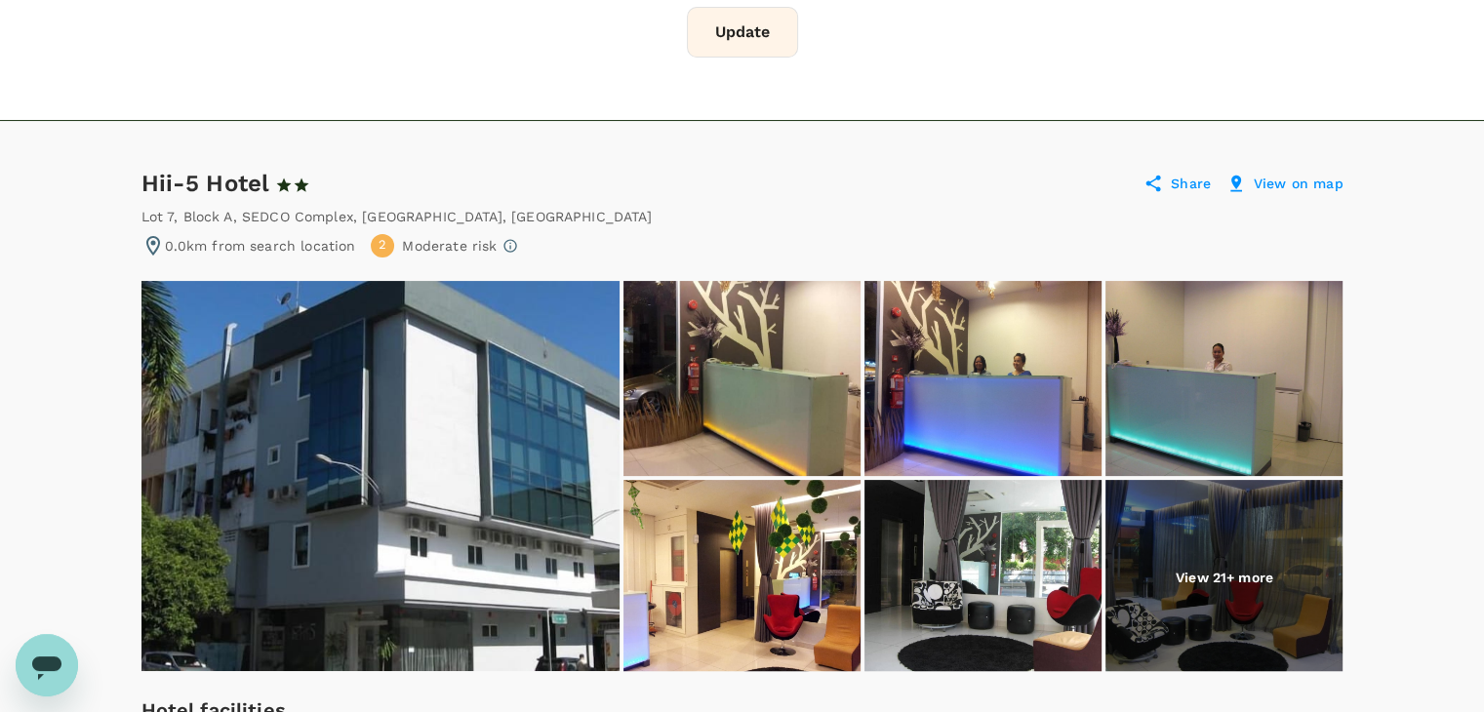
scroll to position [390, 0]
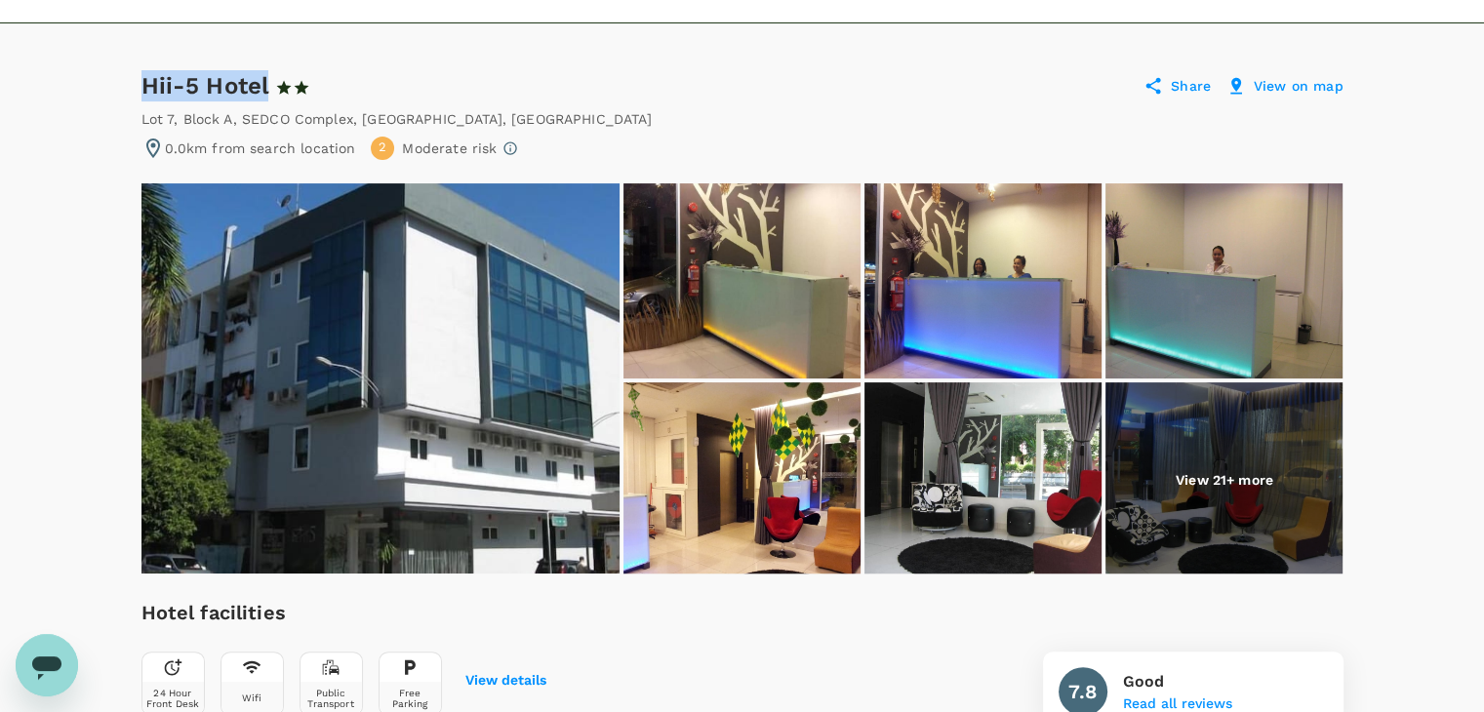
drag, startPoint x: 269, startPoint y: 83, endPoint x: 139, endPoint y: 84, distance: 130.8
copy div "Hii-5 Hotel"
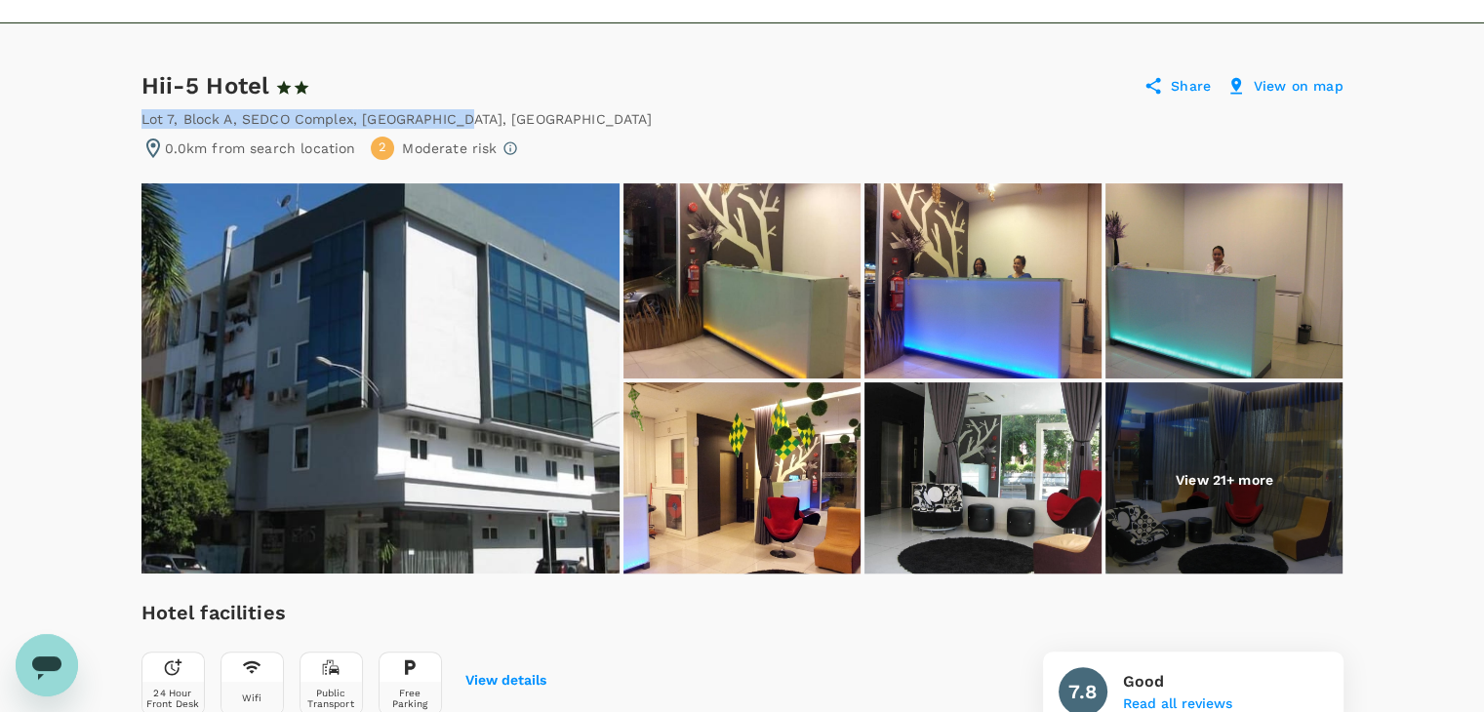
drag, startPoint x: 141, startPoint y: 118, endPoint x: 453, endPoint y: 119, distance: 311.3
click at [453, 119] on div "Lot 7, Block A, SEDCO Complex , Kota Kinabalu , Malaysia" at bounding box center [396, 119] width 510 height 20
copy div "Lot 7, Block A, SEDCO Complex , Kota Kinabalu"
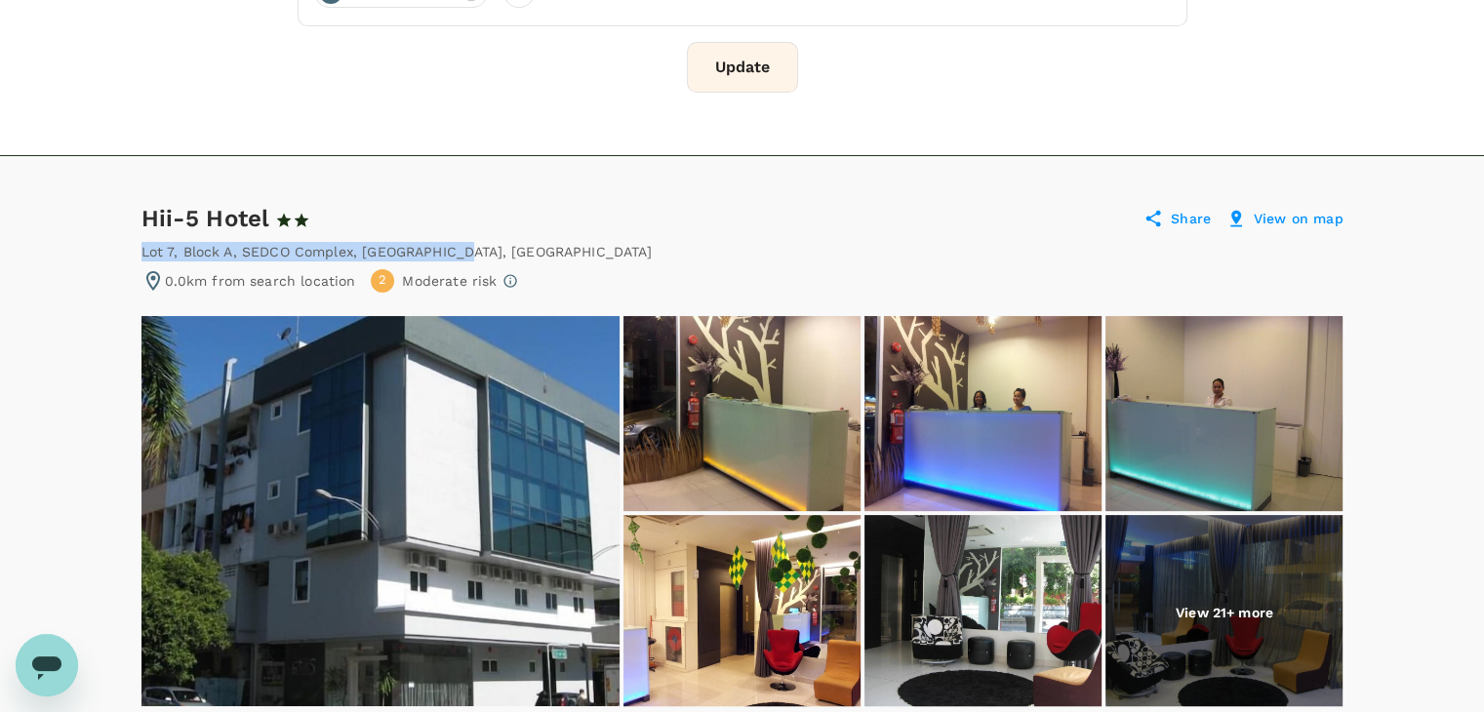
scroll to position [0, 0]
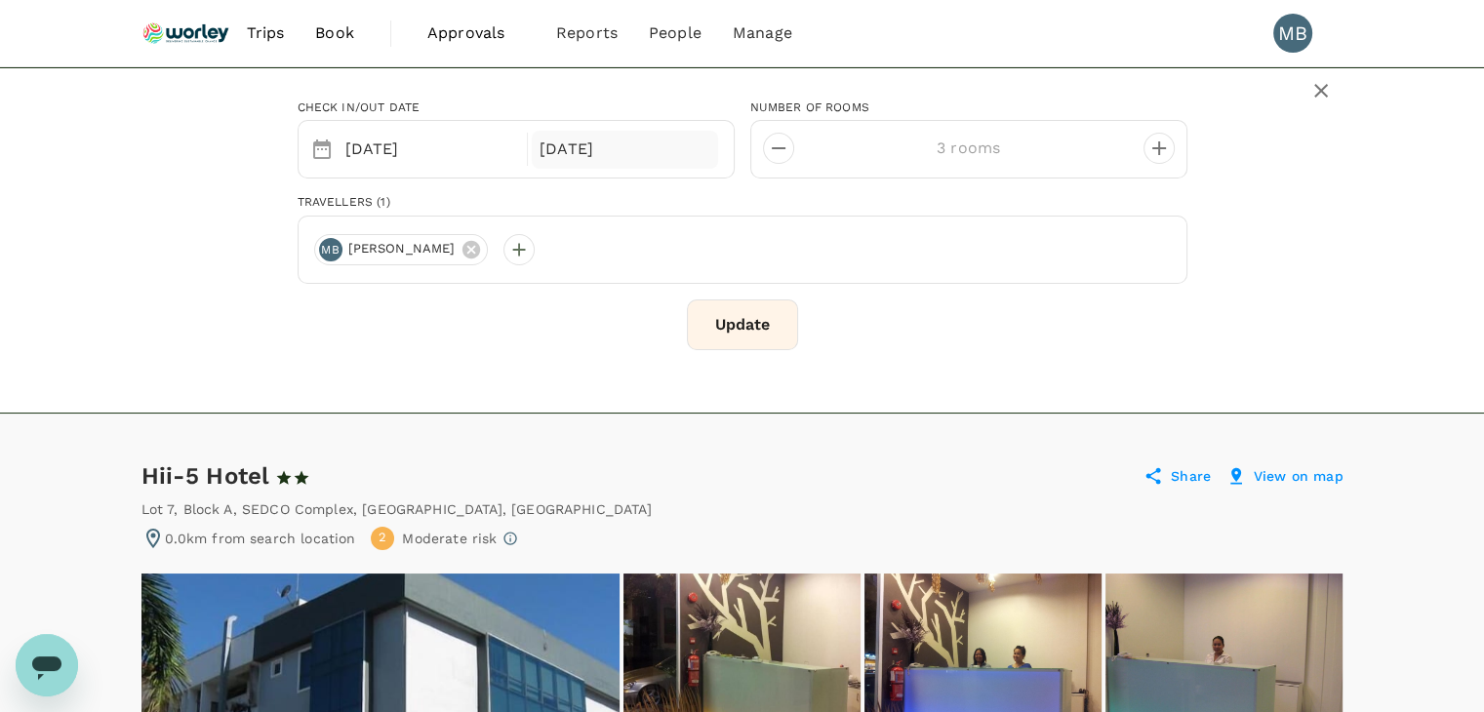
click at [662, 147] on div "[DATE]" at bounding box center [625, 150] width 186 height 38
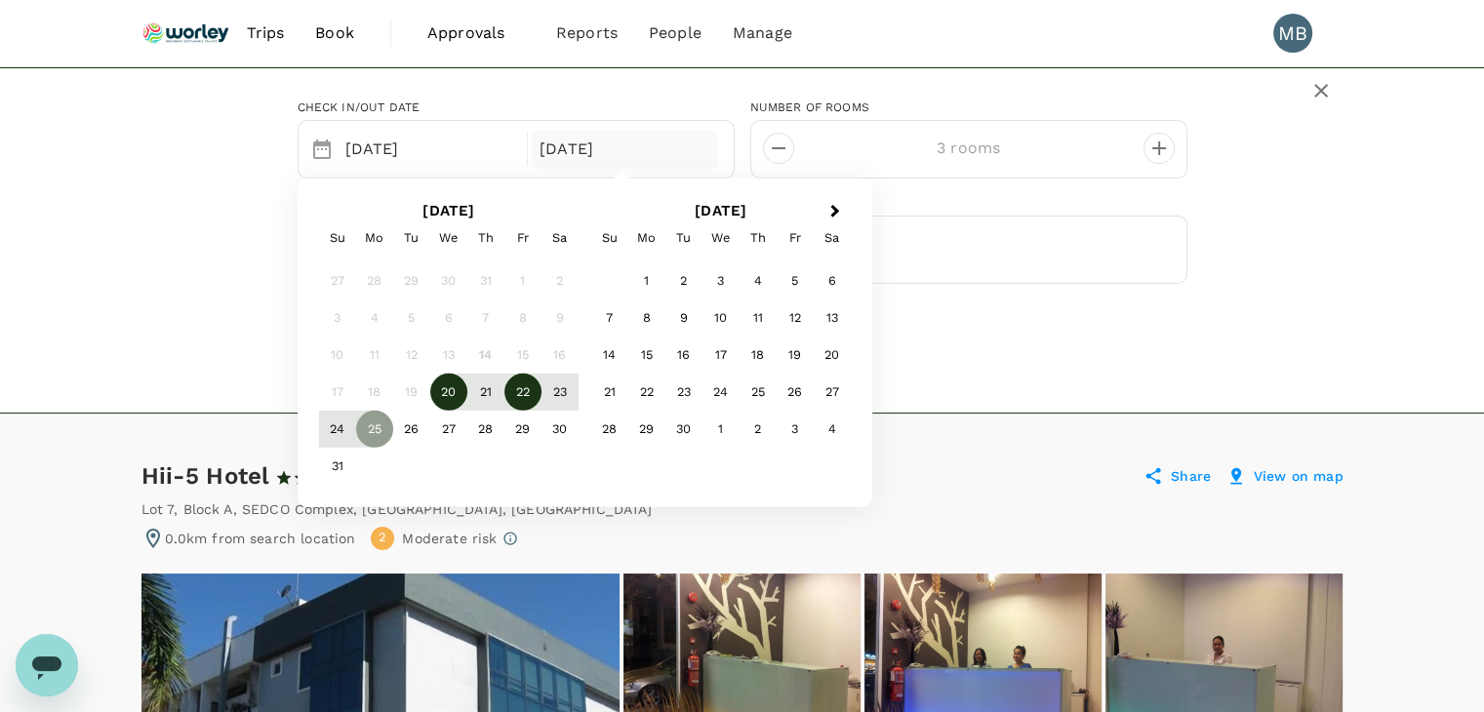
click at [514, 395] on div "22" at bounding box center [522, 392] width 37 height 37
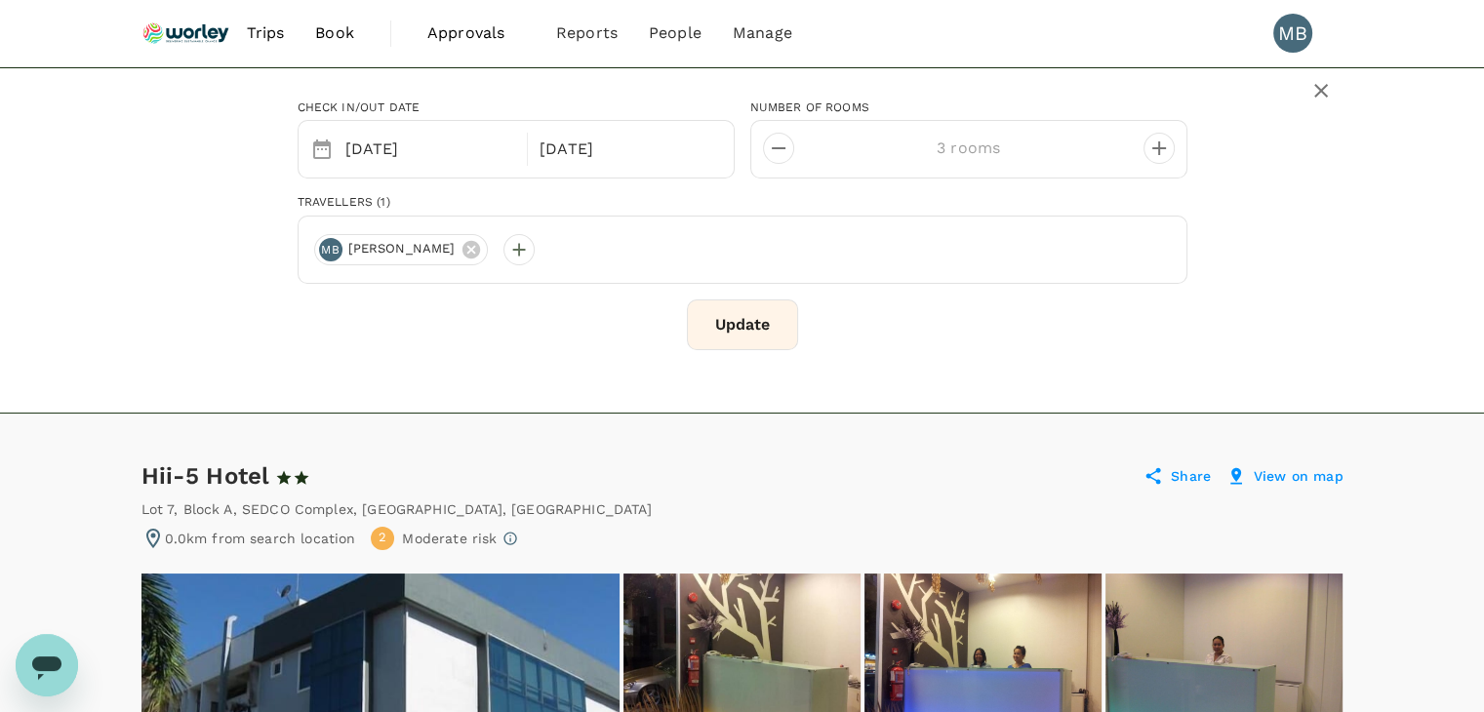
click at [730, 330] on button "Update" at bounding box center [742, 325] width 111 height 51
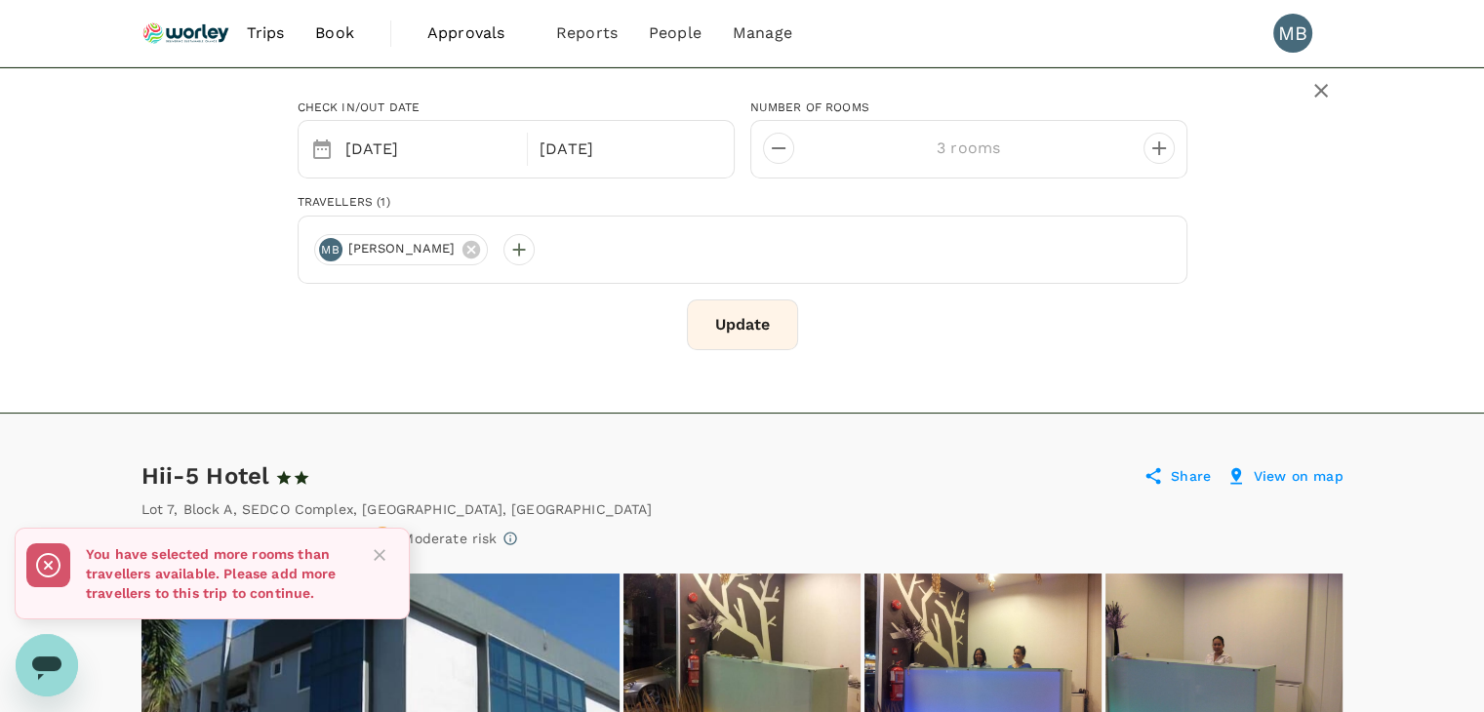
click at [781, 144] on icon "decrease" at bounding box center [778, 148] width 23 height 23
type input "1 room"
click at [722, 325] on button "Update" at bounding box center [742, 325] width 111 height 51
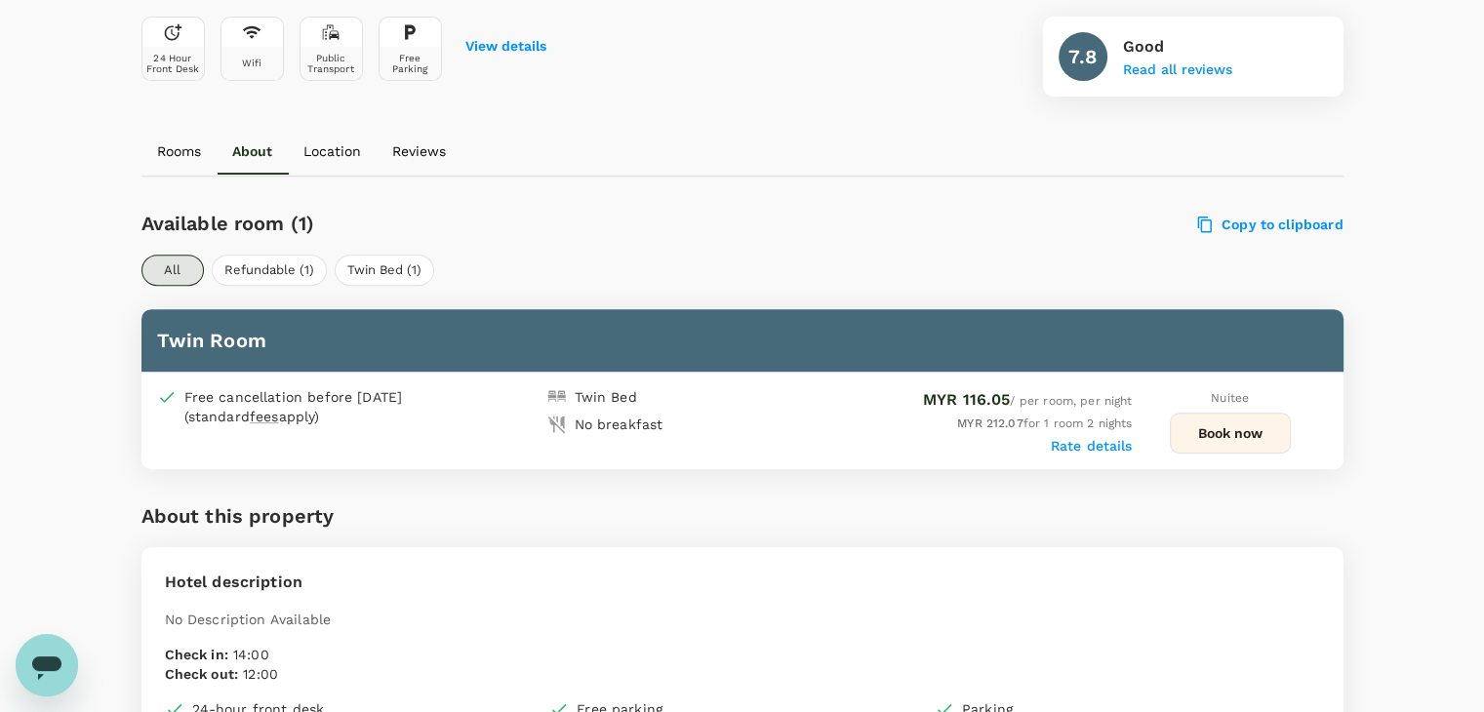
scroll to position [781, 0]
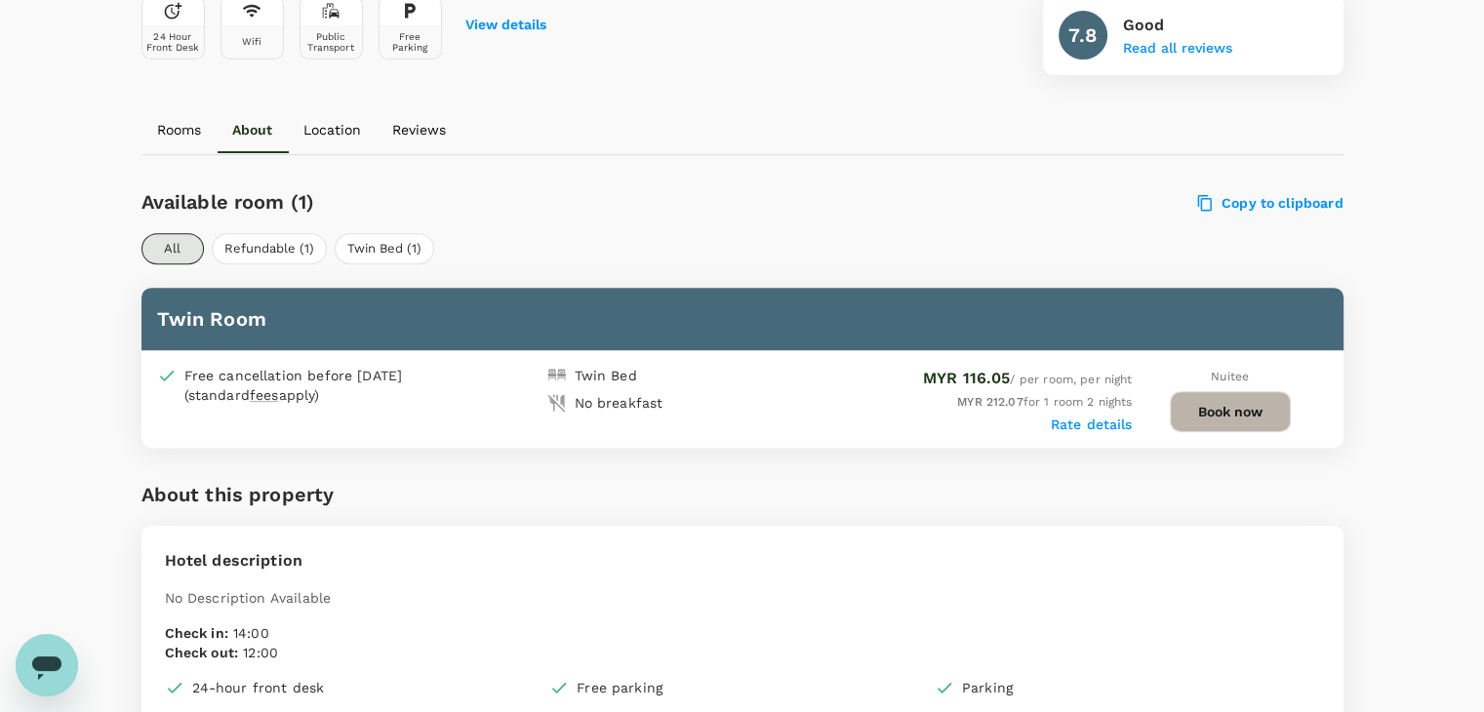
click at [1211, 414] on button "Book now" at bounding box center [1230, 411] width 121 height 41
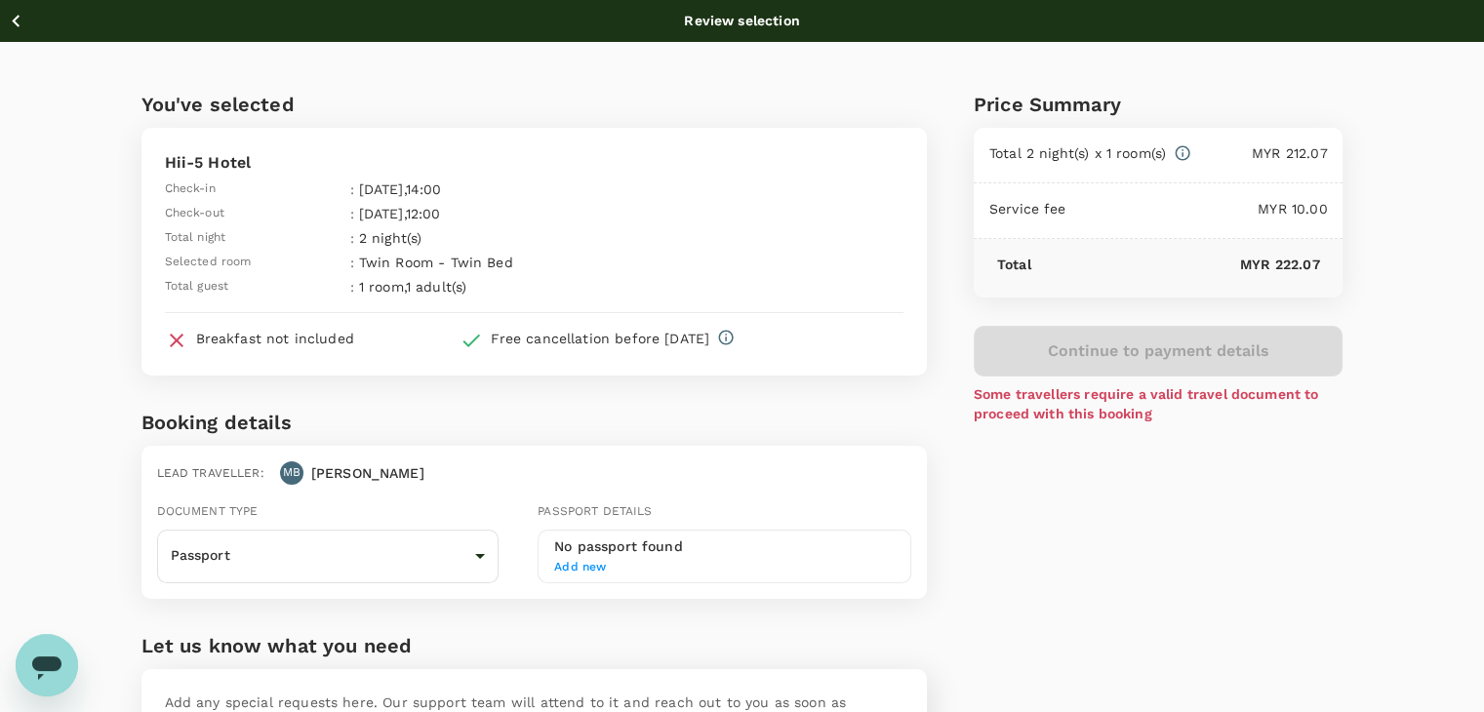
click at [16, 18] on icon "button" at bounding box center [16, 21] width 8 height 13
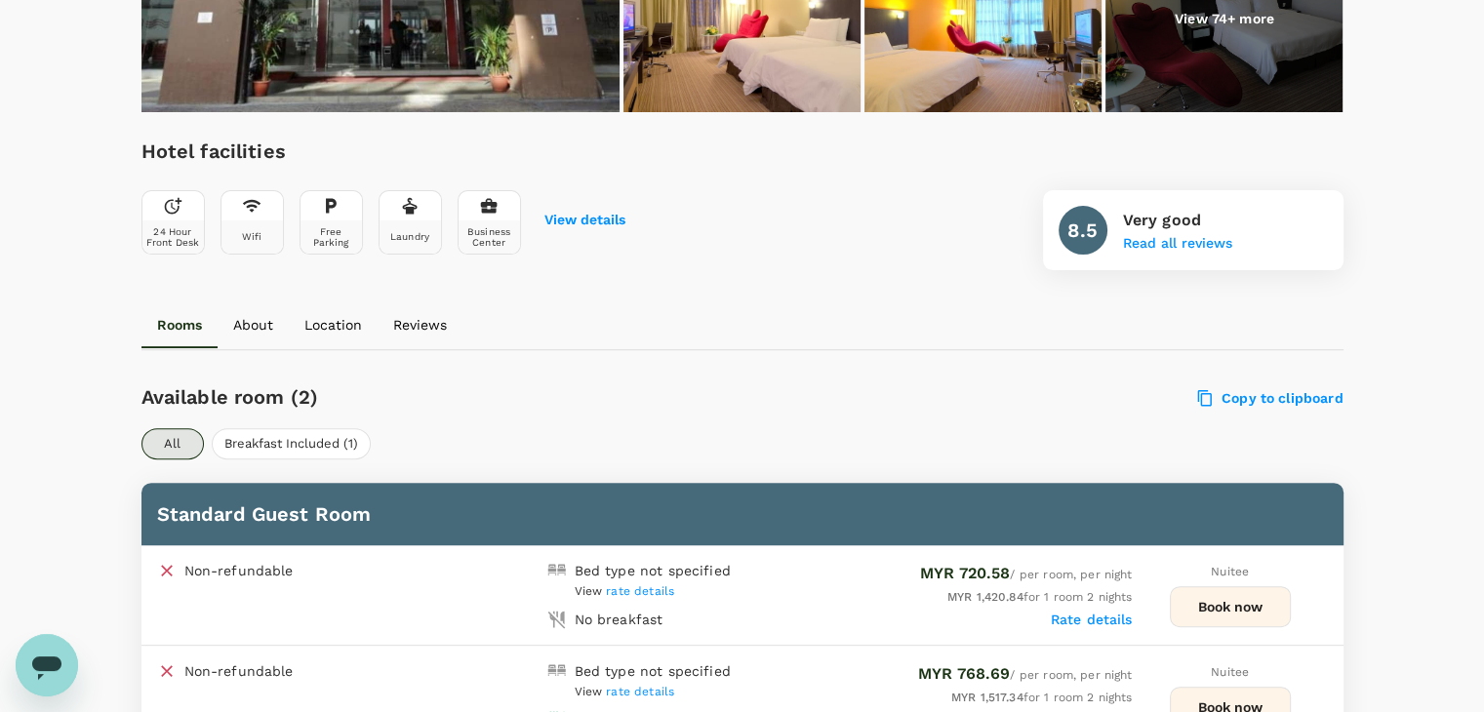
scroll to position [878, 0]
